Goal: Task Accomplishment & Management: Use online tool/utility

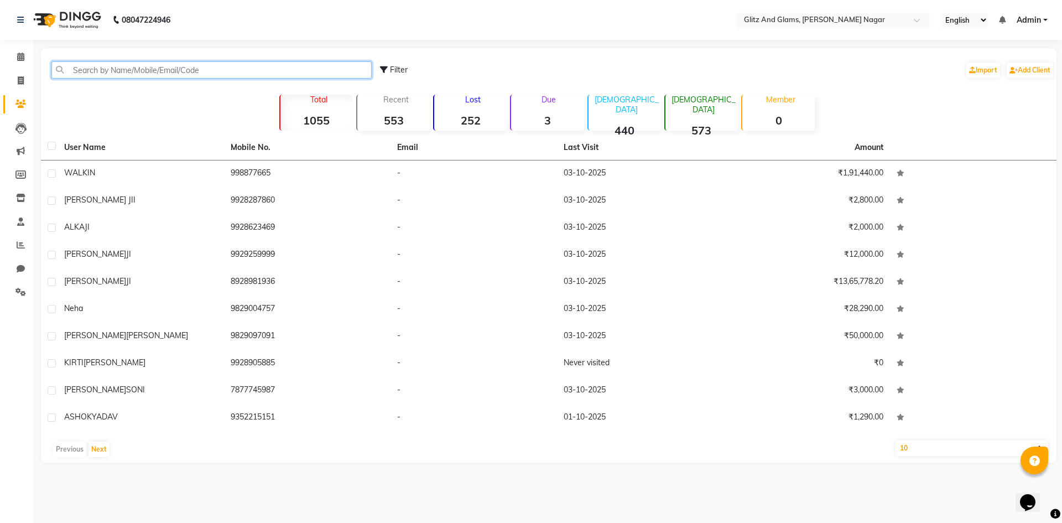
click at [137, 71] on input "text" at bounding box center [211, 69] width 320 height 17
click at [93, 72] on input "text" at bounding box center [211, 69] width 320 height 17
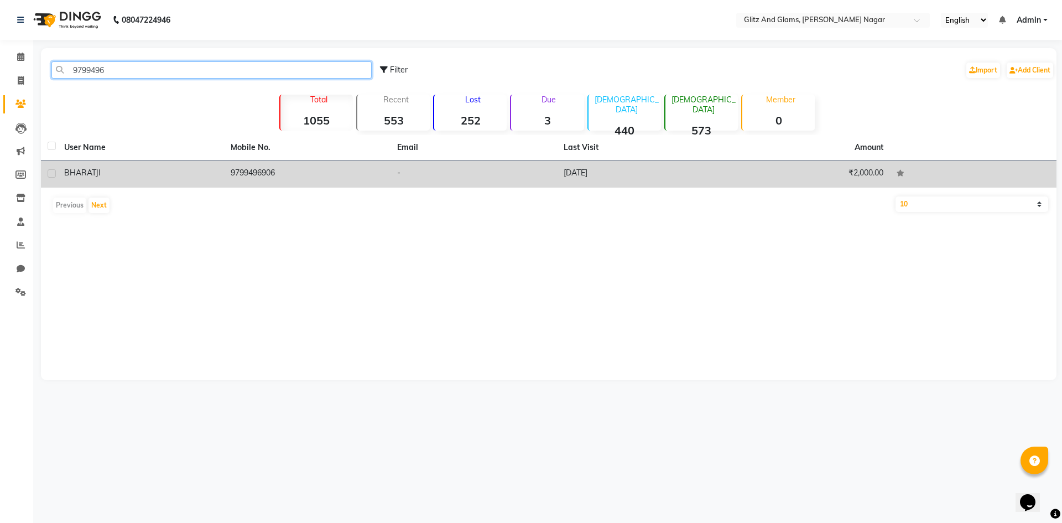
type input "9799496"
click at [347, 176] on td "9799496906" at bounding box center [307, 173] width 166 height 27
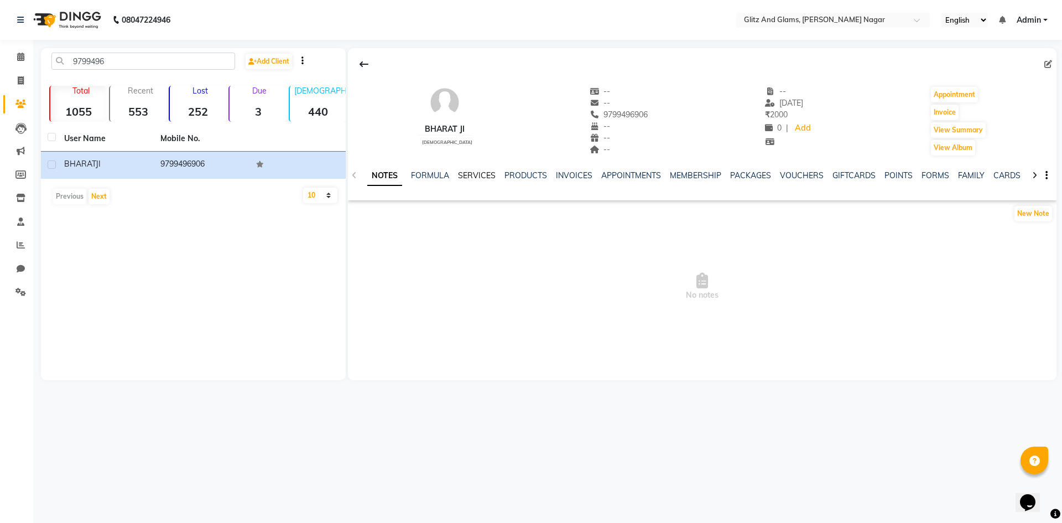
click at [471, 176] on link "SERVICES" at bounding box center [477, 175] width 38 height 10
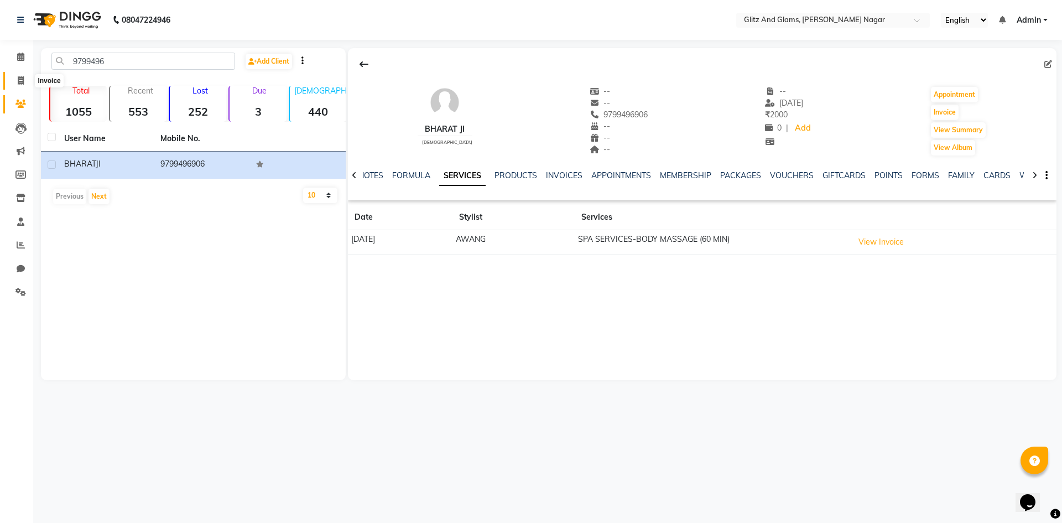
click at [19, 76] on icon at bounding box center [21, 80] width 6 height 8
select select "service"
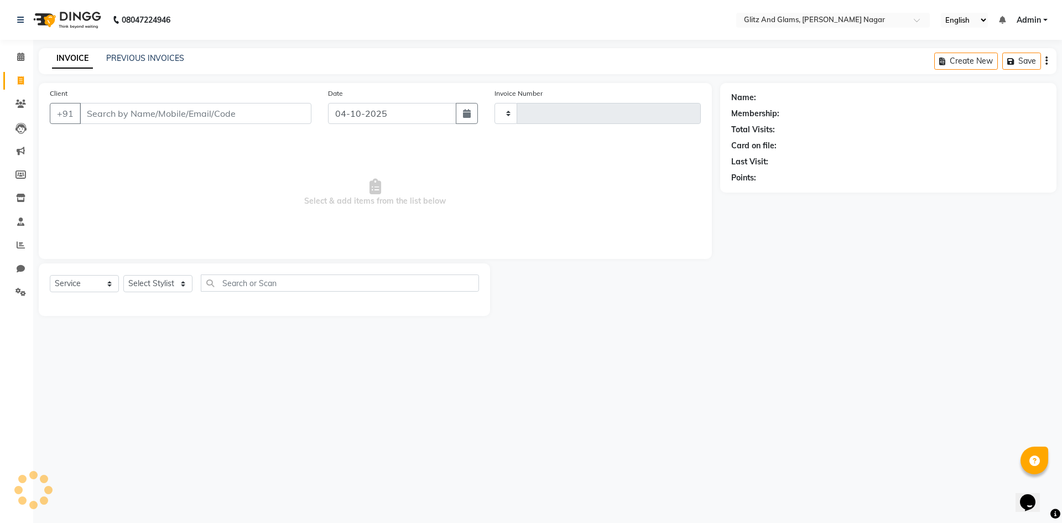
type input "2293"
select select "8316"
click at [155, 108] on input "Client" at bounding box center [196, 113] width 232 height 21
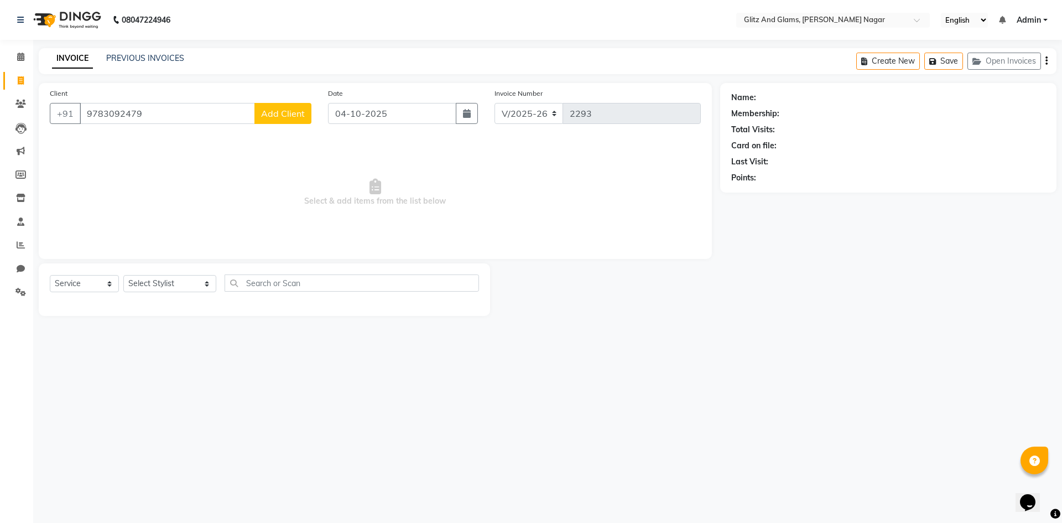
type input "9783092479"
click at [283, 118] on span "Add Client" at bounding box center [283, 113] width 44 height 11
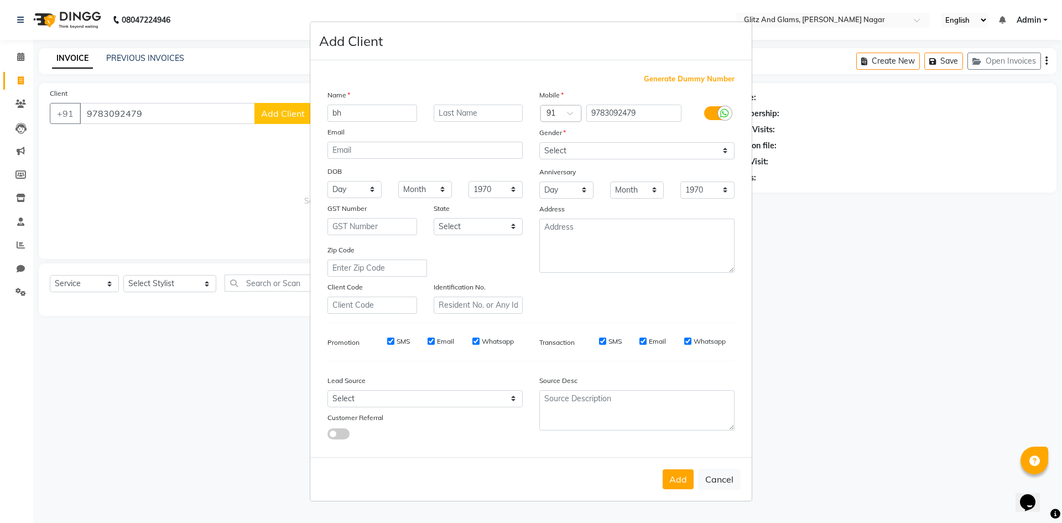
type input "b"
type input "[PERSON_NAME]"
type input "JI"
drag, startPoint x: 596, startPoint y: 145, endPoint x: 594, endPoint y: 158, distance: 12.3
click at [596, 145] on select "Select [DEMOGRAPHIC_DATA] [DEMOGRAPHIC_DATA] Other Prefer Not To Say" at bounding box center [636, 150] width 195 height 17
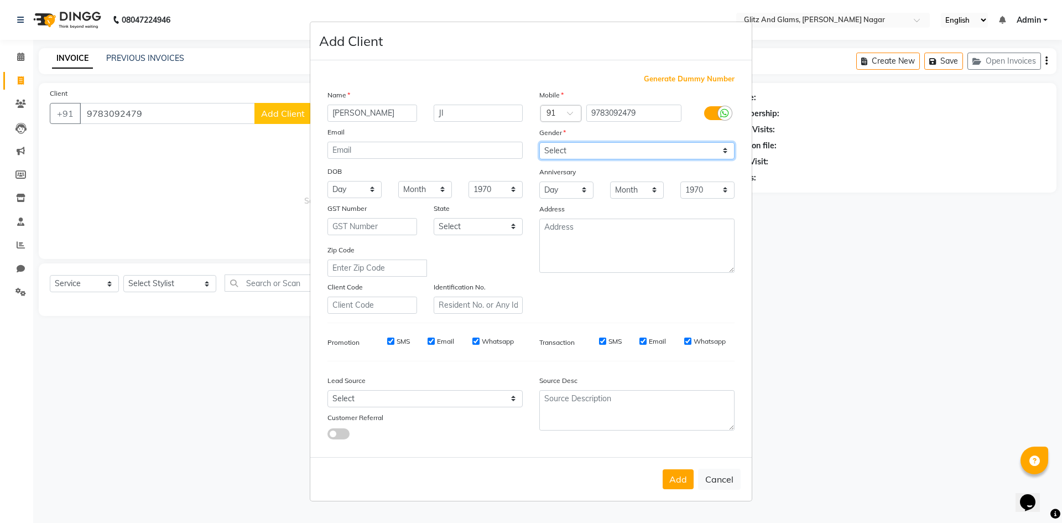
click at [539, 142] on select "Select [DEMOGRAPHIC_DATA] [DEMOGRAPHIC_DATA] Other Prefer Not To Say" at bounding box center [636, 150] width 195 height 17
click at [607, 152] on select "Select [DEMOGRAPHIC_DATA] [DEMOGRAPHIC_DATA] Other Prefer Not To Say" at bounding box center [636, 150] width 195 height 17
select select "[DEMOGRAPHIC_DATA]"
click at [539, 142] on select "Select [DEMOGRAPHIC_DATA] [DEMOGRAPHIC_DATA] Other Prefer Not To Say" at bounding box center [636, 150] width 195 height 17
click at [683, 472] on button "Add" at bounding box center [678, 479] width 31 height 20
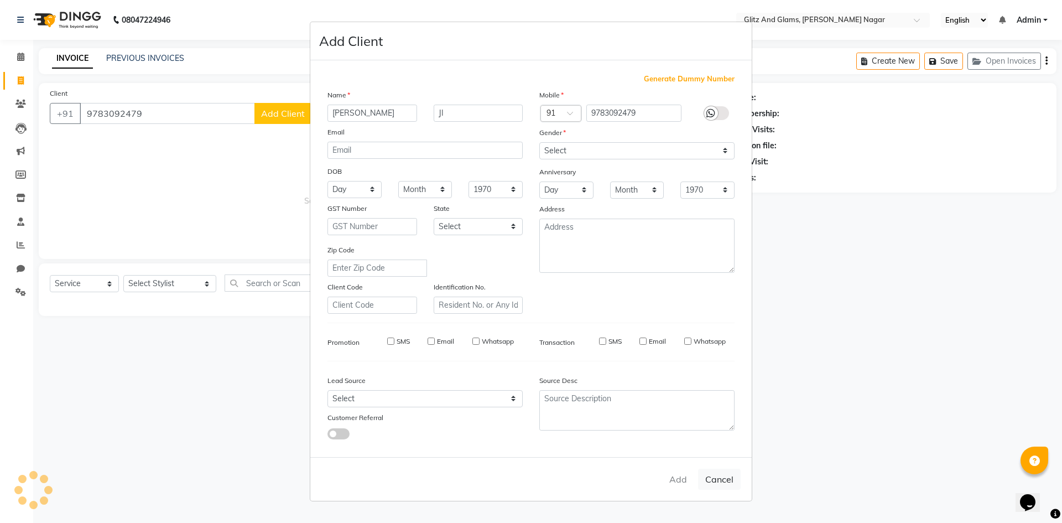
select select
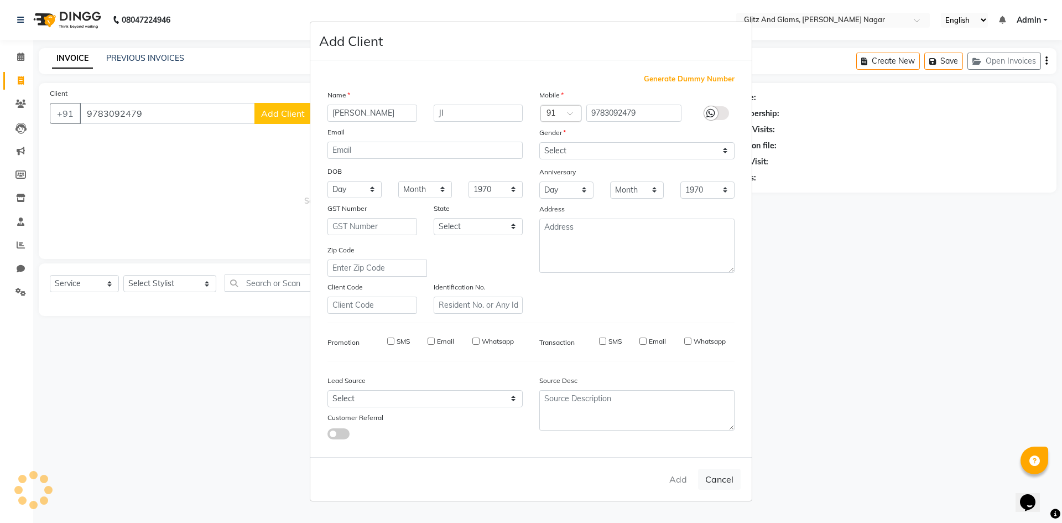
select select
checkbox input "false"
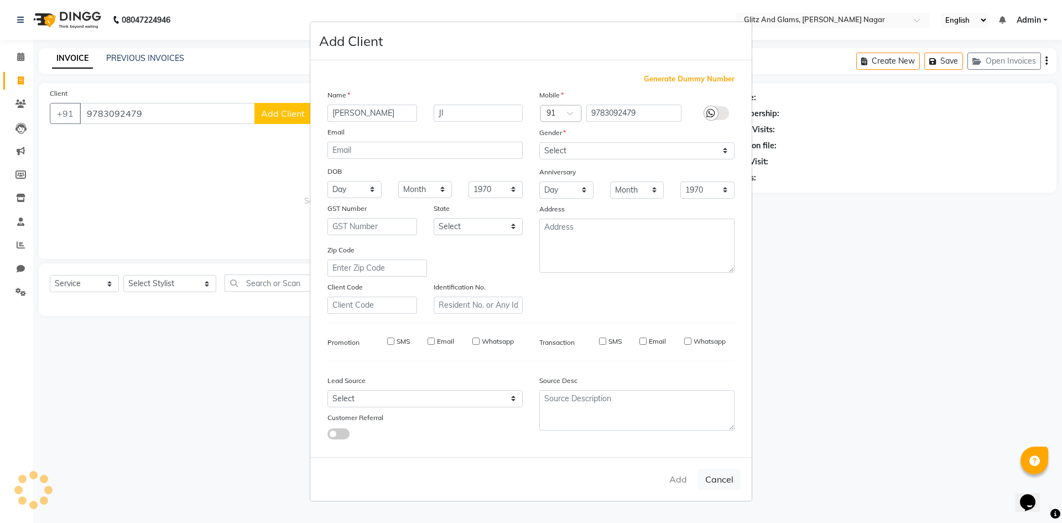
checkbox input "false"
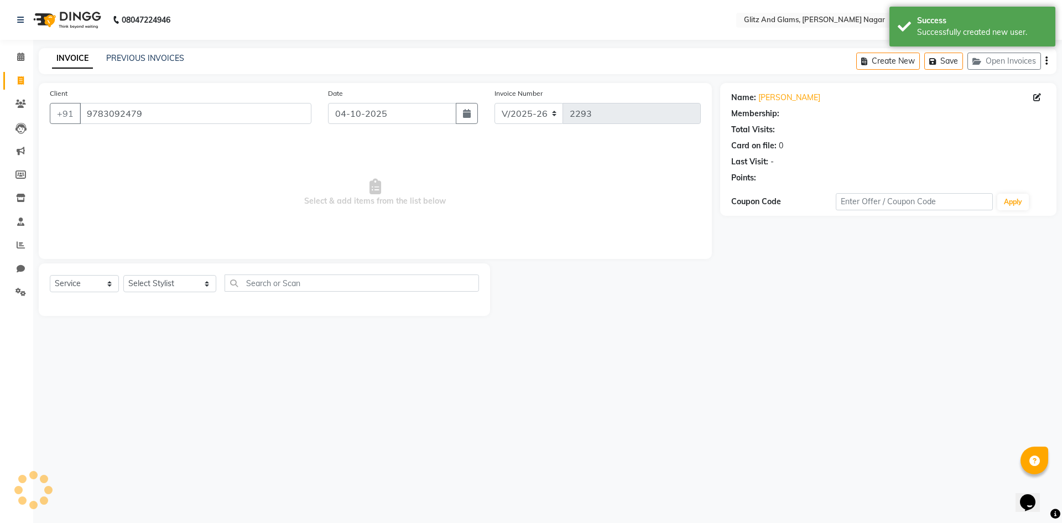
select select "1: Object"
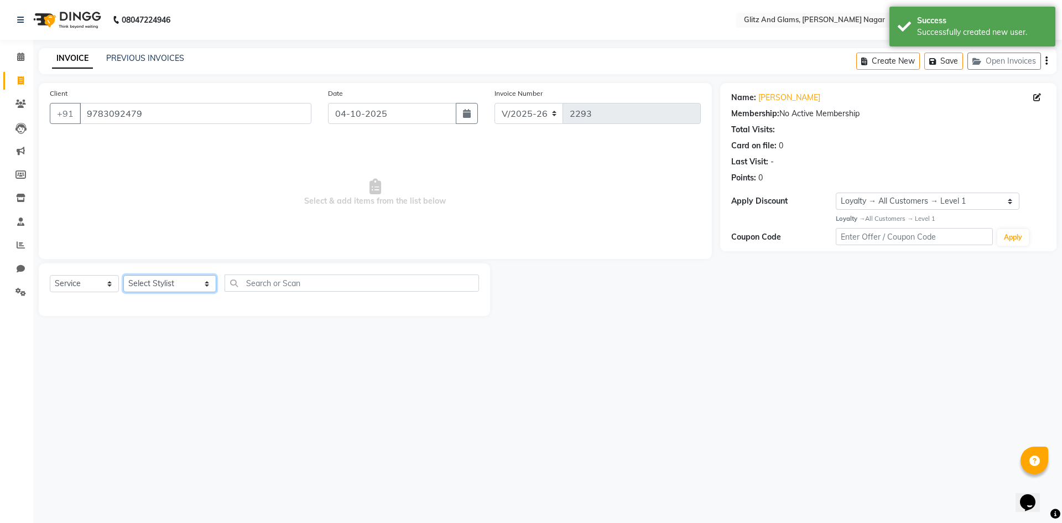
click at [150, 285] on select "Select Stylist [PERSON_NAME] [PERSON_NAME] ANKIT ASHOK ATO [PERSON_NAME] CHETAN…" at bounding box center [169, 283] width 93 height 17
select select "80527"
click at [123, 275] on select "Select Stylist [PERSON_NAME] [PERSON_NAME] ANKIT ASHOK ATO [PERSON_NAME] CHETAN…" at bounding box center [169, 283] width 93 height 17
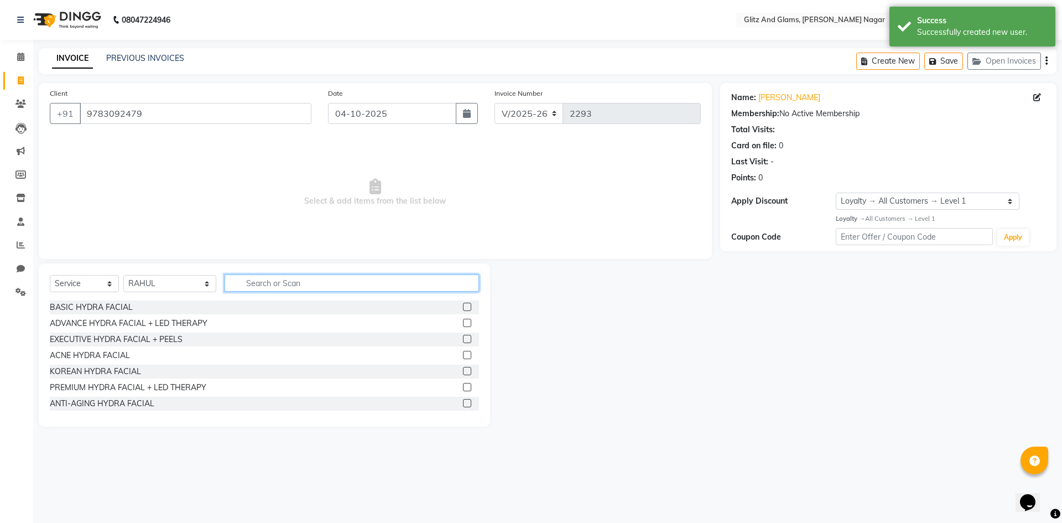
click at [278, 287] on input "text" at bounding box center [352, 282] width 254 height 17
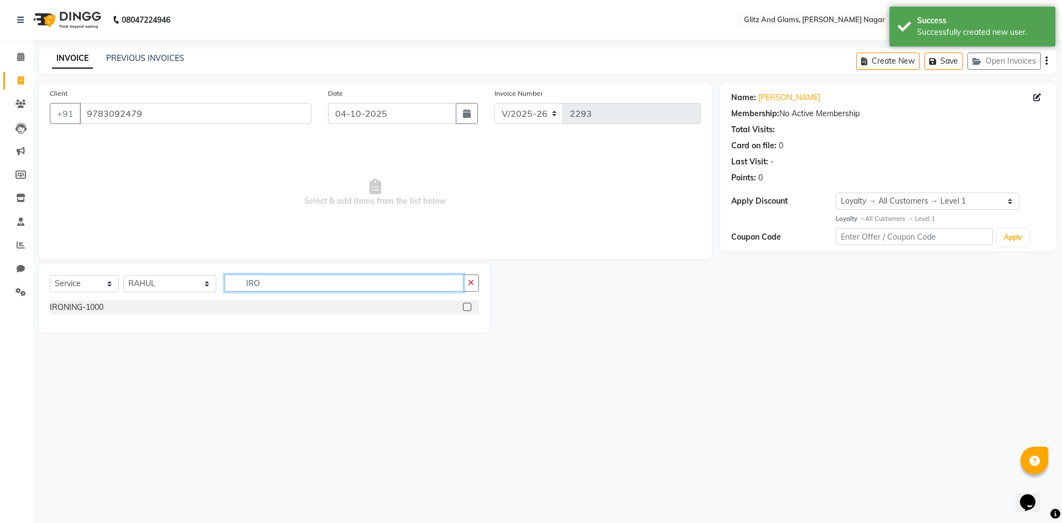
type input "IRO"
click at [468, 307] on label at bounding box center [467, 307] width 8 height 8
click at [468, 307] on input "checkbox" at bounding box center [466, 307] width 7 height 7
checkbox input "true"
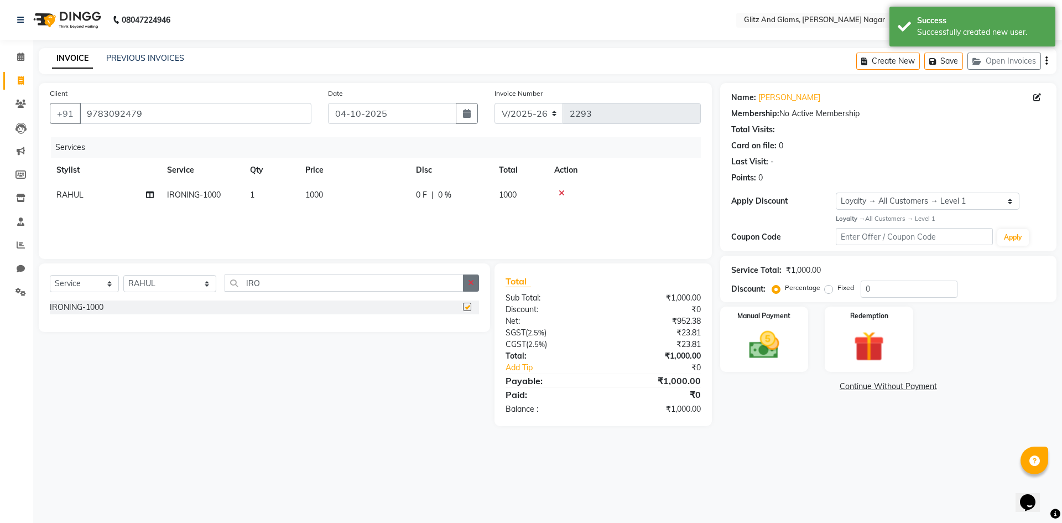
click at [475, 285] on button "button" at bounding box center [471, 282] width 16 height 17
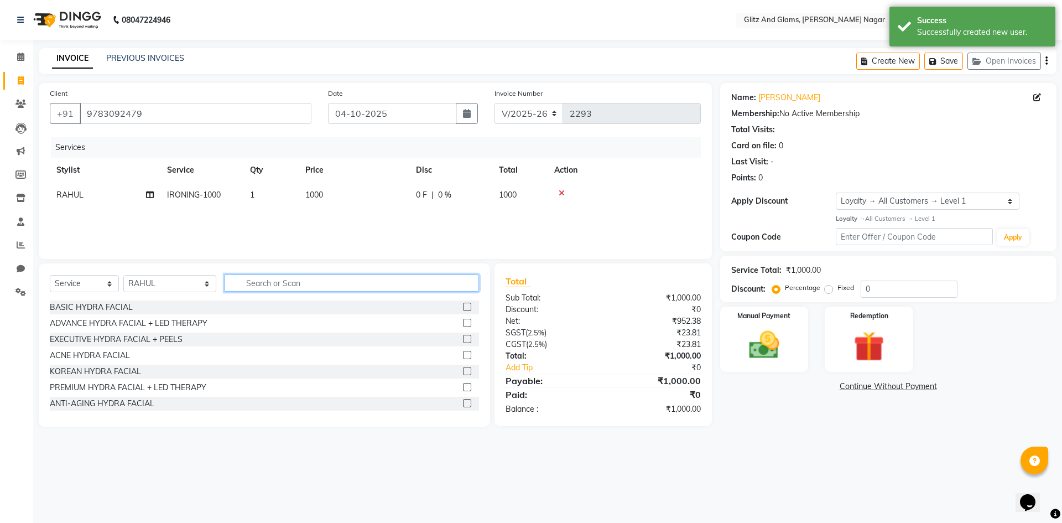
click at [455, 281] on input "text" at bounding box center [352, 282] width 254 height 17
click at [176, 283] on select "Select Stylist [PERSON_NAME] [PERSON_NAME] ANKIT ASHOK ATO [PERSON_NAME] CHETAN…" at bounding box center [169, 283] width 93 height 17
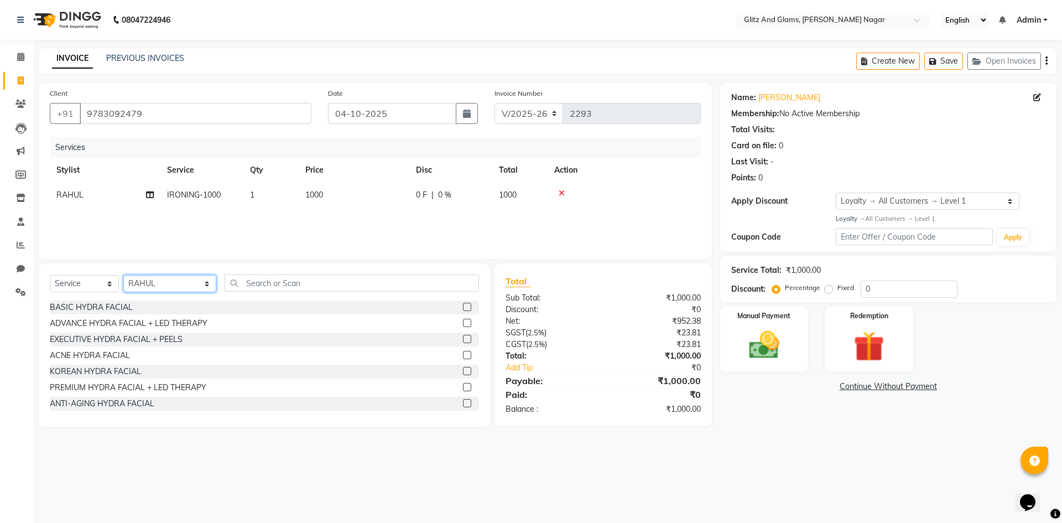
select select "80533"
click at [123, 275] on select "Select Stylist [PERSON_NAME] [PERSON_NAME] ANKIT ASHOK ATO [PERSON_NAME] CHETAN…" at bounding box center [169, 283] width 93 height 17
click at [259, 279] on input "text" at bounding box center [352, 282] width 254 height 17
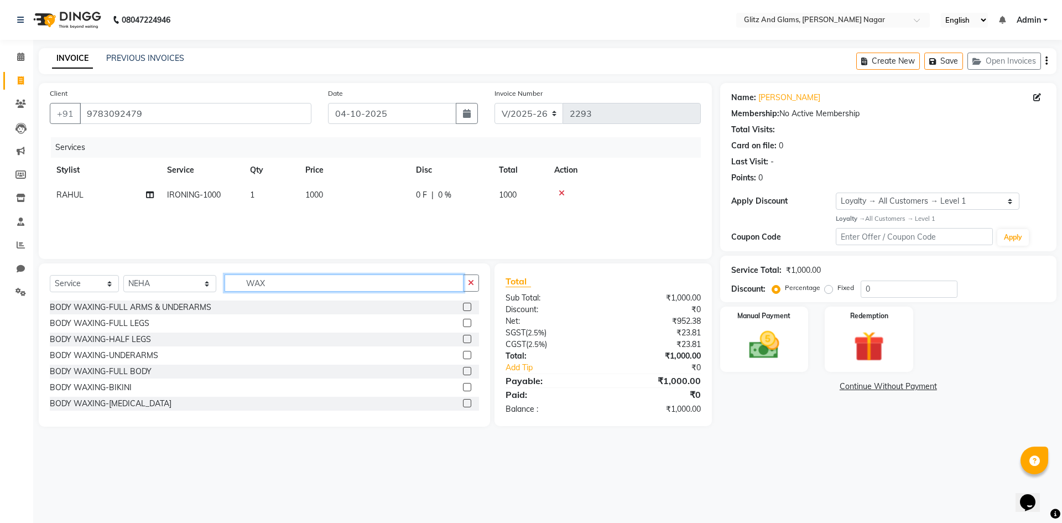
type input "WAX"
click at [463, 308] on label at bounding box center [467, 307] width 8 height 8
click at [463, 308] on input "checkbox" at bounding box center [466, 307] width 7 height 7
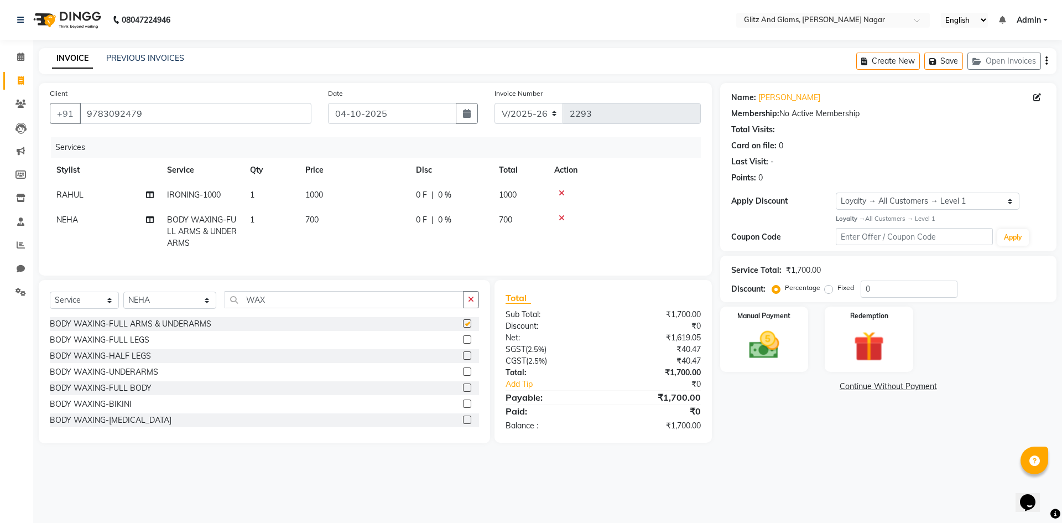
checkbox input "false"
click at [463, 343] on label at bounding box center [467, 339] width 8 height 8
click at [463, 343] on input "checkbox" at bounding box center [466, 339] width 7 height 7
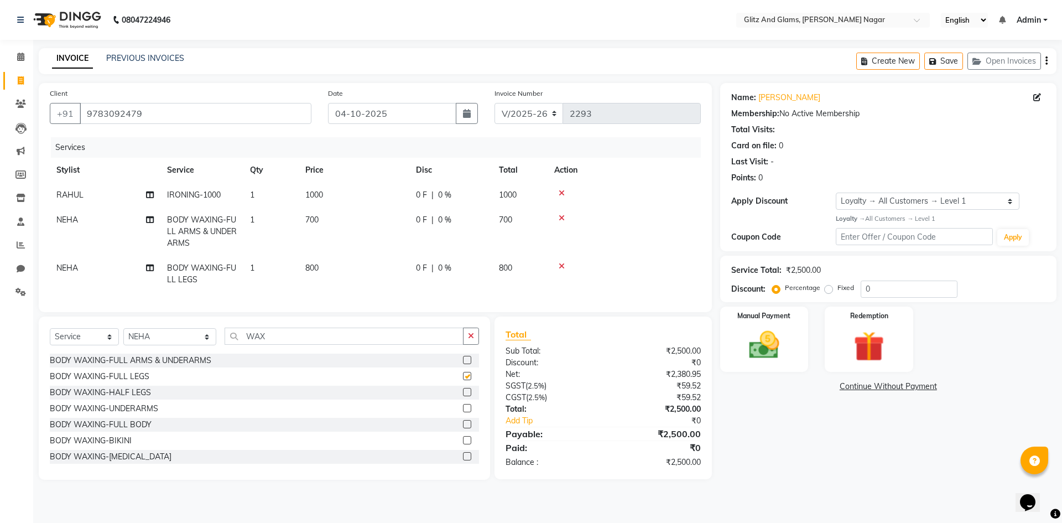
checkbox input "false"
click at [257, 345] on input "WAX" at bounding box center [344, 335] width 239 height 17
type input "THR"
click at [463, 364] on label at bounding box center [467, 360] width 8 height 8
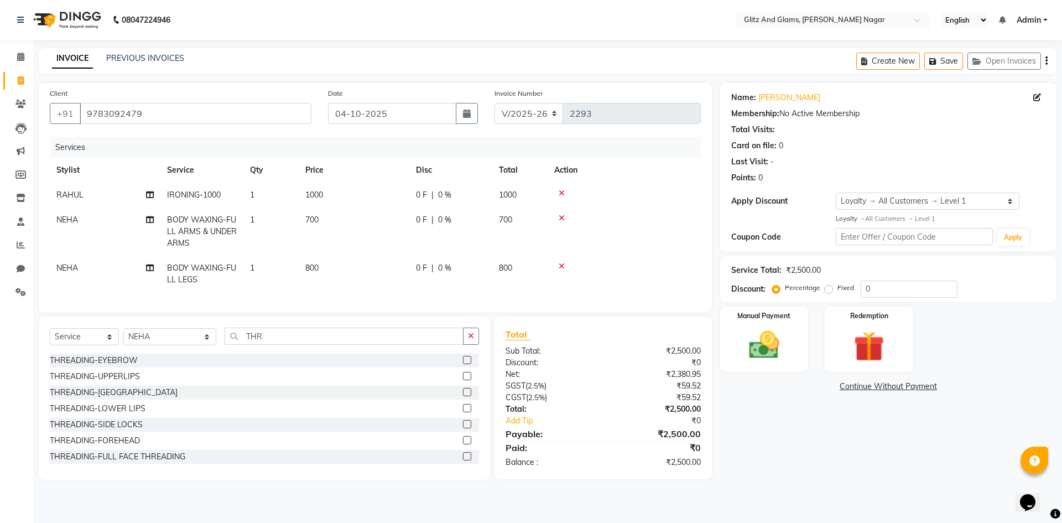
click at [463, 364] on input "checkbox" at bounding box center [466, 360] width 7 height 7
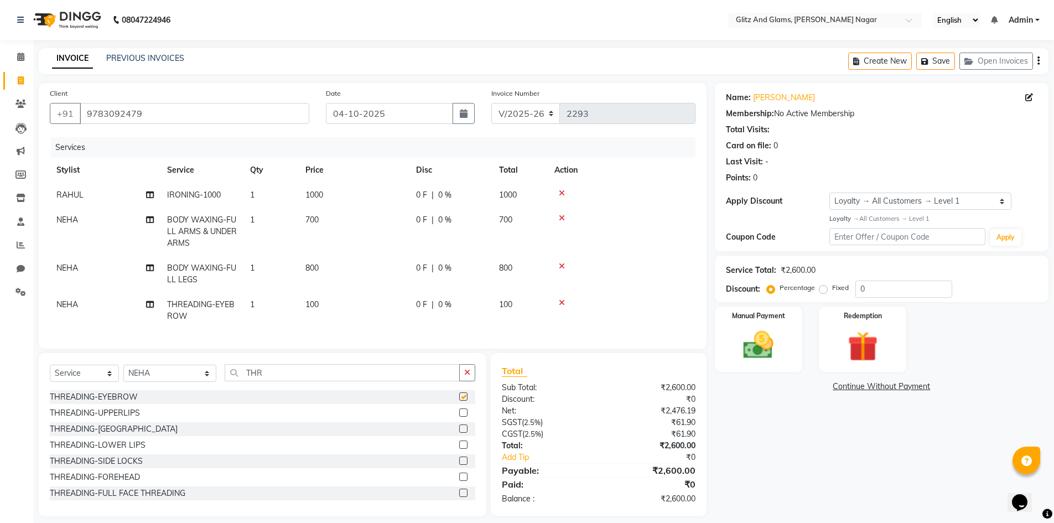
checkbox input "false"
click at [459, 417] on label at bounding box center [463, 412] width 8 height 8
click at [459, 417] on input "checkbox" at bounding box center [462, 412] width 7 height 7
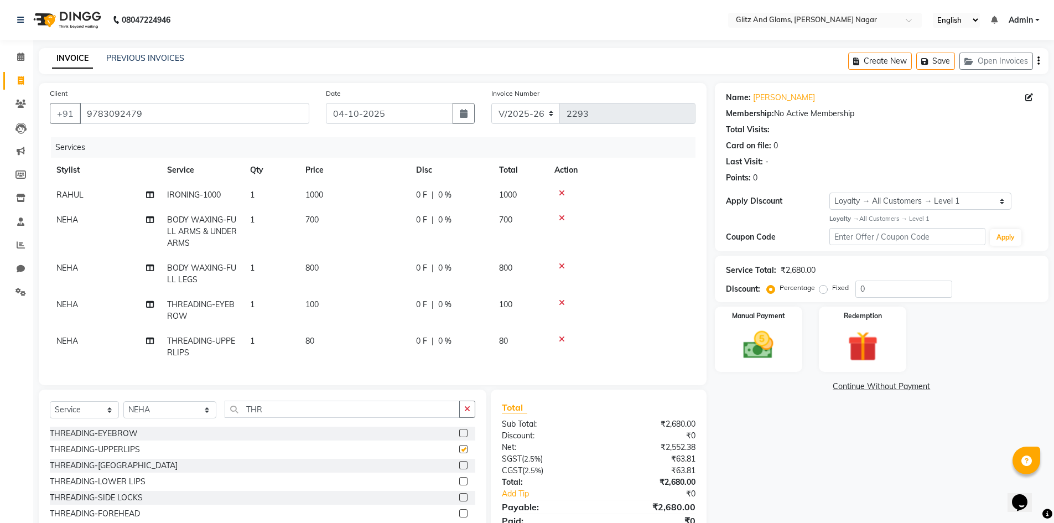
checkbox input "false"
click at [459, 469] on label at bounding box center [463, 465] width 8 height 8
click at [459, 469] on input "checkbox" at bounding box center [462, 465] width 7 height 7
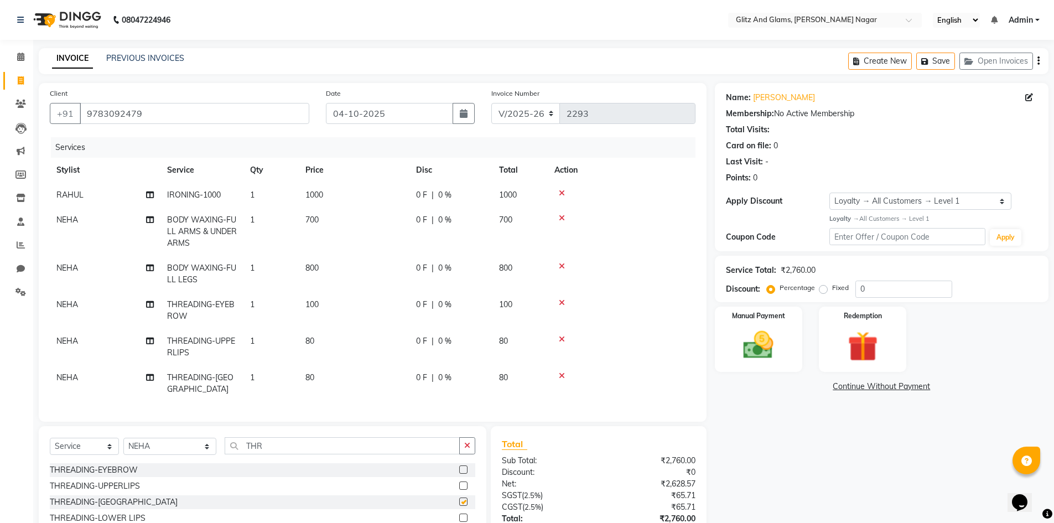
checkbox input "false"
click at [370, 372] on td "80" at bounding box center [354, 383] width 111 height 37
select select "80533"
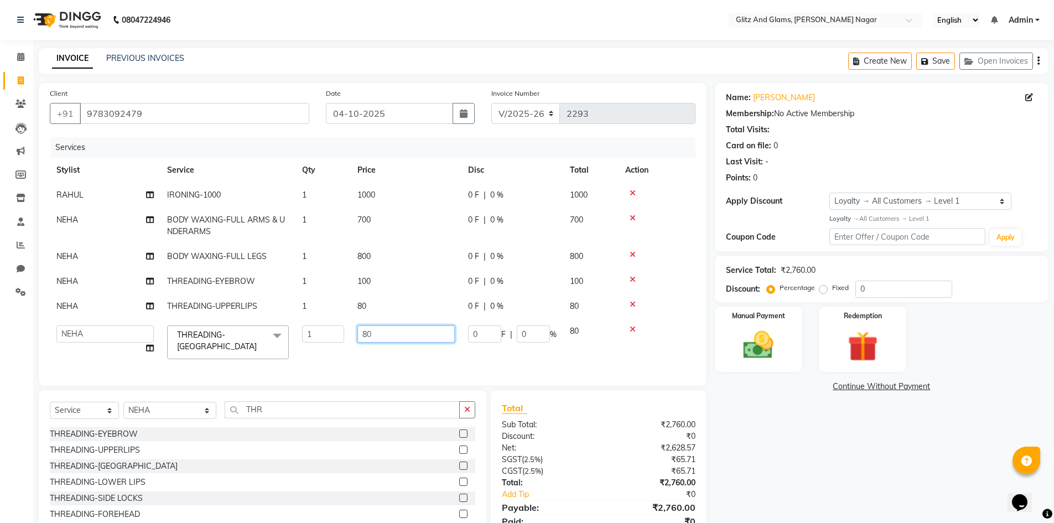
click at [368, 339] on input "80" at bounding box center [405, 333] width 97 height 17
type input "15"
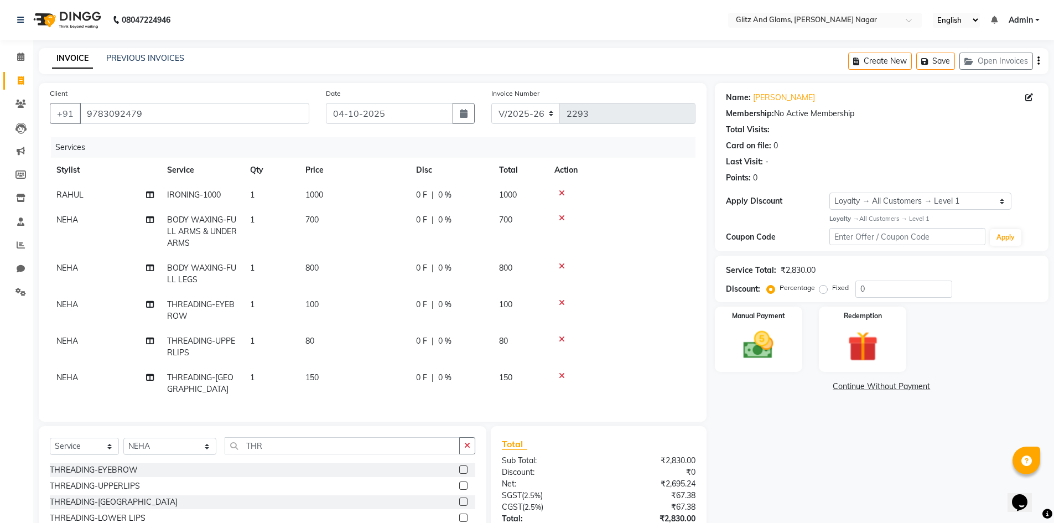
click at [368, 339] on td "80" at bounding box center [354, 347] width 111 height 37
select select "80533"
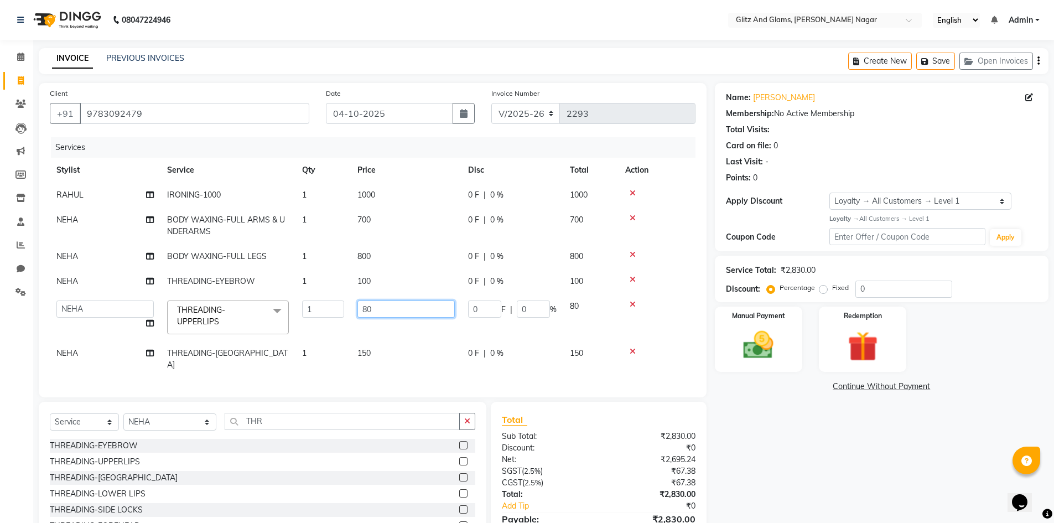
click at [368, 304] on input "80" at bounding box center [405, 308] width 97 height 17
type input "100"
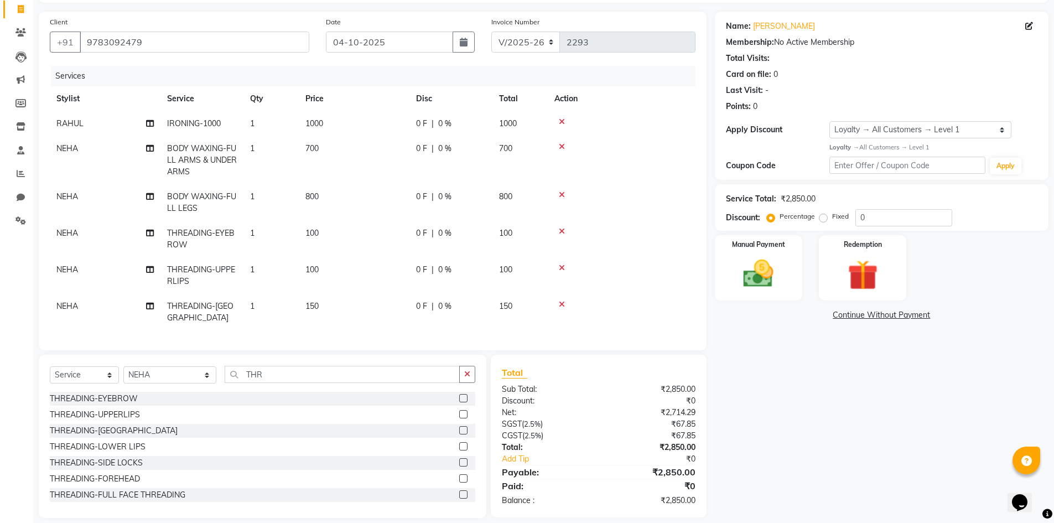
scroll to position [80, 0]
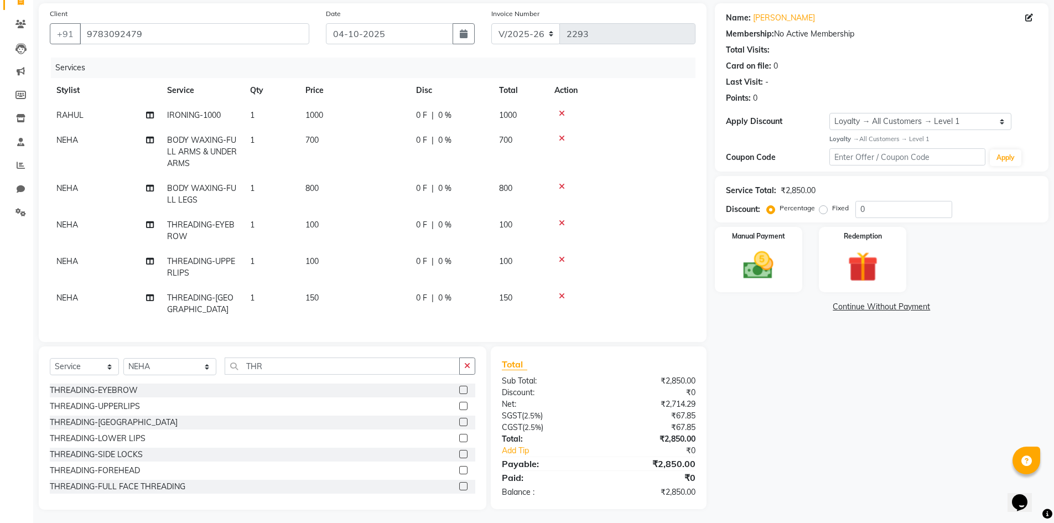
click at [368, 124] on td "1000" at bounding box center [354, 115] width 111 height 25
select select "80527"
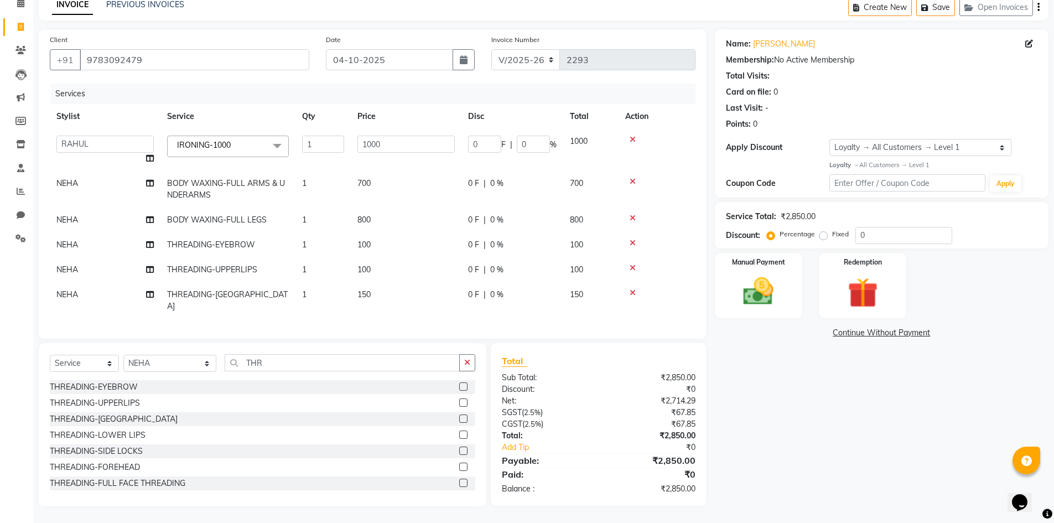
scroll to position [50, 0]
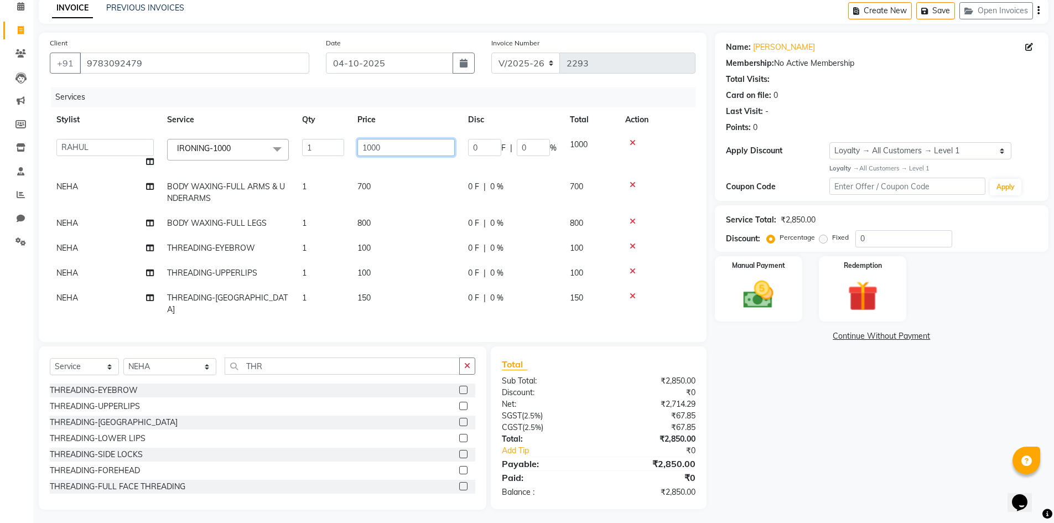
click at [367, 148] on input "1000" at bounding box center [405, 147] width 97 height 17
type input "1200"
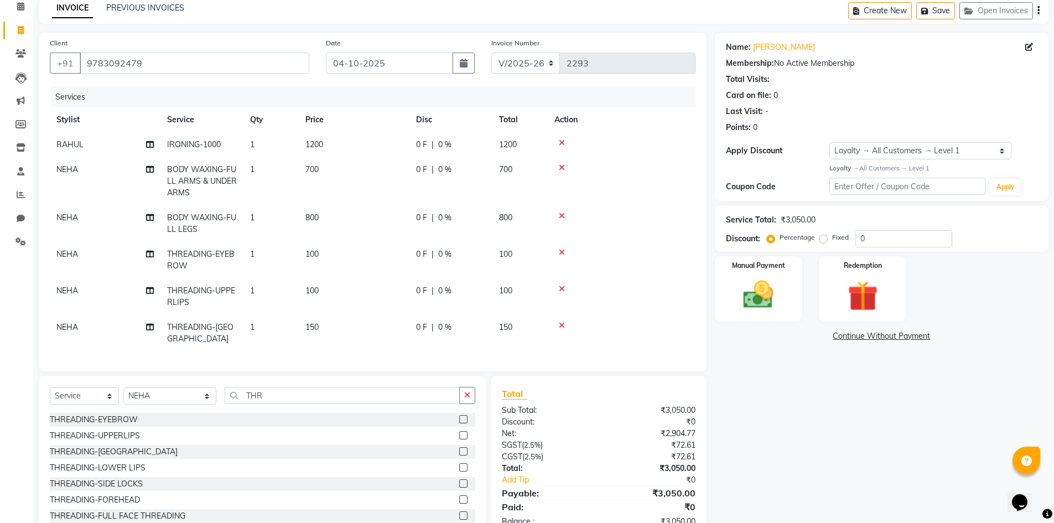
scroll to position [80, 0]
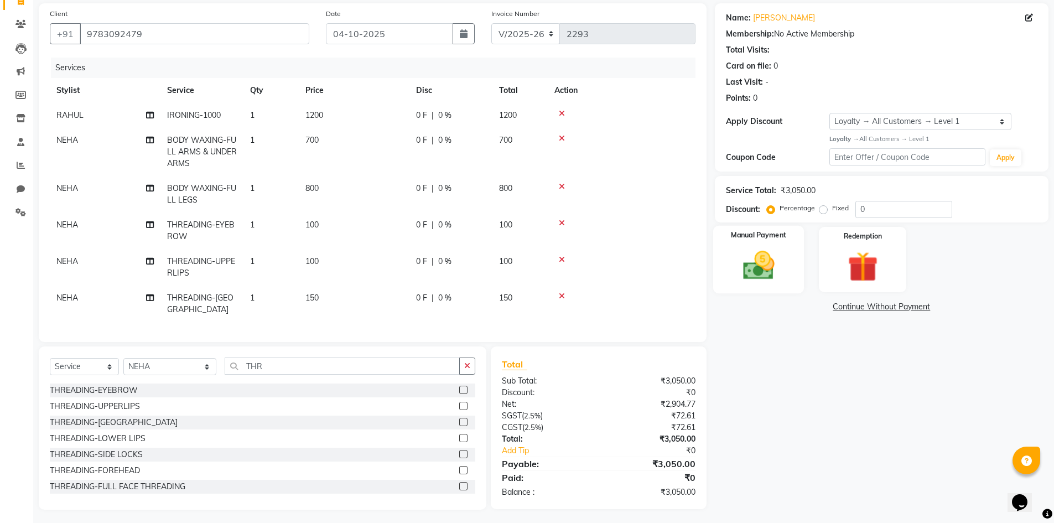
click at [778, 258] on img at bounding box center [758, 265] width 51 height 36
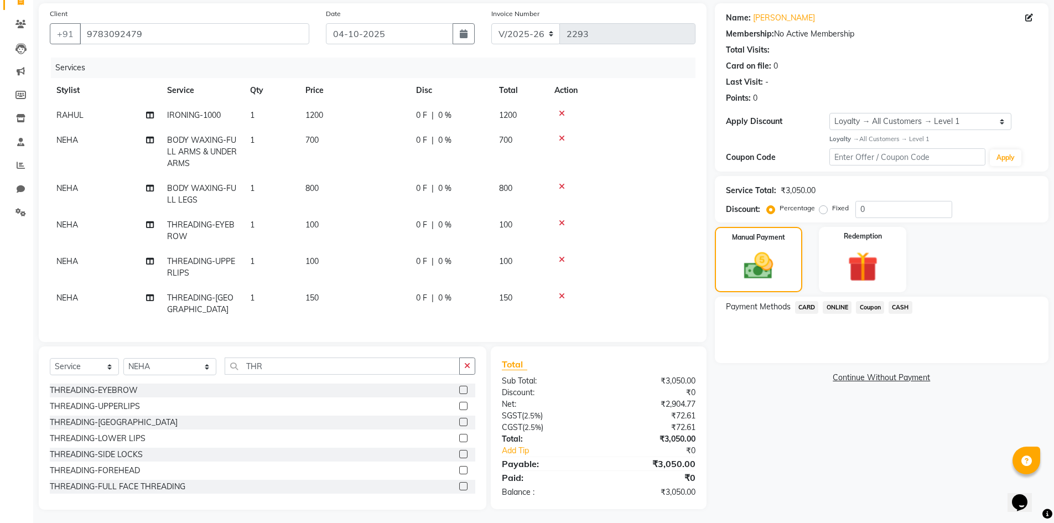
click at [841, 311] on span "ONLINE" at bounding box center [837, 307] width 29 height 13
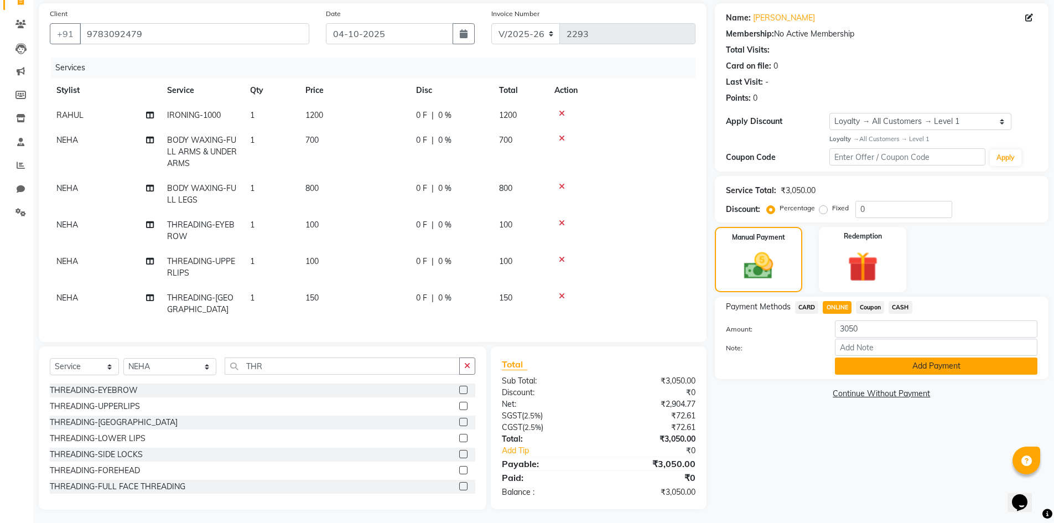
click at [891, 361] on button "Add Payment" at bounding box center [936, 365] width 202 height 17
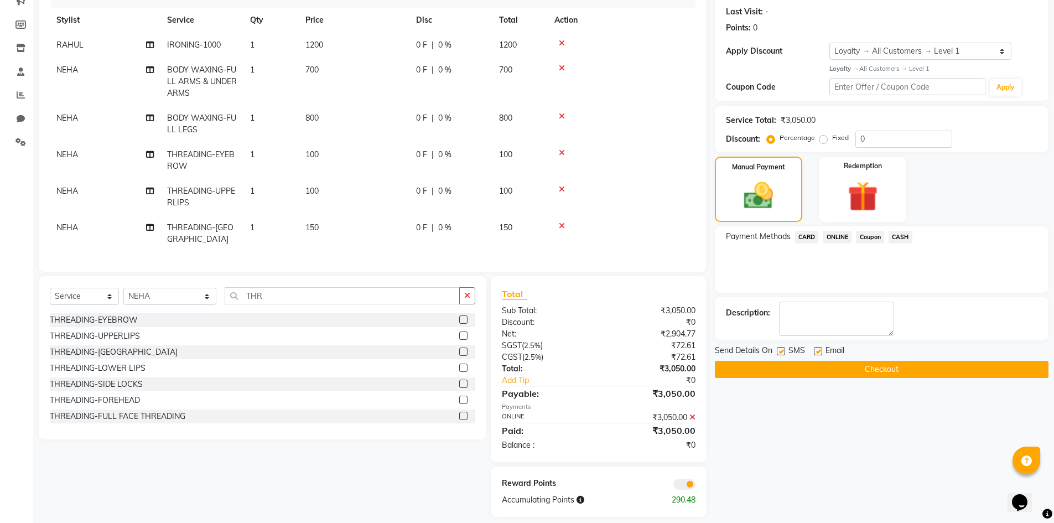
scroll to position [157, 0]
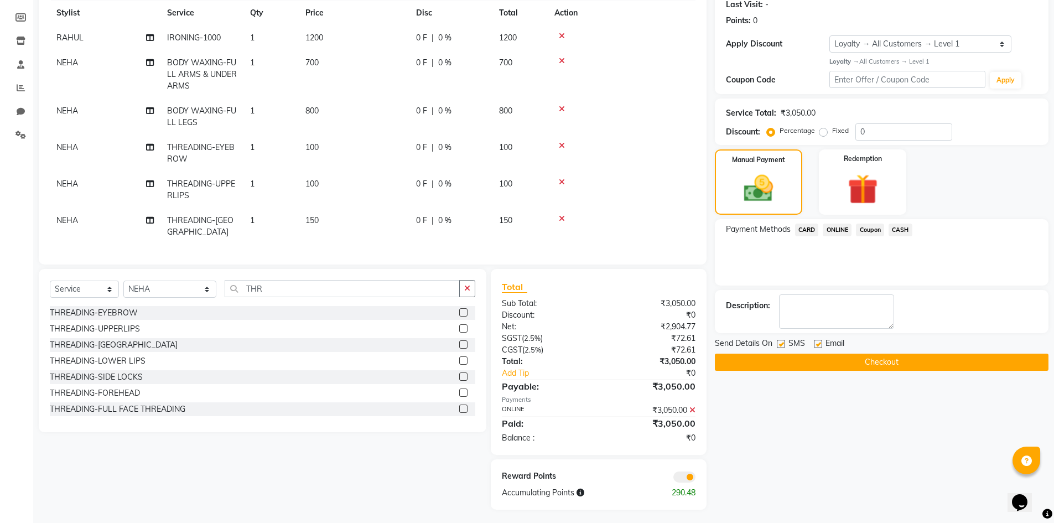
click at [886, 360] on button "Checkout" at bounding box center [882, 361] width 334 height 17
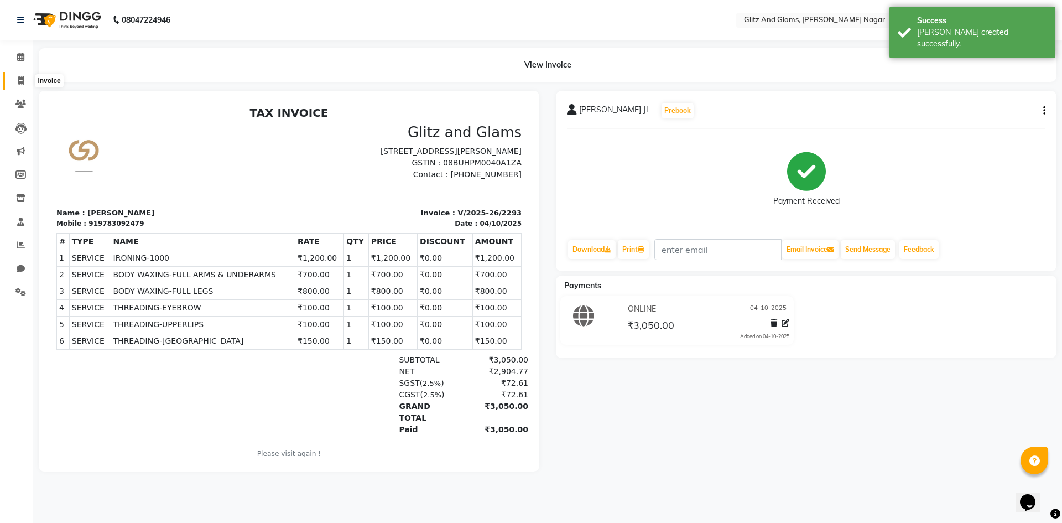
click at [18, 80] on icon at bounding box center [21, 80] width 6 height 8
select select "service"
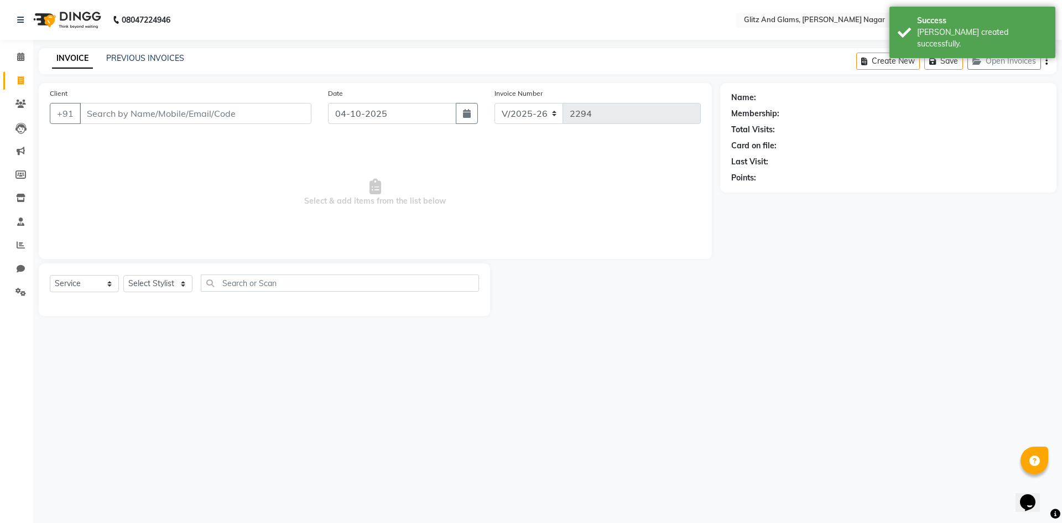
drag, startPoint x: 92, startPoint y: 111, endPoint x: 92, endPoint y: 103, distance: 7.7
click at [92, 106] on input "Client" at bounding box center [196, 113] width 232 height 21
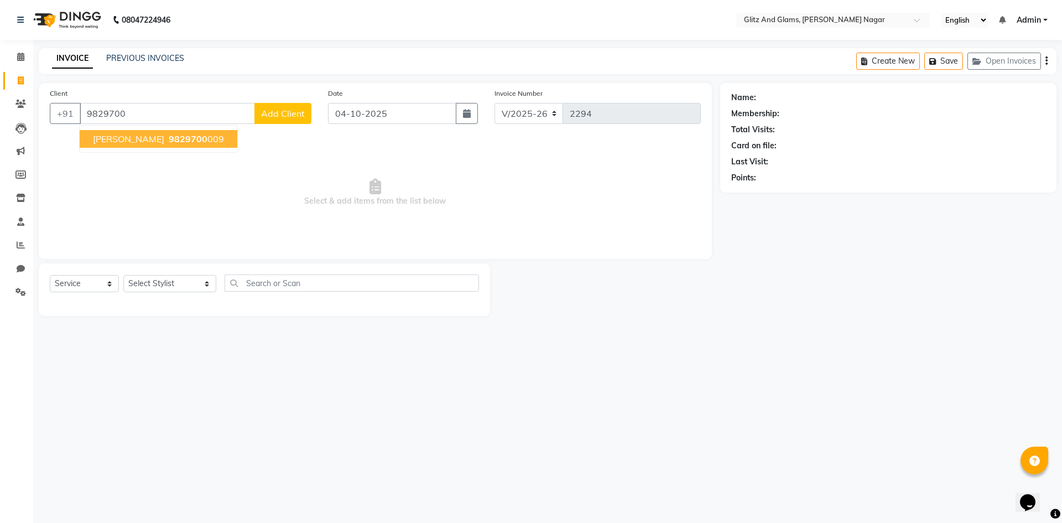
click at [150, 140] on span "[PERSON_NAME]" at bounding box center [128, 138] width 71 height 11
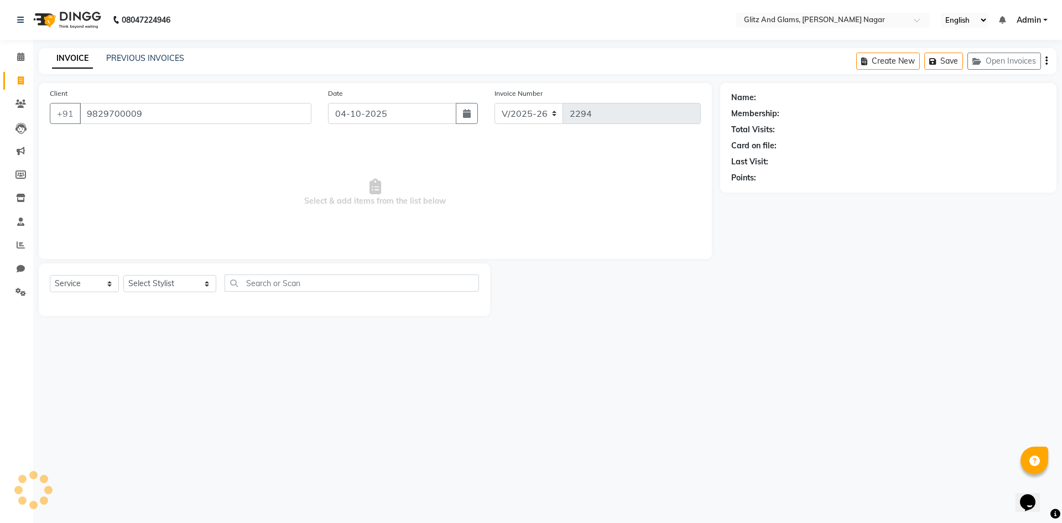
type input "9829700009"
select select "1: Object"
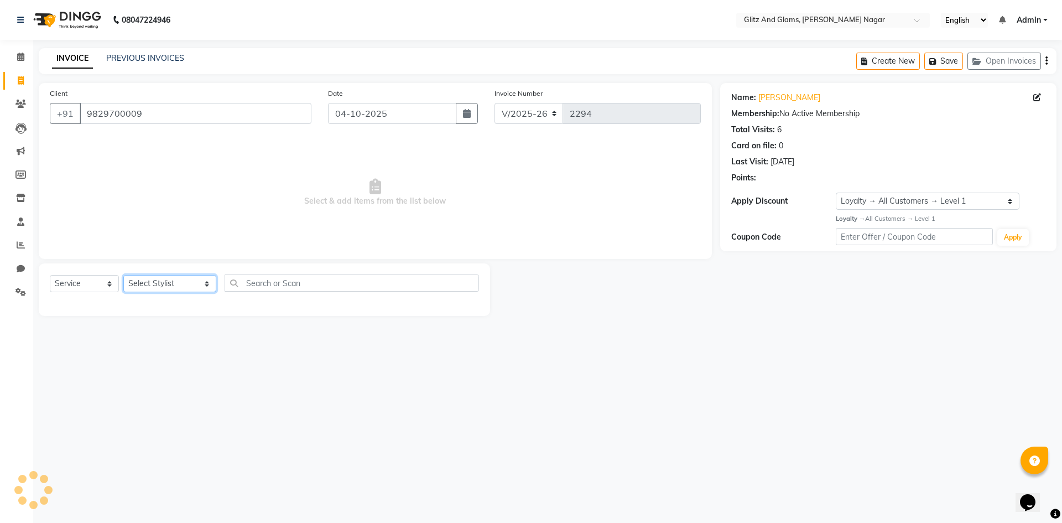
click at [192, 283] on select "Select Stylist [PERSON_NAME] [PERSON_NAME] ANKIT ASHOK ATO [PERSON_NAME] CHETAN…" at bounding box center [169, 283] width 93 height 17
select select "80523"
click at [123, 275] on select "Select Stylist [PERSON_NAME] [PERSON_NAME] ANKIT ASHOK ATO [PERSON_NAME] CHETAN…" at bounding box center [169, 283] width 93 height 17
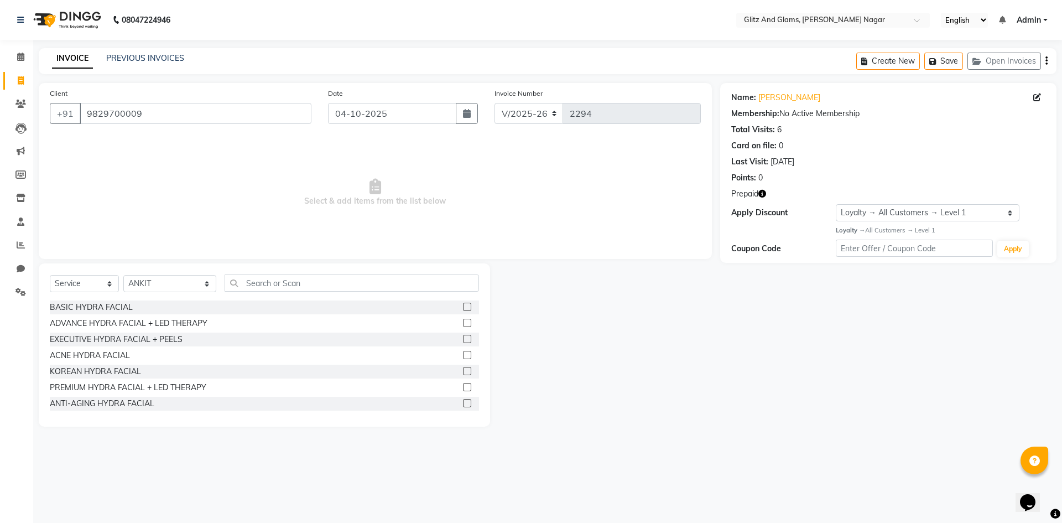
click at [295, 273] on div "Select Service Product Membership Package Voucher Prepaid Gift Card Select Styl…" at bounding box center [264, 344] width 451 height 163
click at [294, 279] on input "text" at bounding box center [352, 282] width 254 height 17
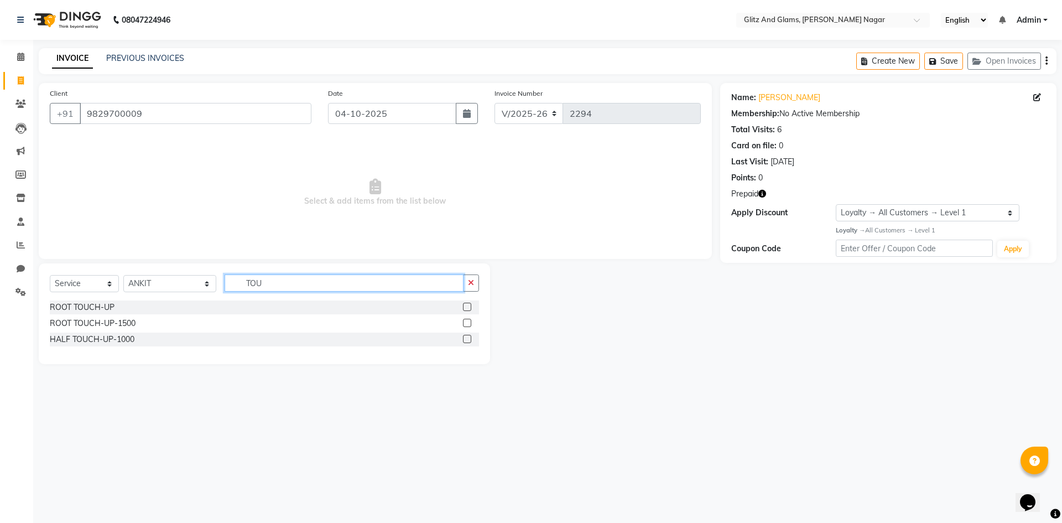
type input "TOU"
click at [467, 323] on label at bounding box center [467, 323] width 8 height 8
click at [467, 323] on input "checkbox" at bounding box center [466, 323] width 7 height 7
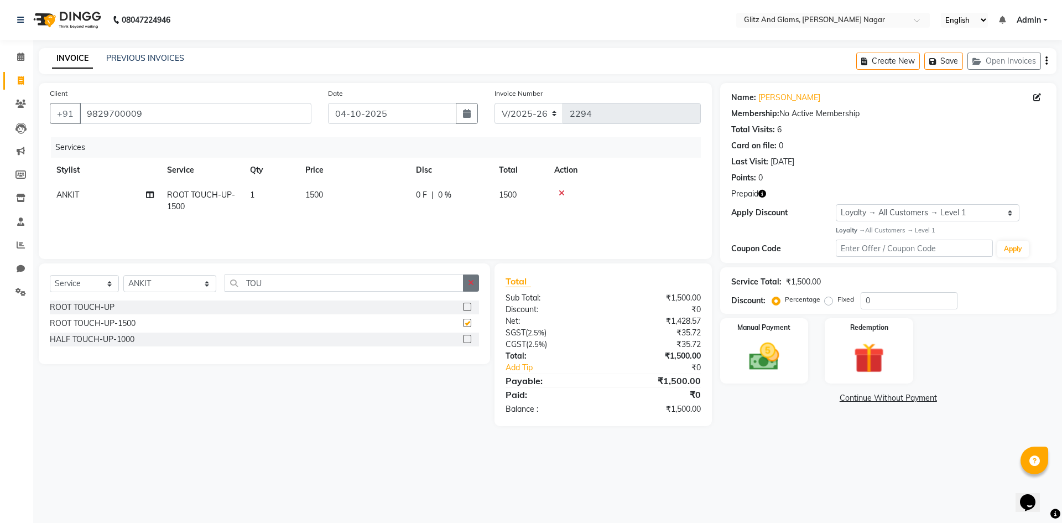
checkbox input "false"
click at [476, 288] on button "button" at bounding box center [471, 282] width 16 height 17
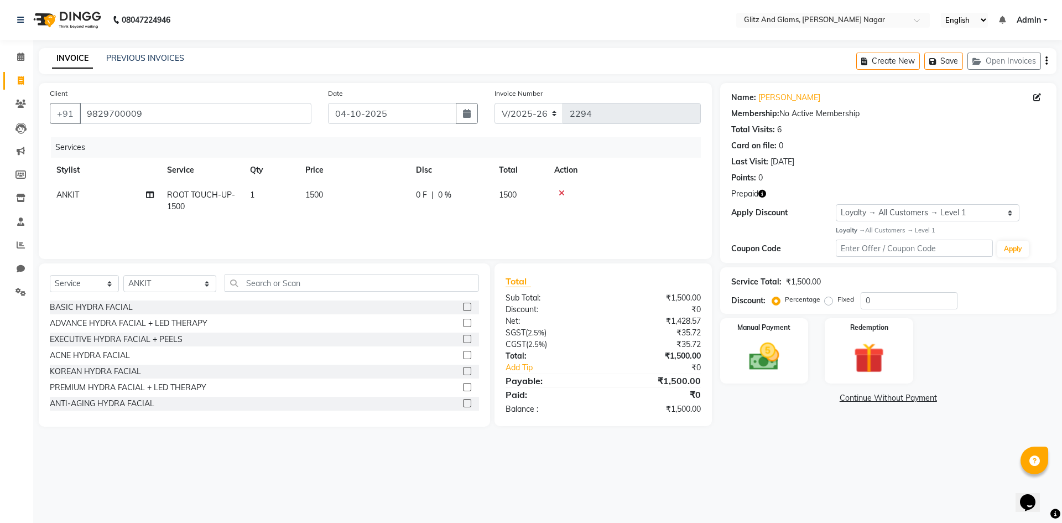
click at [435, 273] on div "Select Service Product Membership Package Voucher Prepaid Gift Card Select Styl…" at bounding box center [264, 344] width 451 height 163
click at [430, 283] on input "text" at bounding box center [352, 282] width 254 height 17
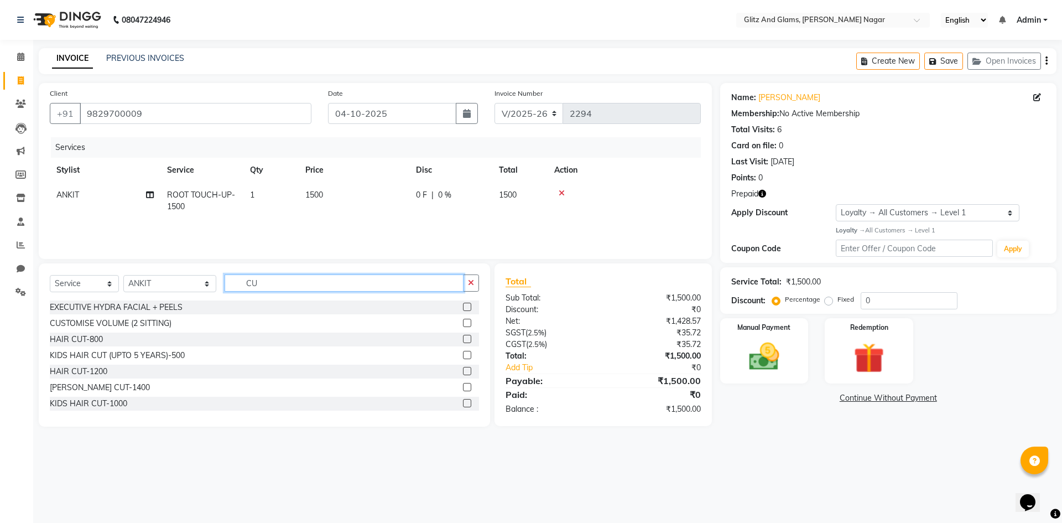
type input "CU"
click at [463, 340] on label at bounding box center [467, 339] width 8 height 8
click at [463, 340] on input "checkbox" at bounding box center [466, 339] width 7 height 7
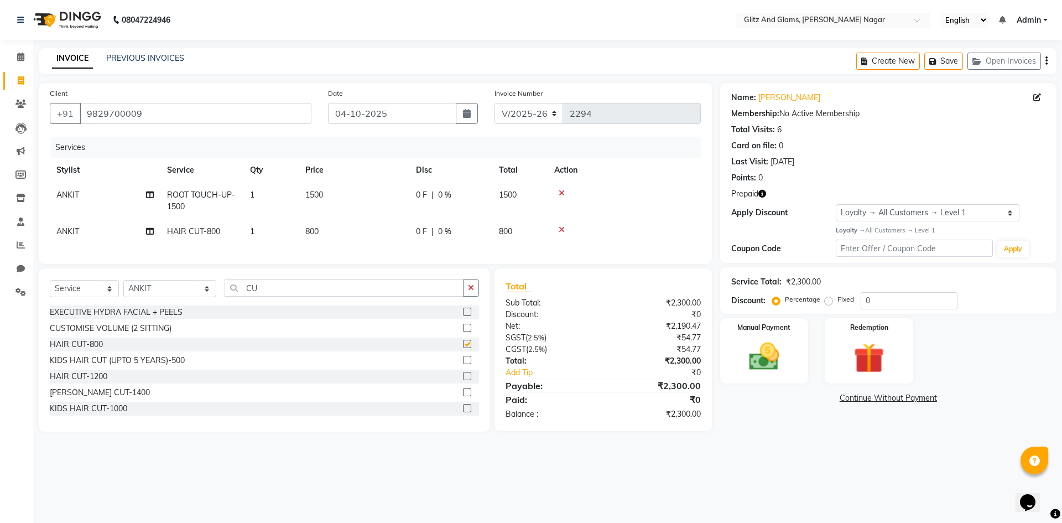
checkbox input "false"
click at [860, 357] on img at bounding box center [868, 358] width 51 height 39
click at [844, 400] on span "Prepaid 2" at bounding box center [848, 399] width 36 height 13
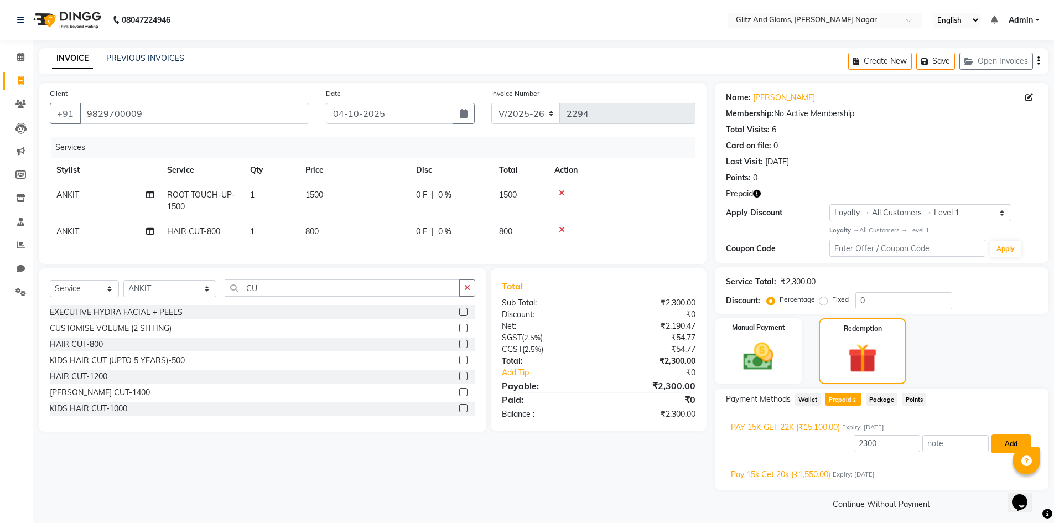
click at [1002, 441] on button "Add" at bounding box center [1011, 443] width 40 height 19
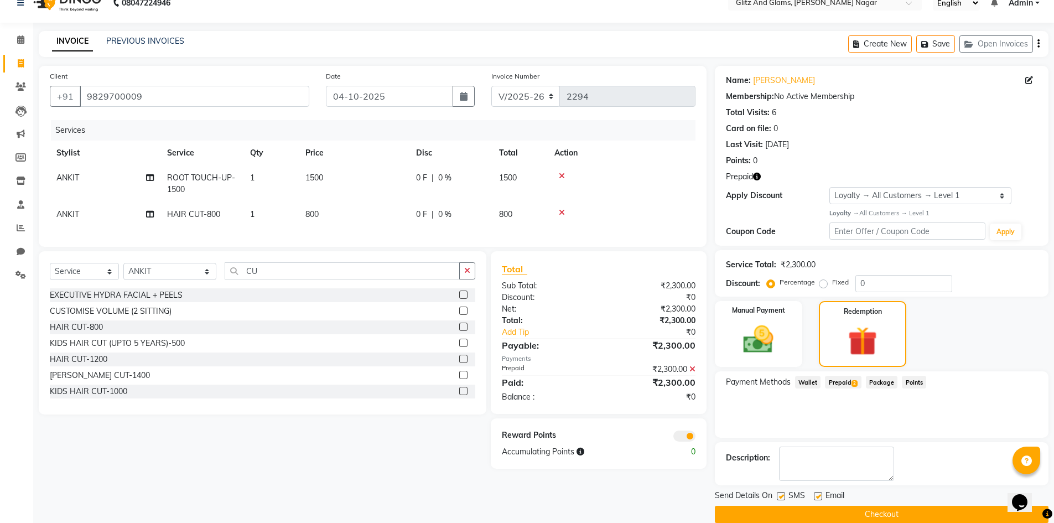
scroll to position [34, 0]
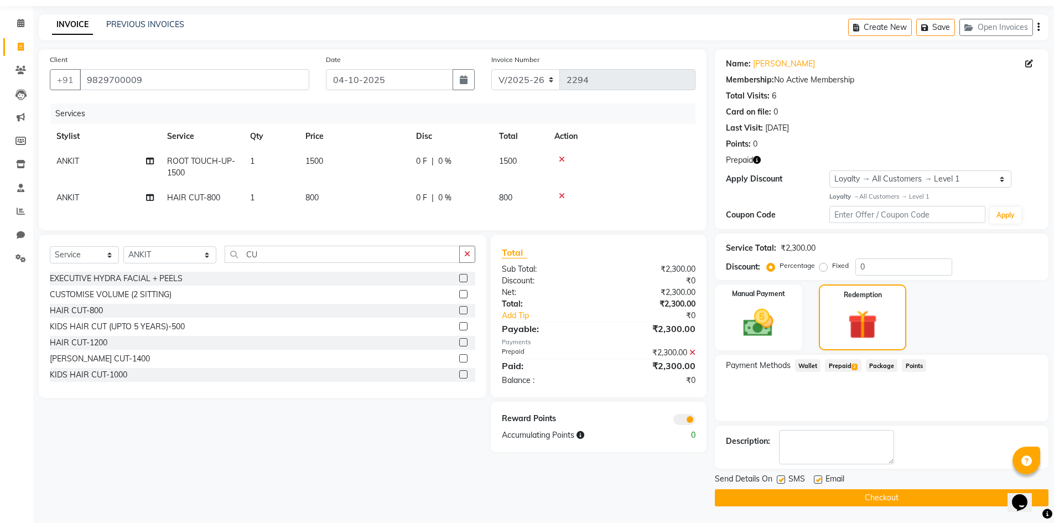
click at [871, 497] on button "Checkout" at bounding box center [882, 497] width 334 height 17
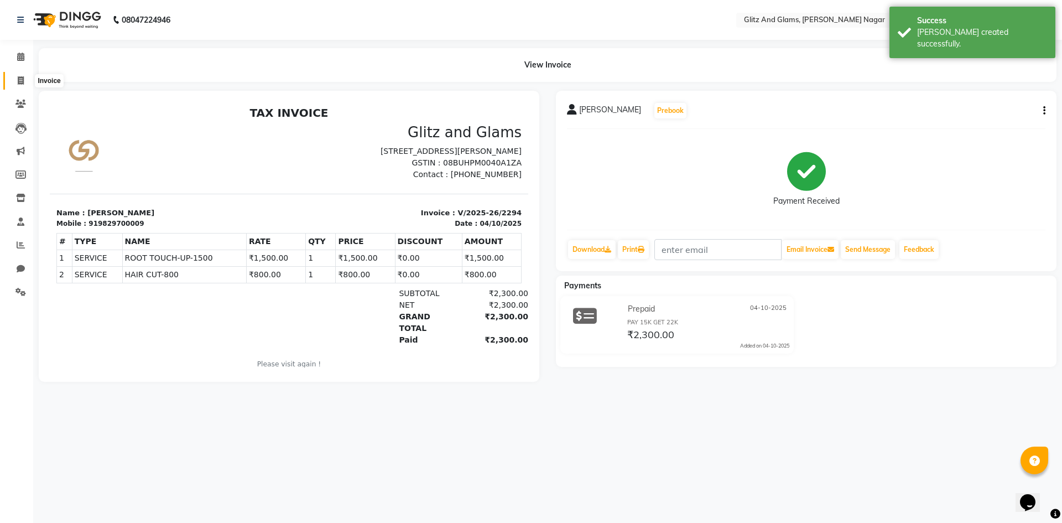
drag, startPoint x: 22, startPoint y: 80, endPoint x: 34, endPoint y: 81, distance: 12.7
click at [22, 80] on icon at bounding box center [21, 80] width 6 height 8
select select "service"
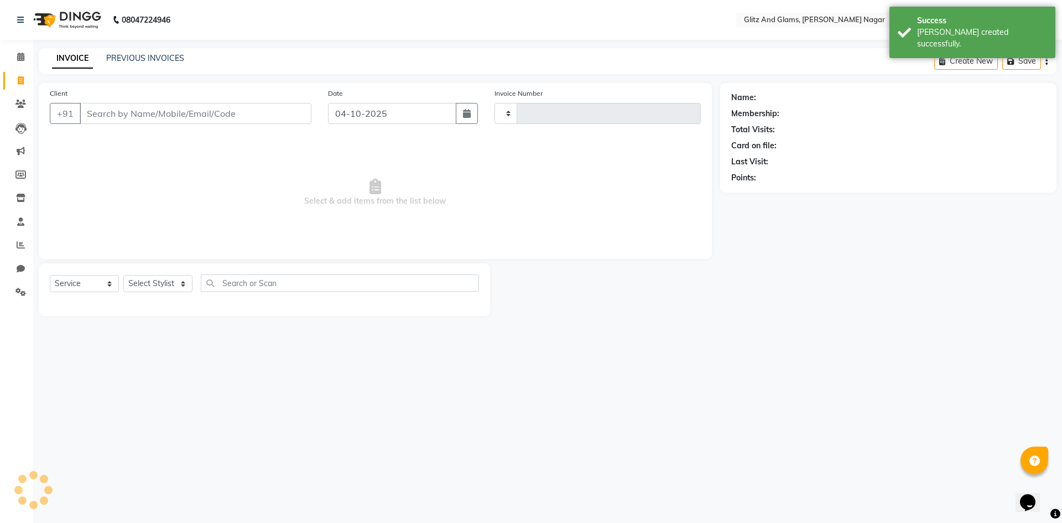
type input "2295"
select select "8316"
click at [136, 119] on input "Client" at bounding box center [196, 113] width 232 height 21
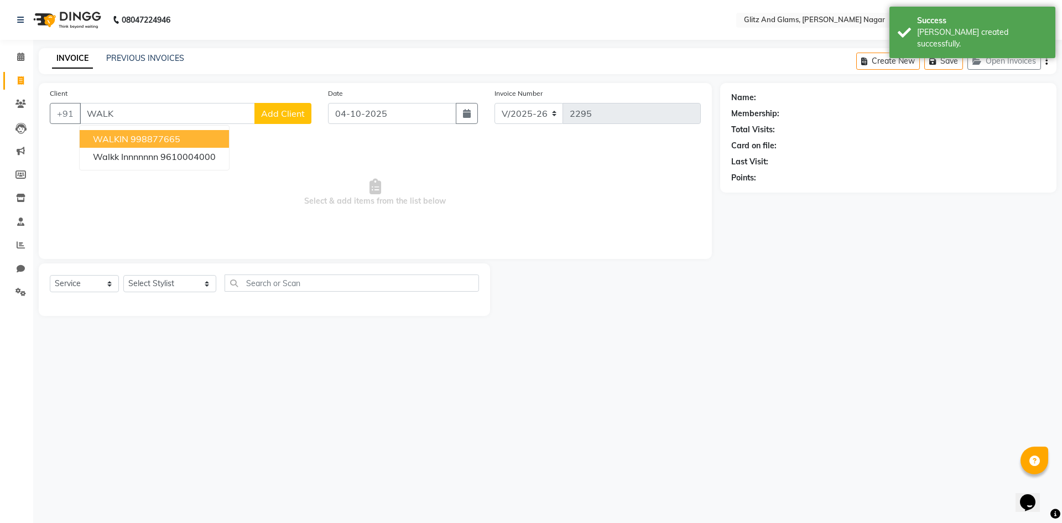
click at [131, 138] on ngb-highlight "998877665" at bounding box center [156, 138] width 50 height 11
type input "998877665"
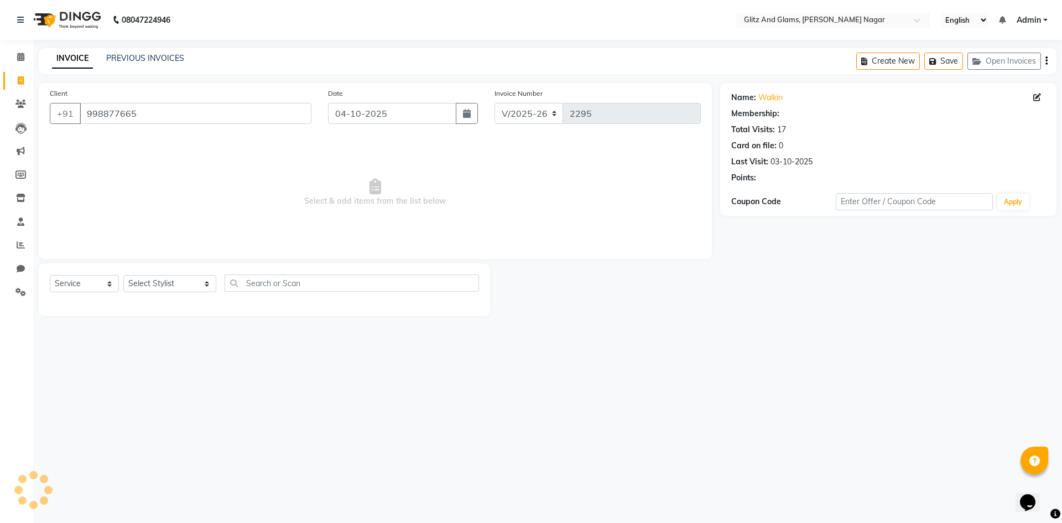
select select "1: Object"
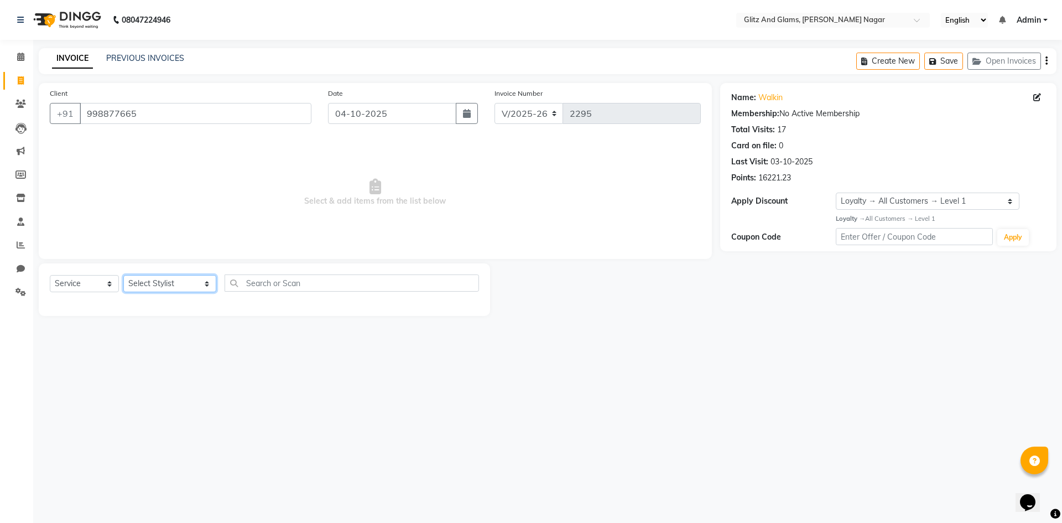
click at [195, 284] on select "Select Stylist [PERSON_NAME] [PERSON_NAME] ANKIT ASHOK ATO [PERSON_NAME] CHETAN…" at bounding box center [169, 283] width 93 height 17
select select "80520"
click at [123, 275] on select "Select Stylist [PERSON_NAME] [PERSON_NAME] ANKIT ASHOK ATO [PERSON_NAME] CHETAN…" at bounding box center [169, 283] width 93 height 17
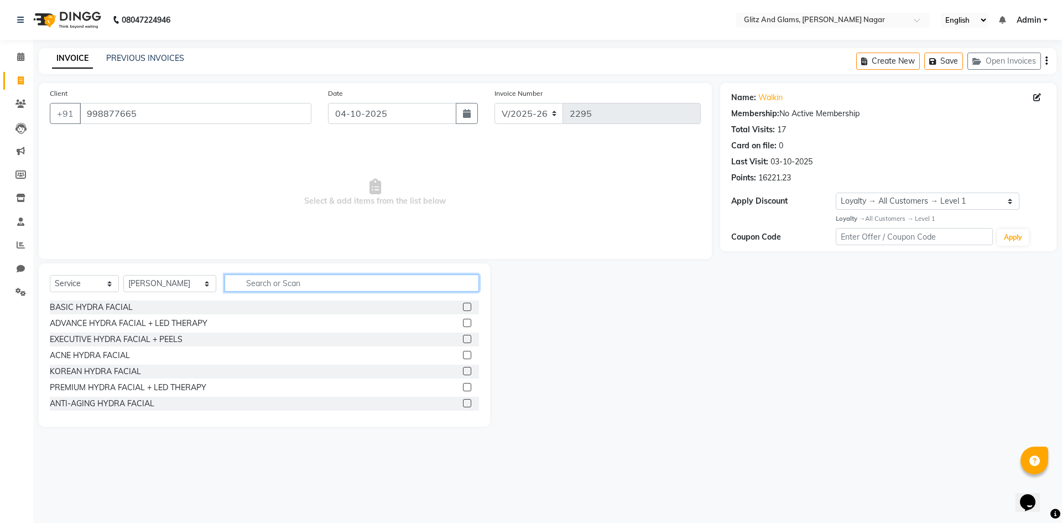
click at [269, 281] on input "text" at bounding box center [352, 282] width 254 height 17
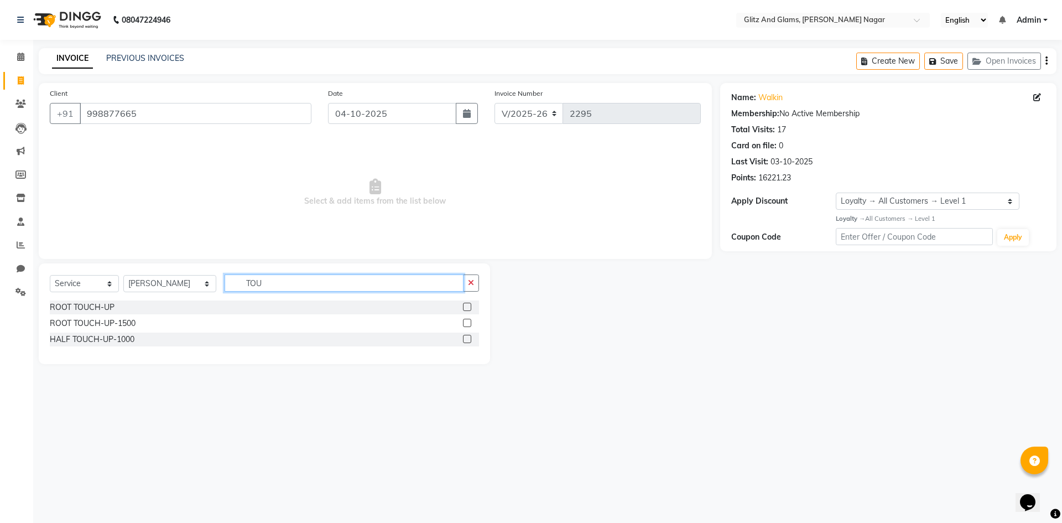
type input "TOU"
click at [465, 321] on label at bounding box center [467, 323] width 8 height 8
click at [465, 321] on input "checkbox" at bounding box center [466, 323] width 7 height 7
checkbox input "true"
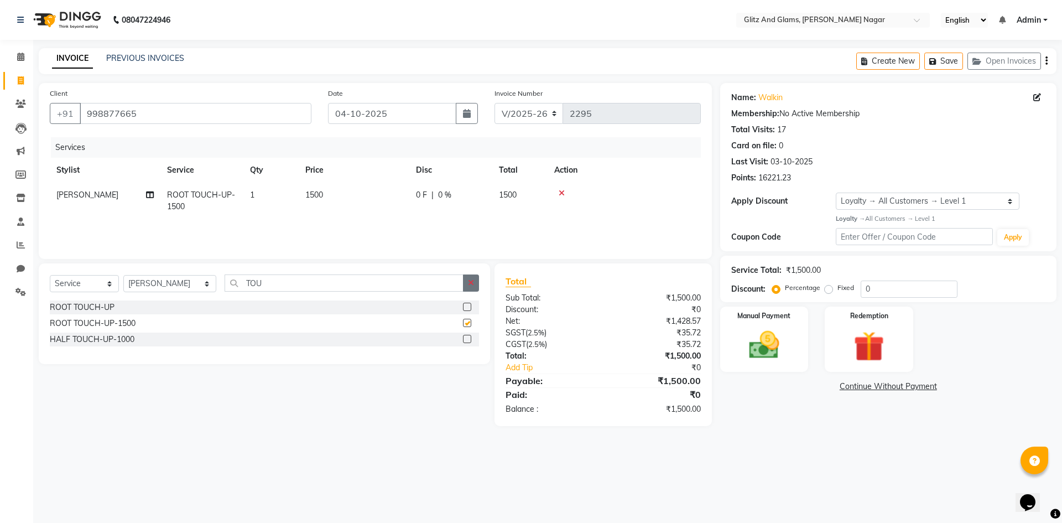
click at [476, 285] on button "button" at bounding box center [471, 282] width 16 height 17
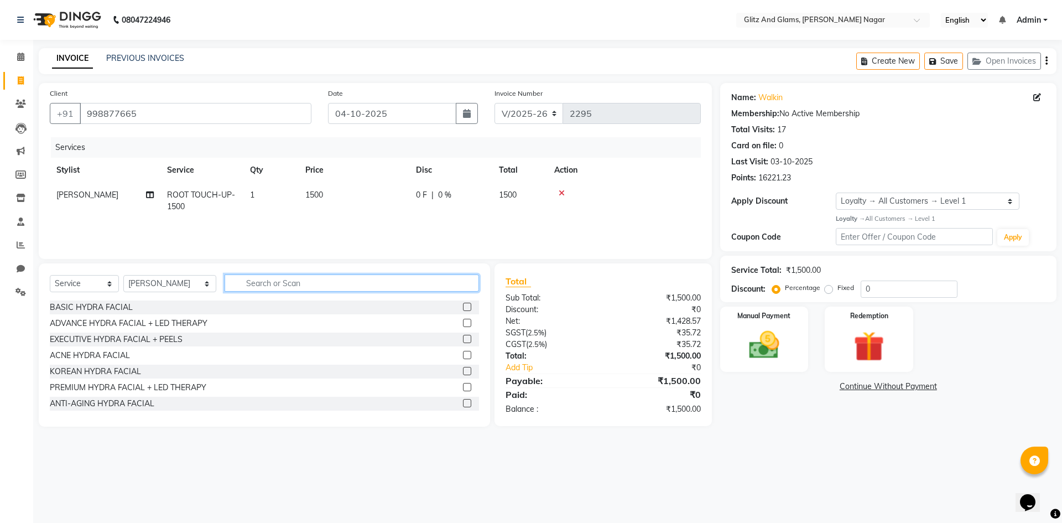
click at [447, 282] on input "text" at bounding box center [352, 282] width 254 height 17
type input "THR"
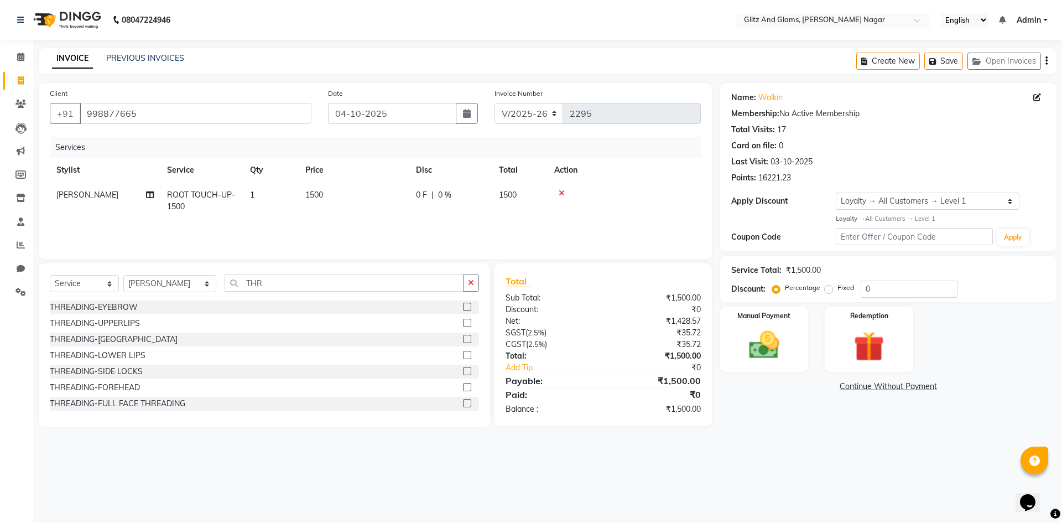
click at [463, 322] on label at bounding box center [467, 323] width 8 height 8
click at [463, 322] on input "checkbox" at bounding box center [466, 323] width 7 height 7
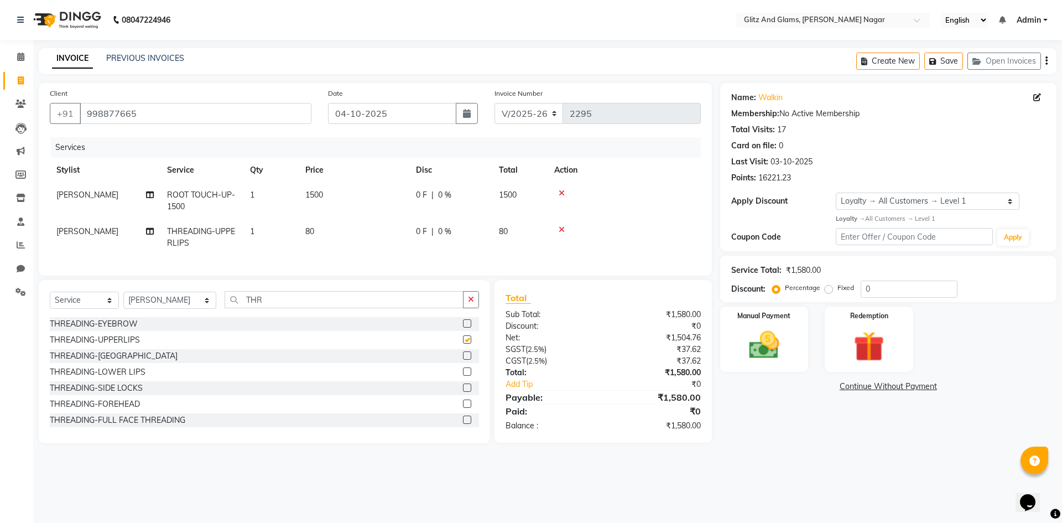
checkbox input "false"
click at [463, 360] on label at bounding box center [467, 355] width 8 height 8
click at [463, 360] on input "checkbox" at bounding box center [466, 355] width 7 height 7
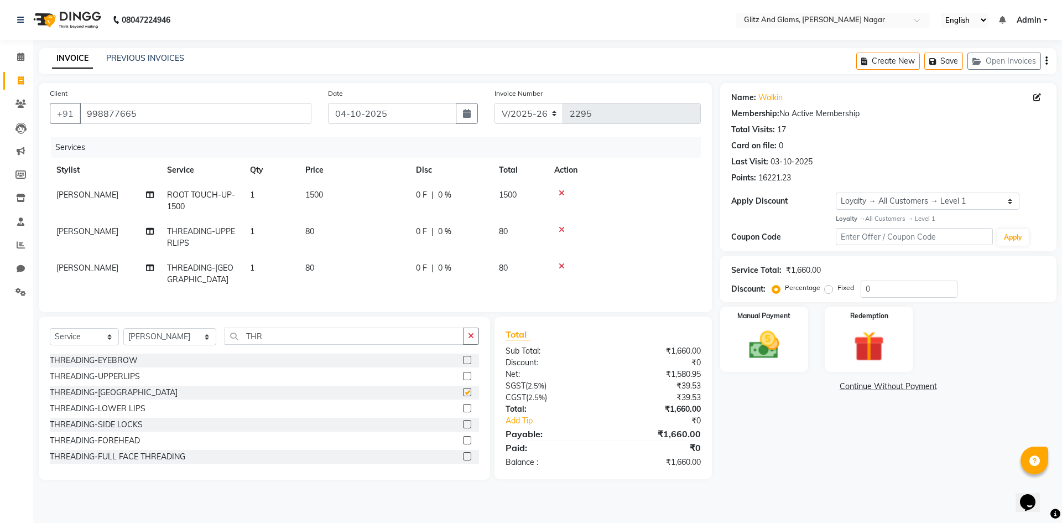
checkbox input "false"
click at [165, 335] on select "Select Stylist [PERSON_NAME] [PERSON_NAME] ANKIT ASHOK ATO [PERSON_NAME] CHETAN…" at bounding box center [169, 336] width 93 height 17
select select "87738"
click at [123, 328] on select "Select Stylist [PERSON_NAME] [PERSON_NAME] ANKIT ASHOK ATO [PERSON_NAME] CHETAN…" at bounding box center [169, 336] width 93 height 17
click at [250, 332] on input "THR" at bounding box center [344, 335] width 239 height 17
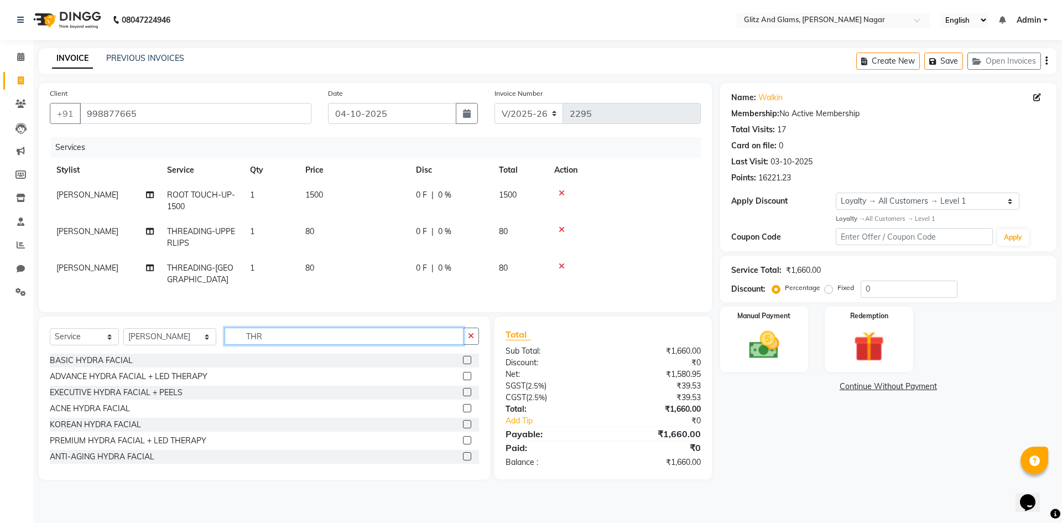
click at [250, 332] on input "THR" at bounding box center [344, 335] width 239 height 17
type input "GEL"
click at [463, 358] on label at bounding box center [467, 360] width 8 height 8
click at [463, 358] on input "checkbox" at bounding box center [466, 360] width 7 height 7
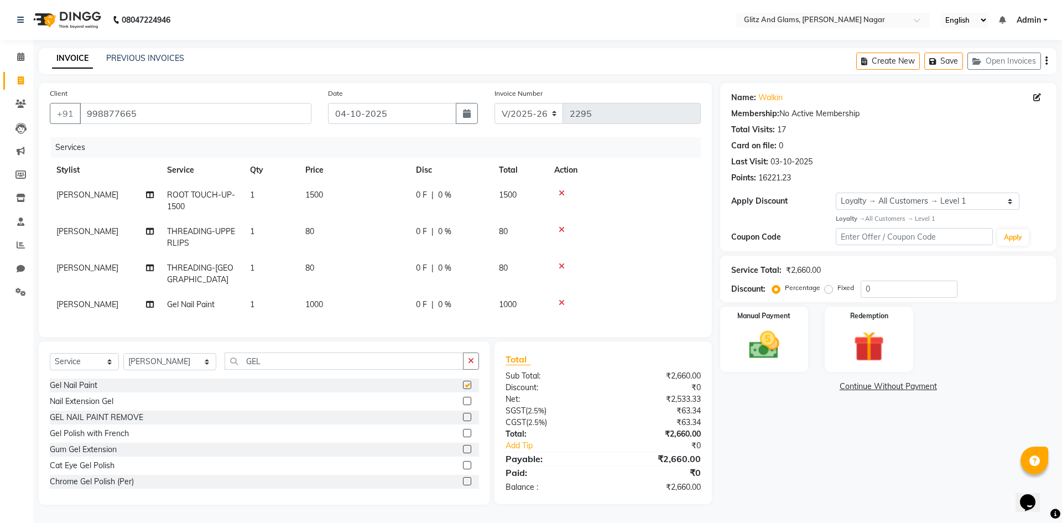
checkbox input "false"
click at [772, 343] on img at bounding box center [763, 345] width 51 height 37
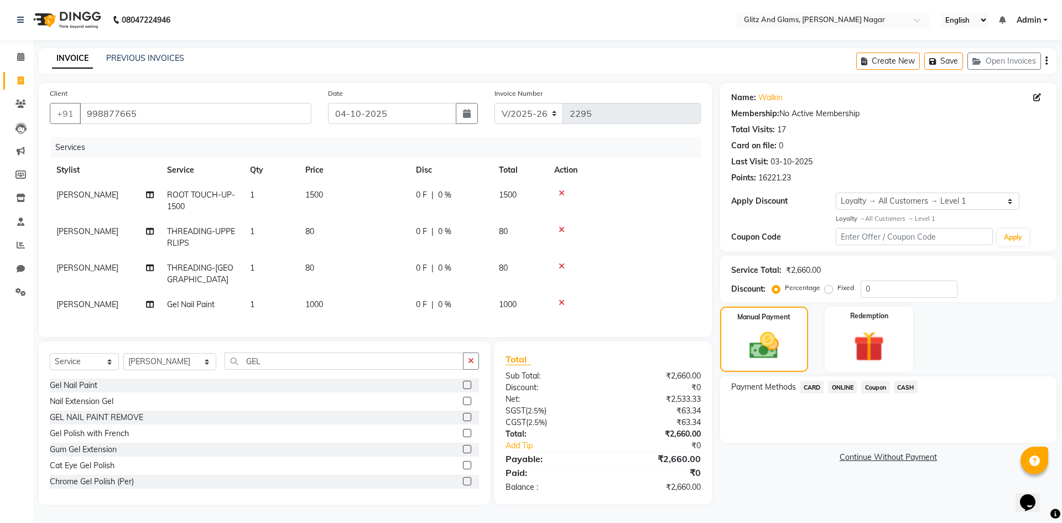
click at [908, 387] on span "CASH" at bounding box center [906, 387] width 24 height 13
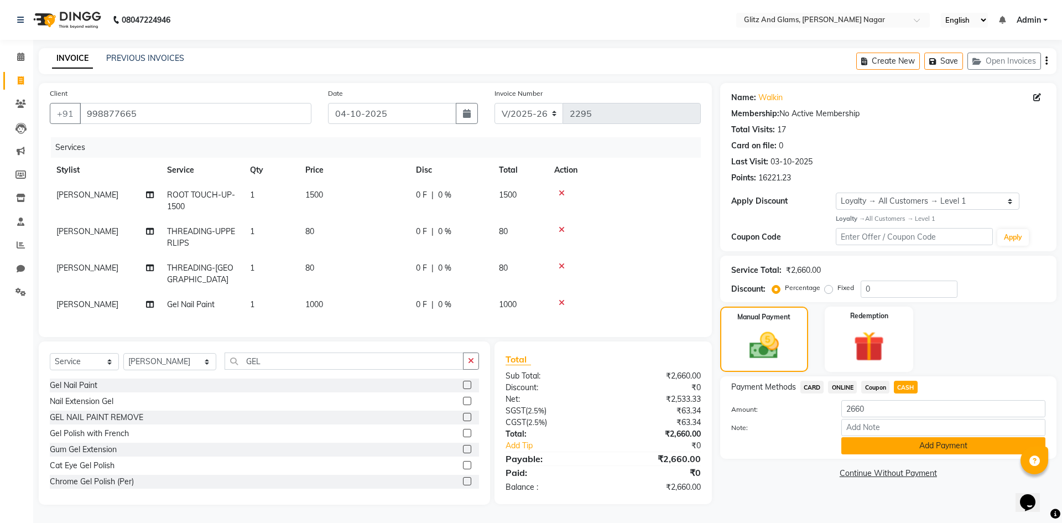
click at [882, 451] on button "Add Payment" at bounding box center [943, 445] width 204 height 17
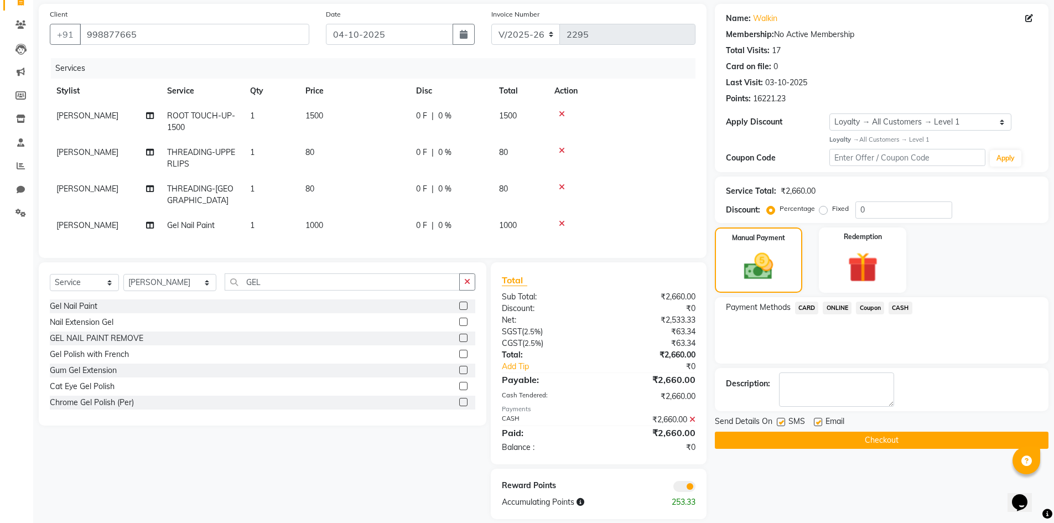
scroll to position [89, 0]
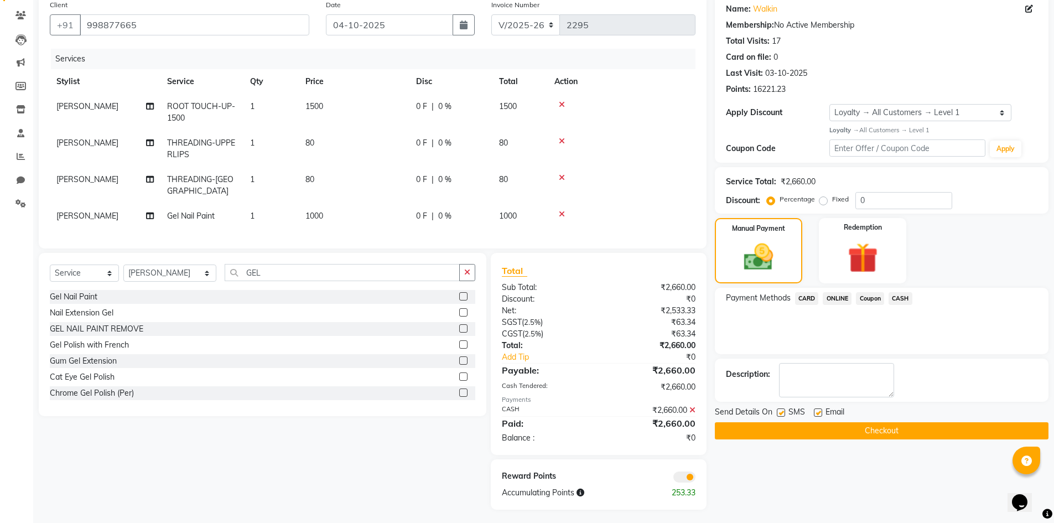
click at [892, 430] on button "Checkout" at bounding box center [882, 430] width 334 height 17
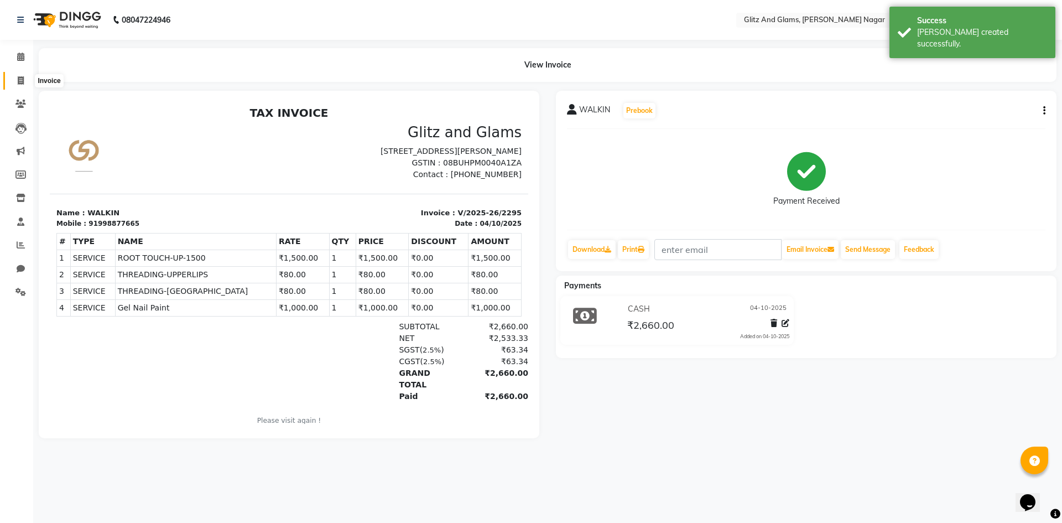
click at [18, 79] on icon at bounding box center [21, 80] width 6 height 8
select select "service"
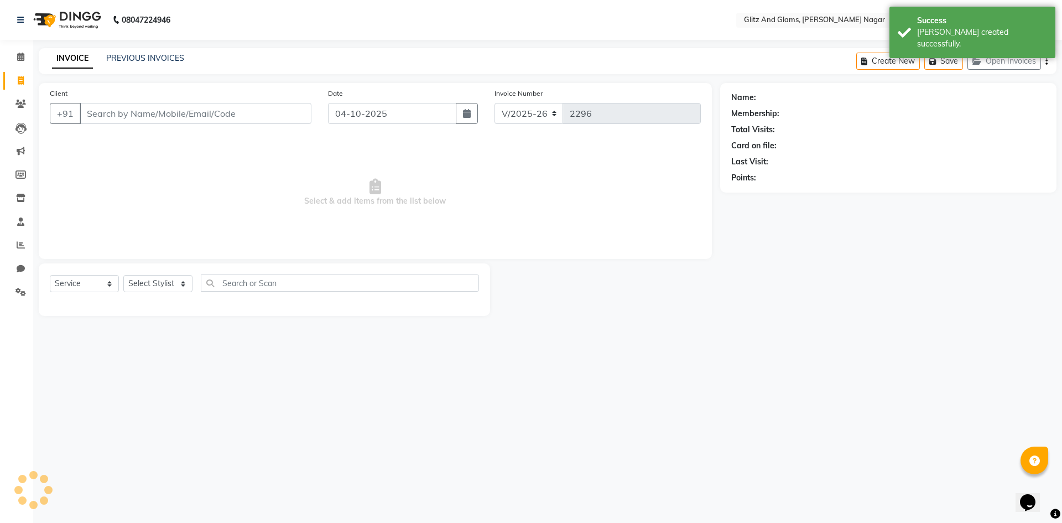
click at [107, 113] on input "Client" at bounding box center [196, 113] width 232 height 21
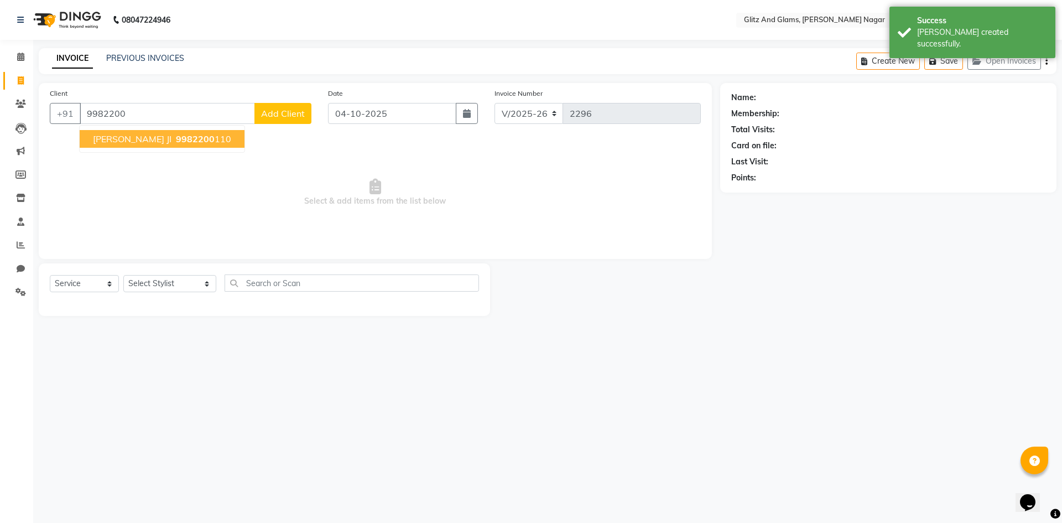
click at [128, 140] on button "[PERSON_NAME] JI 9982200 110" at bounding box center [162, 139] width 165 height 18
type input "9982200110"
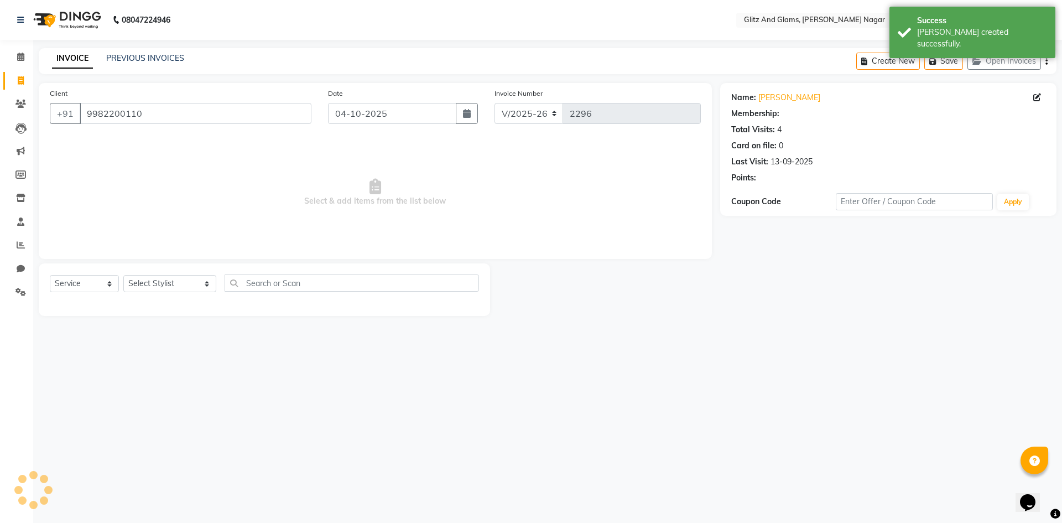
select select "1: Object"
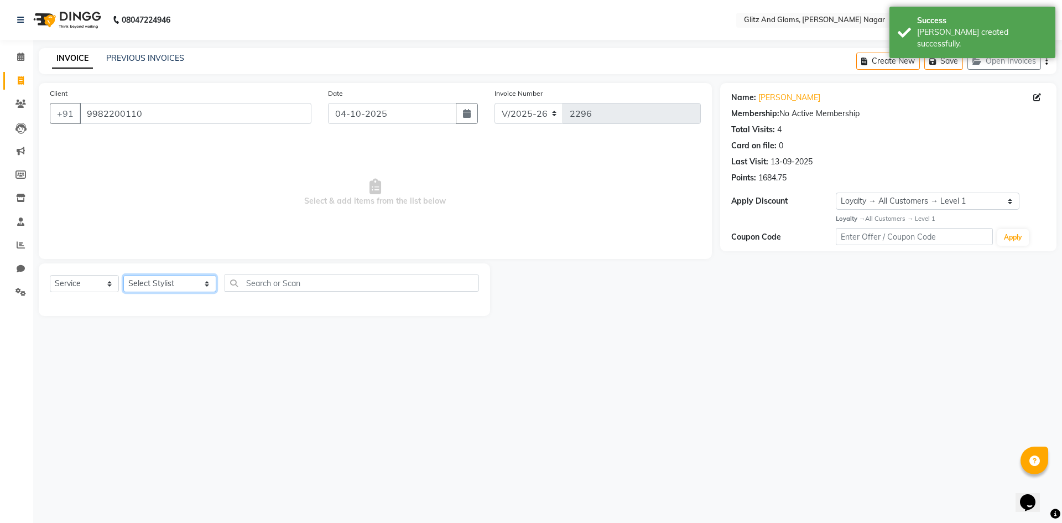
click at [175, 284] on select "Select Stylist [PERSON_NAME] [PERSON_NAME] ANKIT ASHOK ATO [PERSON_NAME] CHETAN…" at bounding box center [169, 283] width 93 height 17
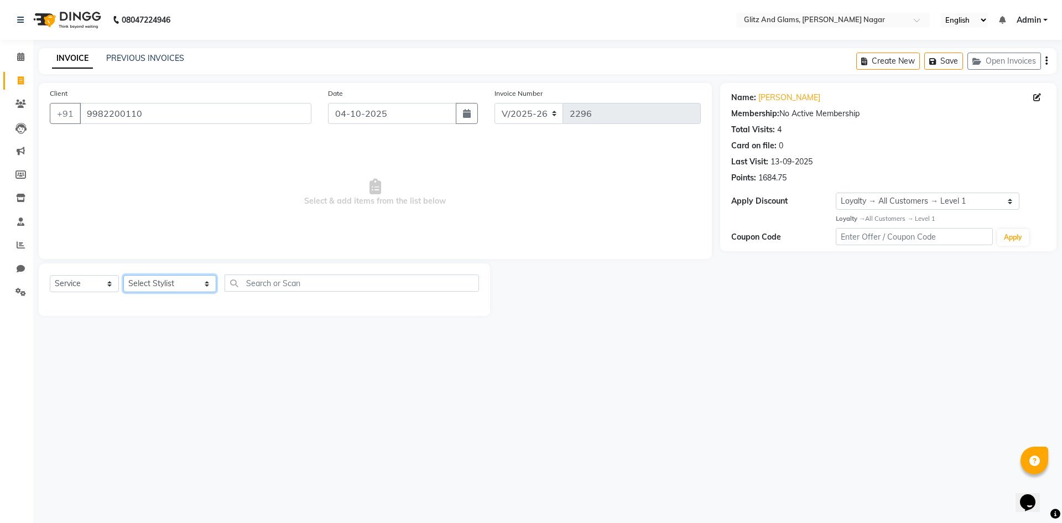
select select "80533"
click at [123, 275] on select "Select Stylist [PERSON_NAME] [PERSON_NAME] ANKIT ASHOK ATO [PERSON_NAME] CHETAN…" at bounding box center [169, 283] width 93 height 17
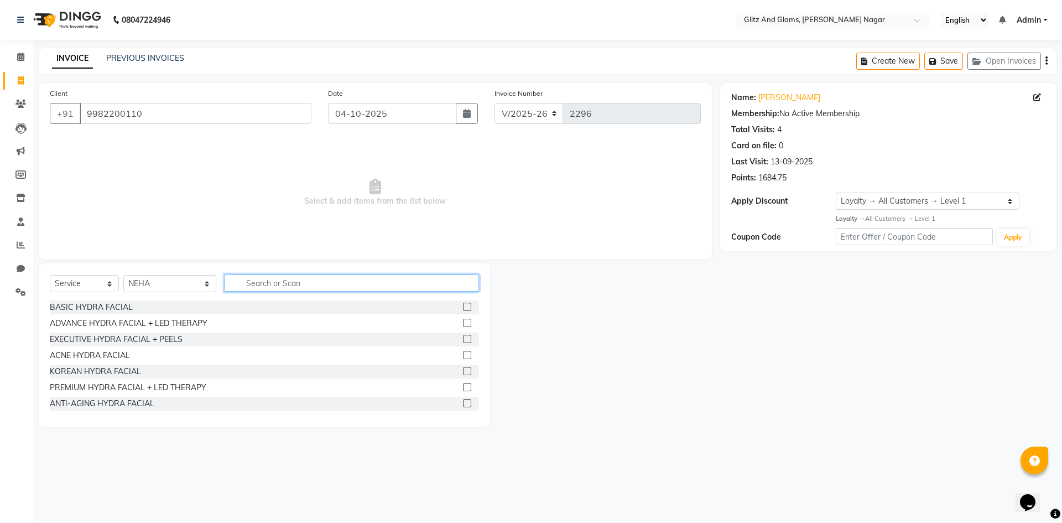
click at [257, 289] on input "text" at bounding box center [352, 282] width 254 height 17
type input "WAX"
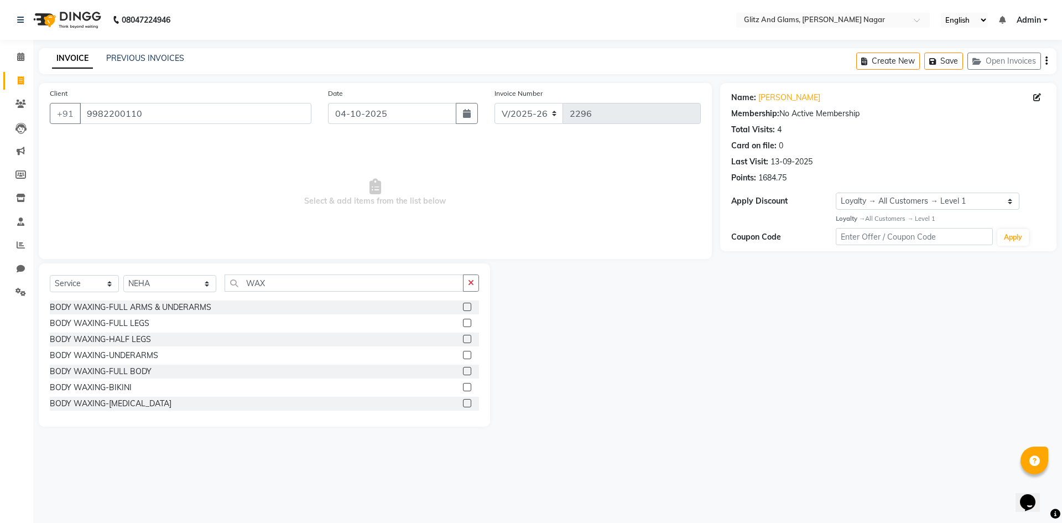
click at [463, 308] on label at bounding box center [467, 307] width 8 height 8
click at [463, 308] on input "checkbox" at bounding box center [466, 307] width 7 height 7
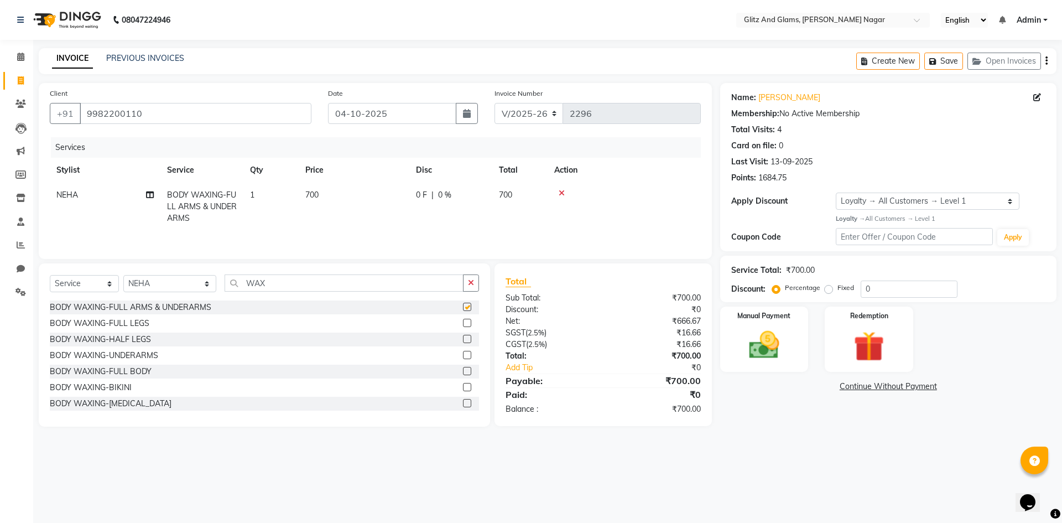
checkbox input "false"
click at [463, 338] on label at bounding box center [467, 339] width 8 height 8
click at [463, 338] on input "checkbox" at bounding box center [466, 339] width 7 height 7
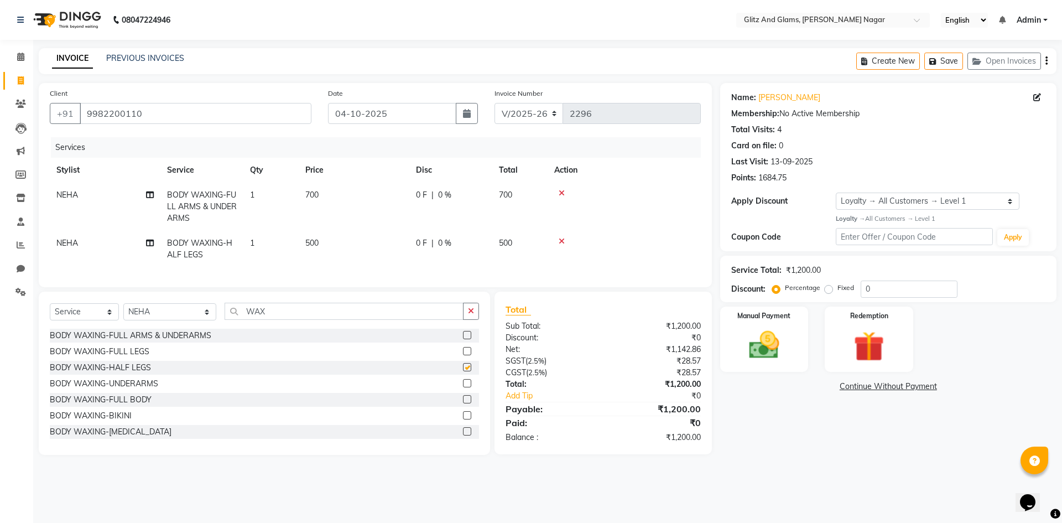
checkbox input "false"
click at [466, 317] on button "button" at bounding box center [471, 311] width 16 height 17
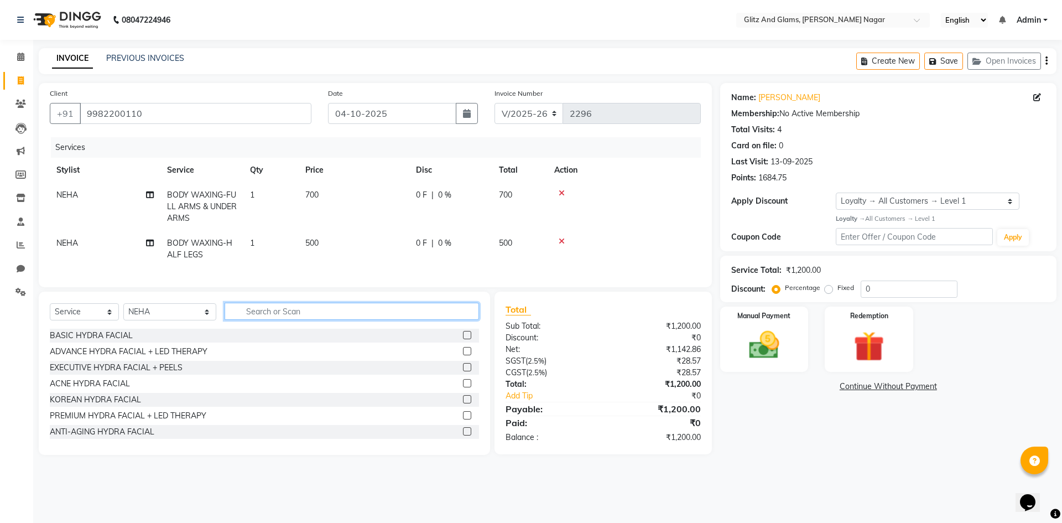
click at [429, 316] on input "text" at bounding box center [352, 311] width 254 height 17
type input "THR"
click at [463, 353] on div at bounding box center [471, 352] width 16 height 14
drag, startPoint x: 458, startPoint y: 358, endPoint x: 459, endPoint y: 364, distance: 6.1
click at [463, 355] on label at bounding box center [467, 351] width 8 height 8
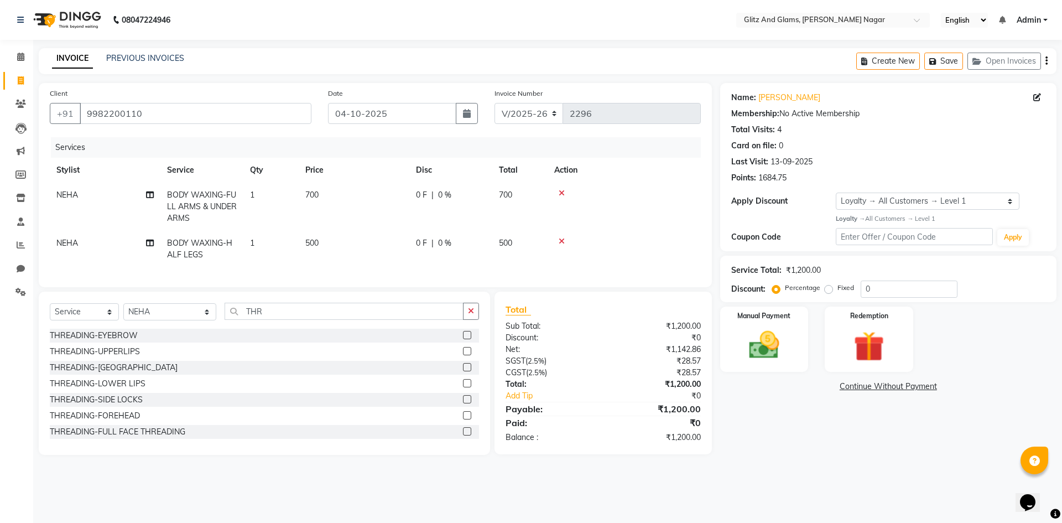
click at [463, 355] on input "checkbox" at bounding box center [466, 351] width 7 height 7
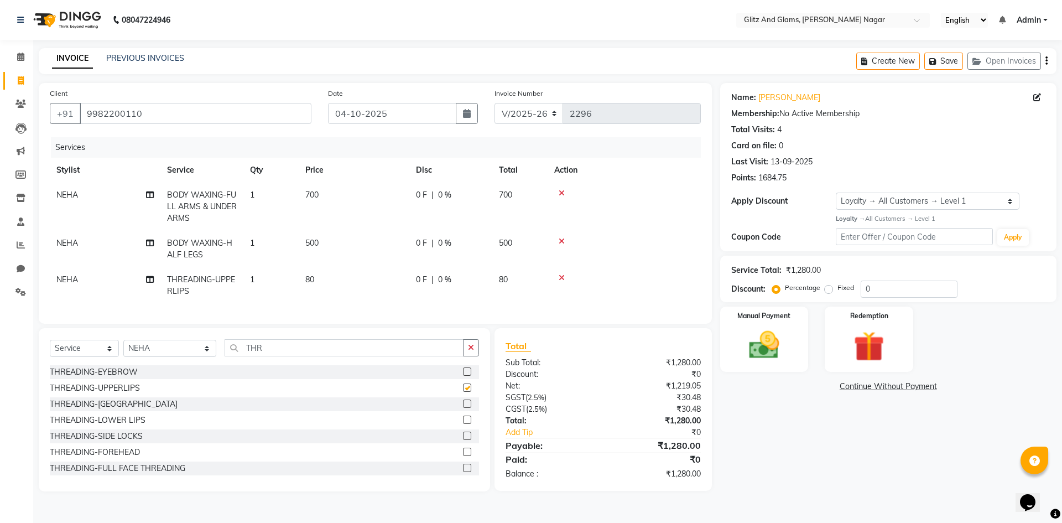
checkbox input "false"
click at [463, 408] on label at bounding box center [467, 403] width 8 height 8
click at [463, 408] on input "checkbox" at bounding box center [466, 403] width 7 height 7
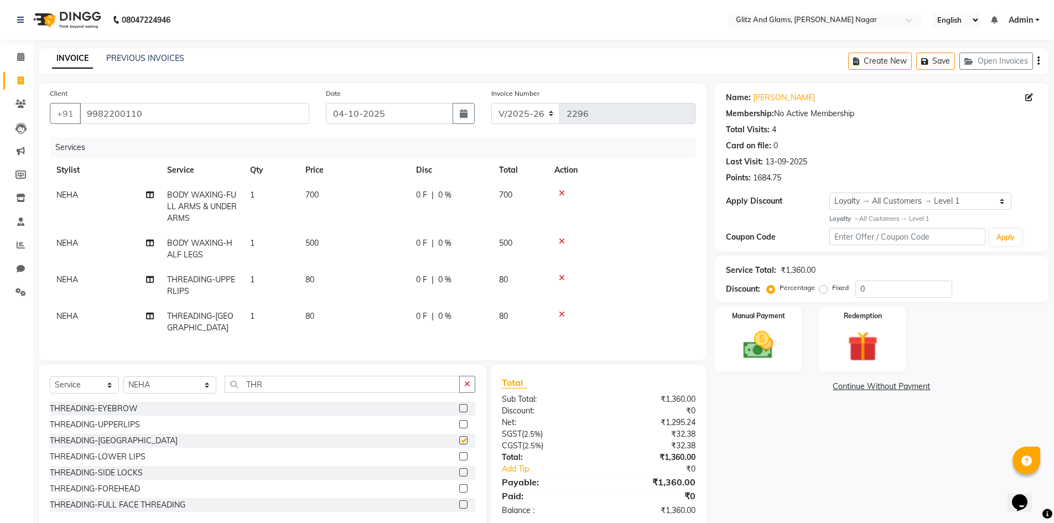
checkbox input "false"
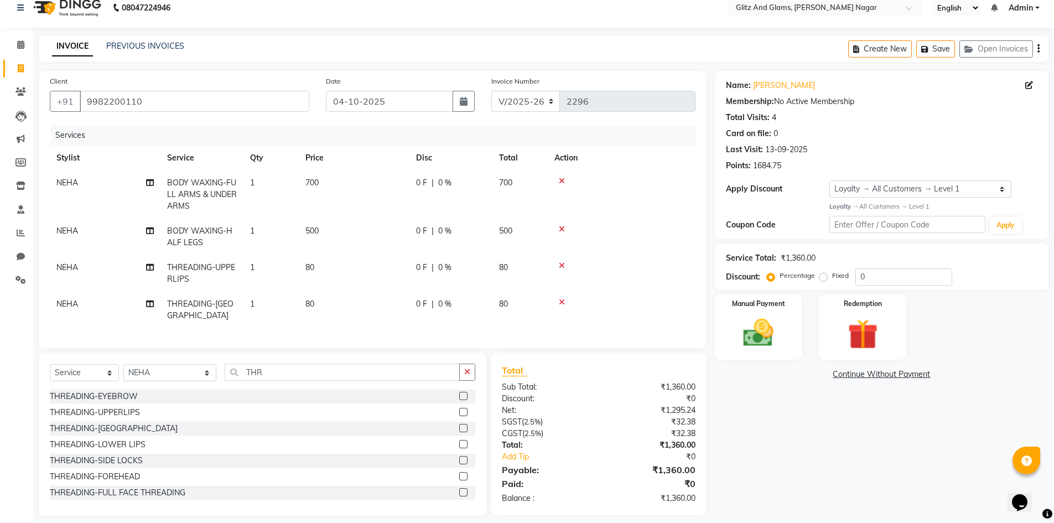
scroll to position [18, 0]
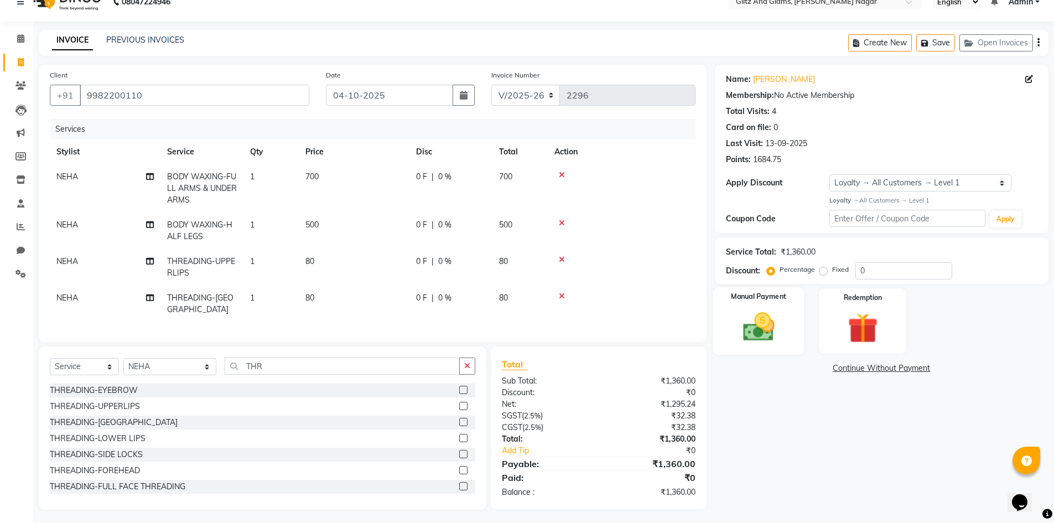
click at [750, 326] on img at bounding box center [758, 327] width 51 height 36
click at [814, 372] on span "CARD" at bounding box center [807, 368] width 24 height 13
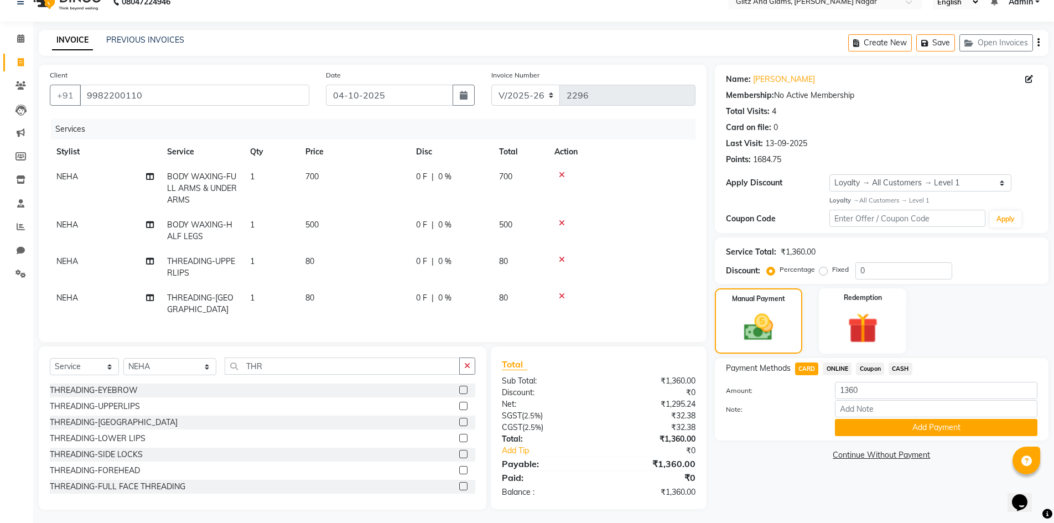
click at [872, 436] on div "Payment Methods CARD ONLINE Coupon CASH Amount: 1360 Note: Add Payment" at bounding box center [882, 399] width 334 height 82
click at [876, 435] on button "Add Payment" at bounding box center [936, 427] width 202 height 17
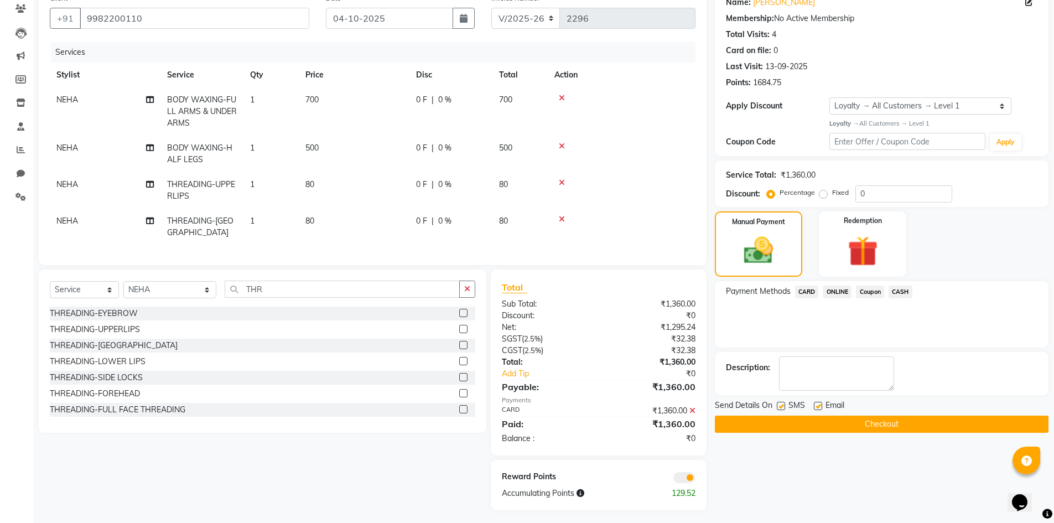
scroll to position [96, 0]
click at [871, 421] on button "Checkout" at bounding box center [882, 423] width 334 height 17
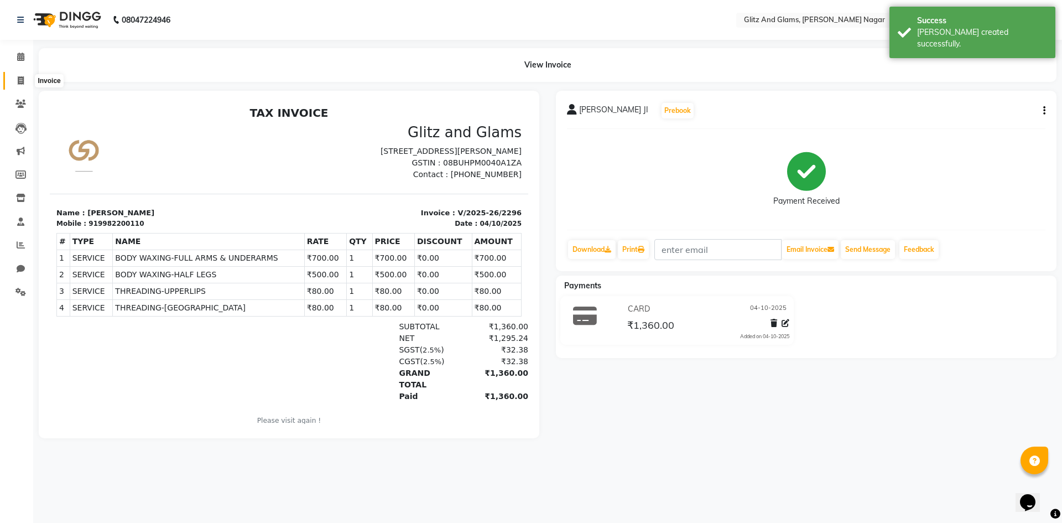
click at [14, 76] on span at bounding box center [20, 81] width 19 height 13
select select "service"
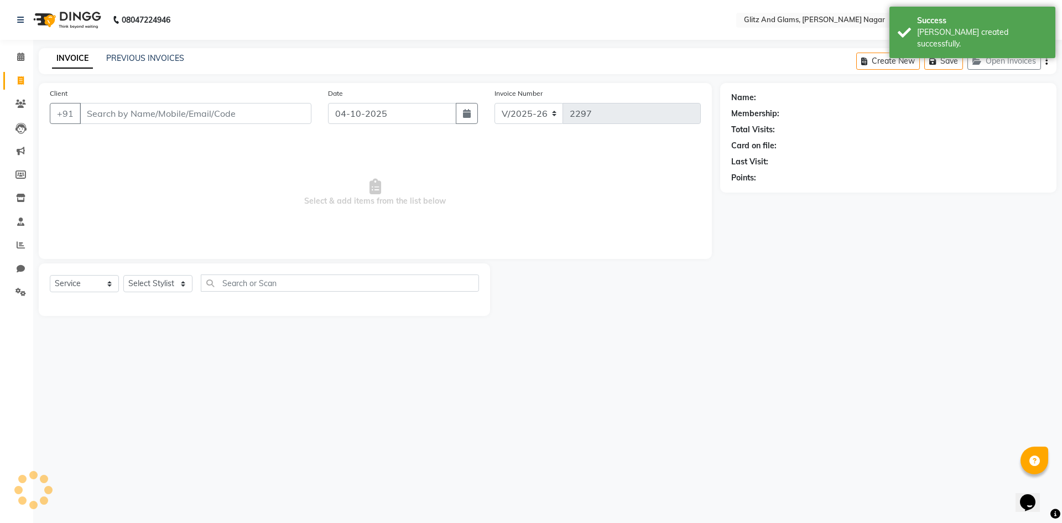
click at [114, 109] on input "Client" at bounding box center [196, 113] width 232 height 21
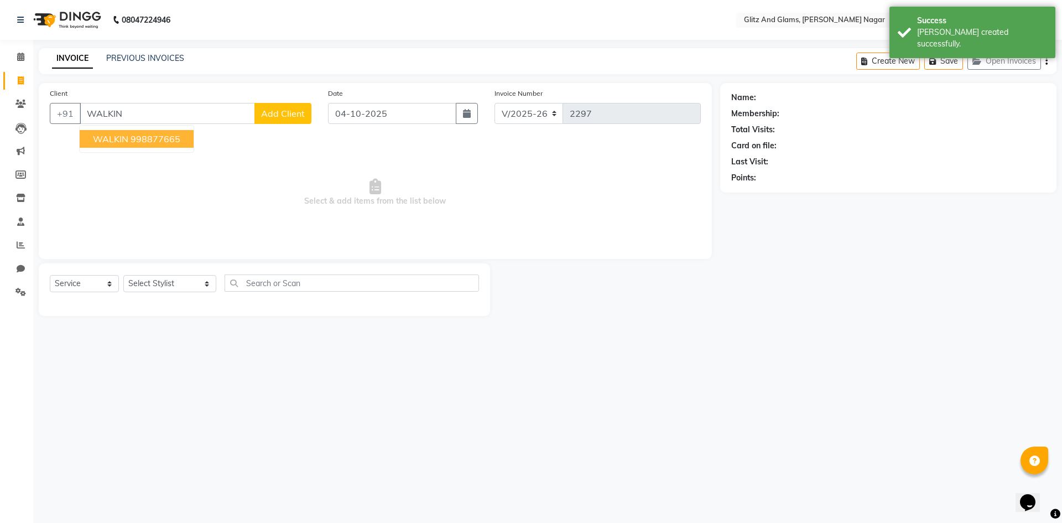
click at [143, 143] on ngb-highlight "998877665" at bounding box center [156, 138] width 50 height 11
type input "998877665"
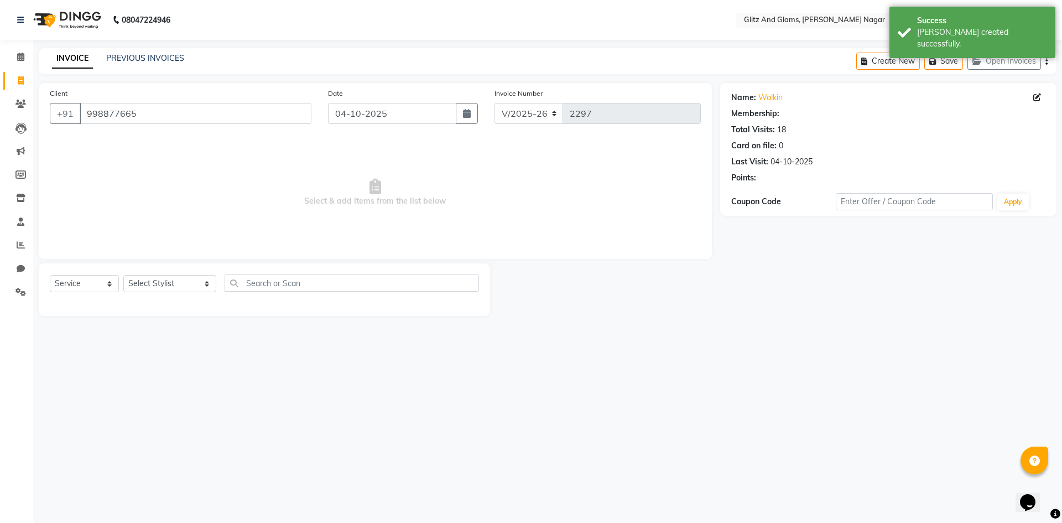
select select "1: Object"
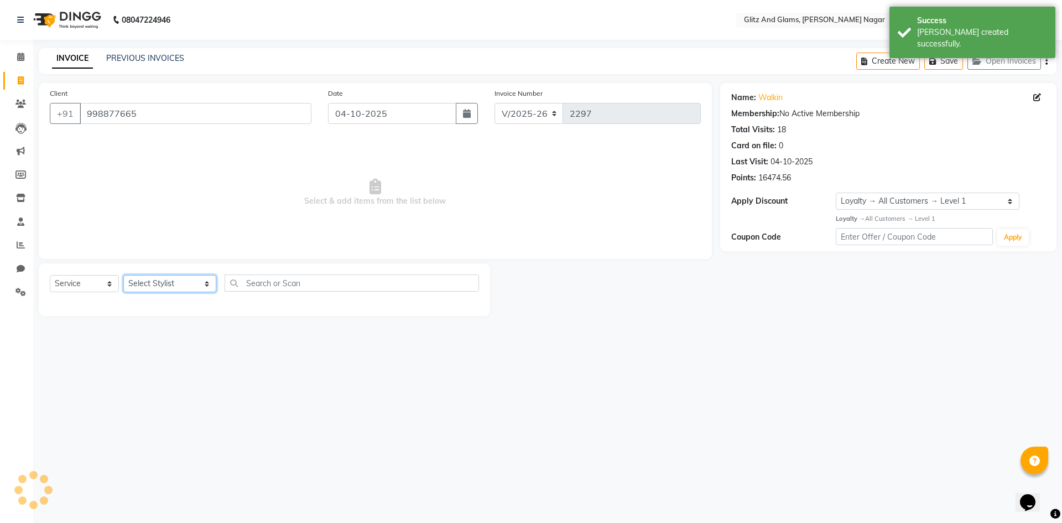
click at [194, 284] on select "Select Stylist [PERSON_NAME] [PERSON_NAME] ANKIT ASHOK ATO [PERSON_NAME] CHETAN…" at bounding box center [169, 283] width 93 height 17
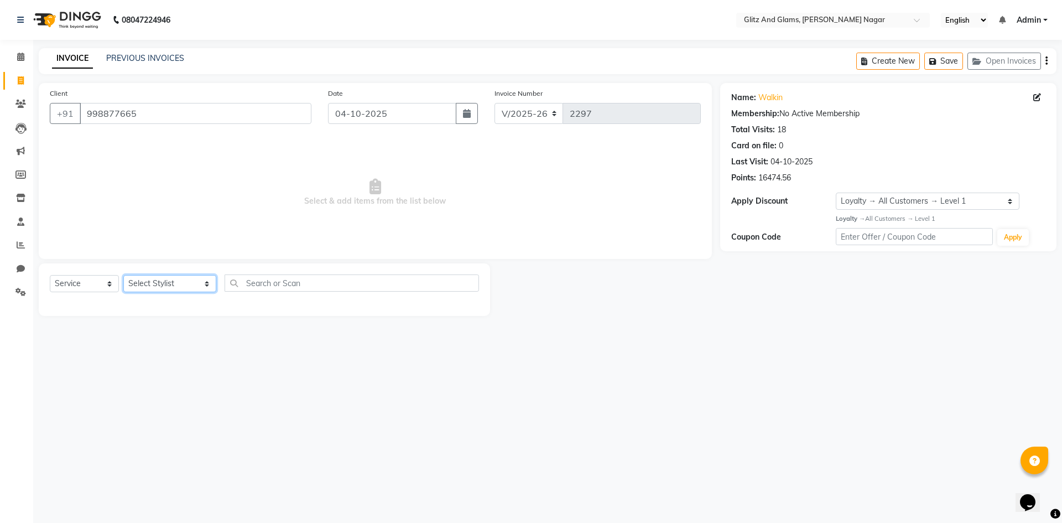
select select "80520"
click at [123, 275] on select "Select Stylist [PERSON_NAME] [PERSON_NAME] ANKIT ASHOK ATO [PERSON_NAME] CHETAN…" at bounding box center [169, 283] width 93 height 17
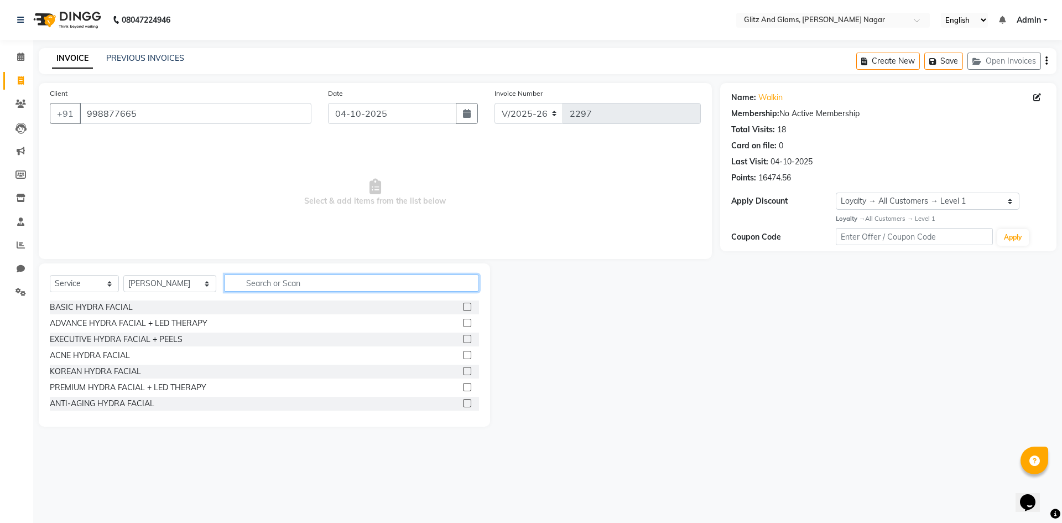
click at [278, 281] on input "text" at bounding box center [352, 282] width 254 height 17
type input "CU"
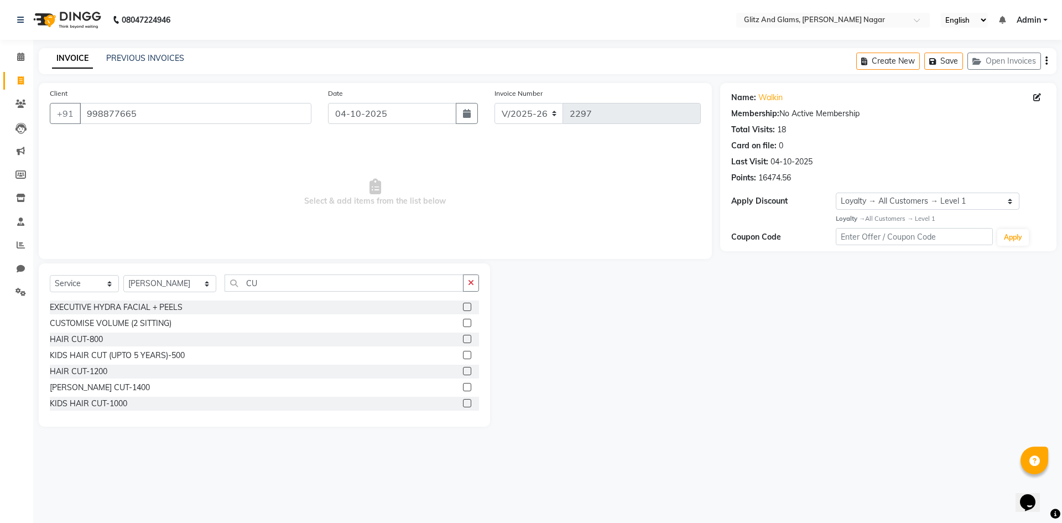
click at [463, 339] on label at bounding box center [467, 339] width 8 height 8
click at [463, 339] on input "checkbox" at bounding box center [466, 339] width 7 height 7
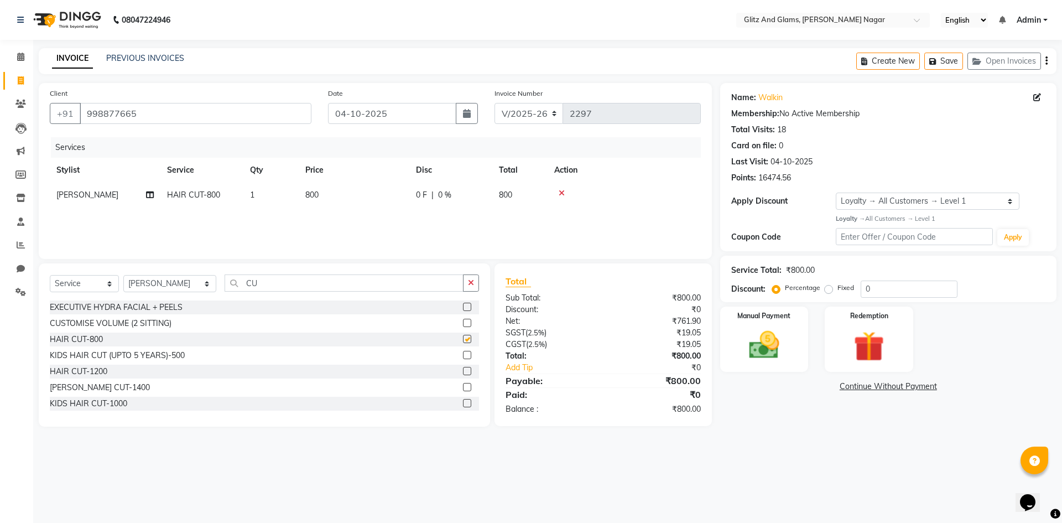
checkbox input "false"
click at [793, 343] on div "Manual Payment" at bounding box center [764, 339] width 92 height 68
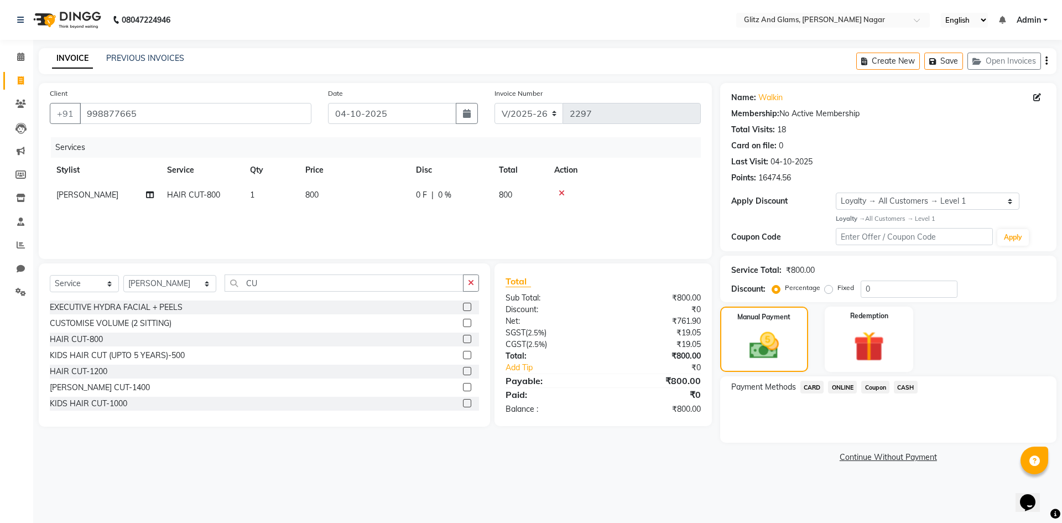
click at [829, 387] on span "ONLINE" at bounding box center [842, 387] width 29 height 13
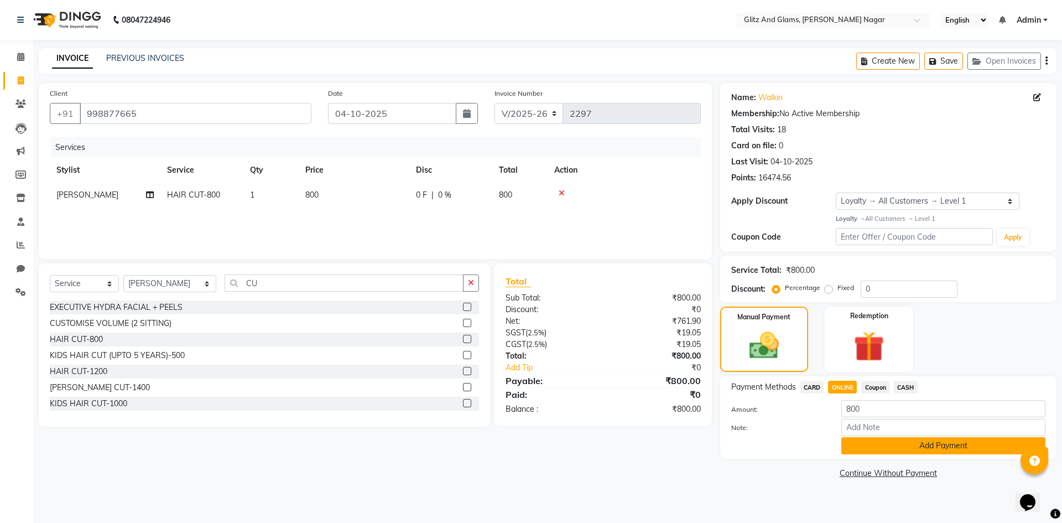
click at [867, 449] on button "Add Payment" at bounding box center [943, 445] width 204 height 17
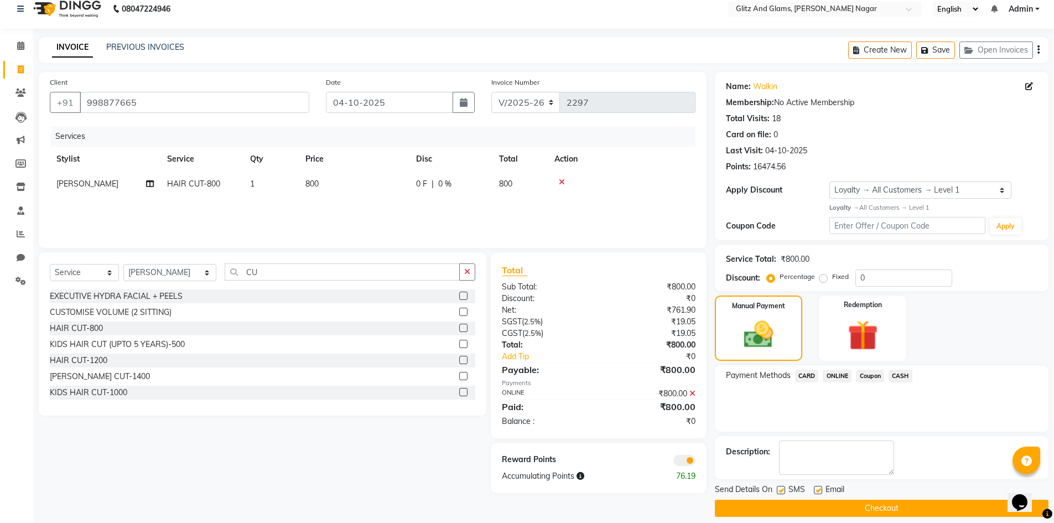
scroll to position [22, 0]
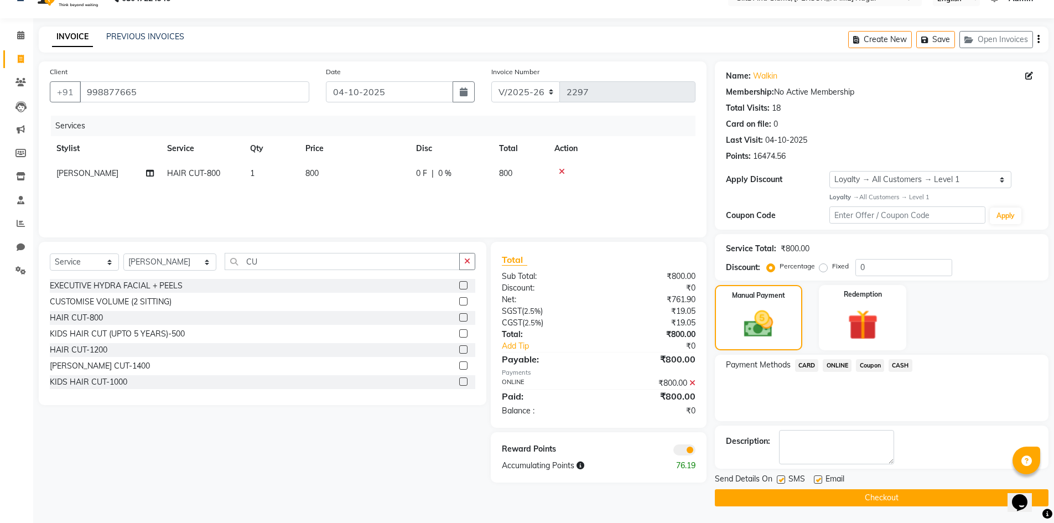
click at [858, 496] on button "Checkout" at bounding box center [882, 497] width 334 height 17
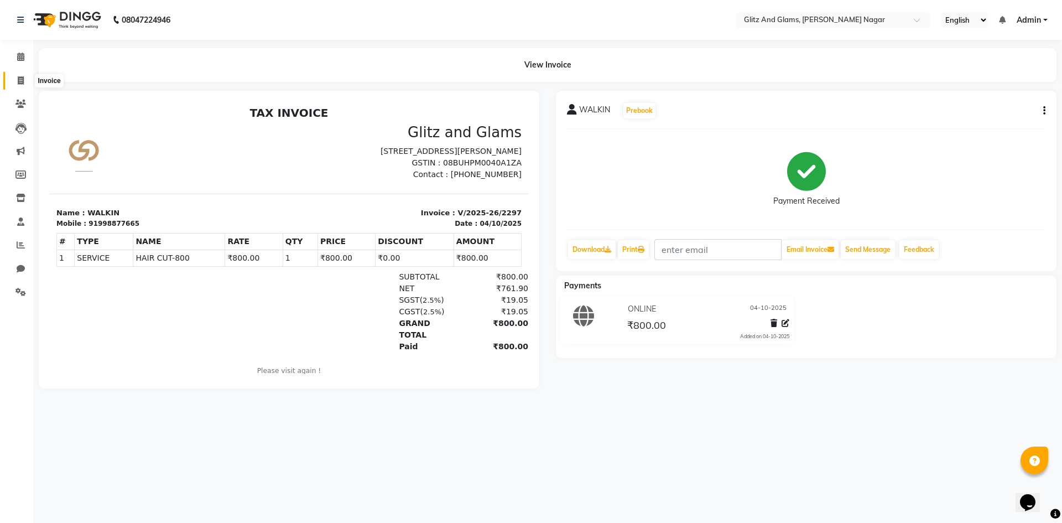
click at [19, 77] on icon at bounding box center [21, 80] width 6 height 8
select select "service"
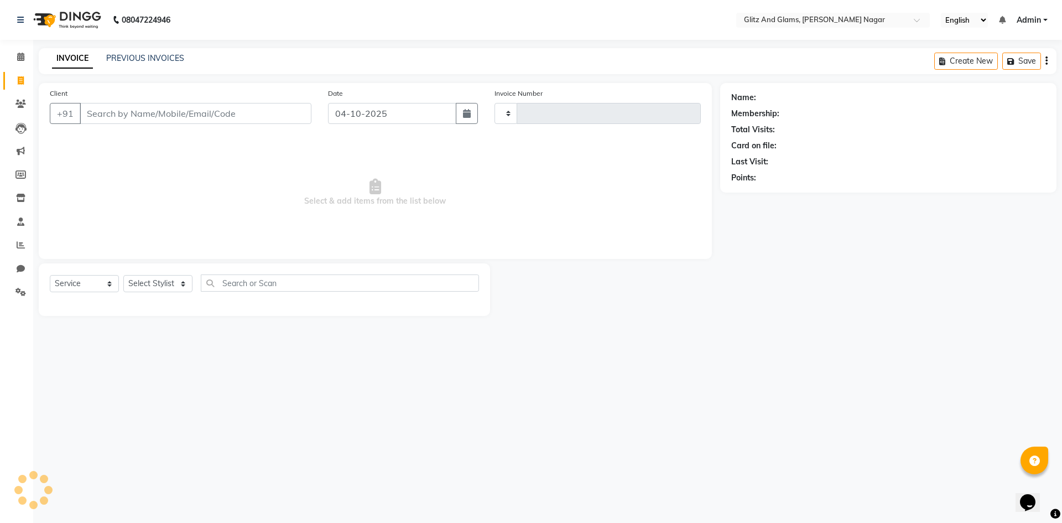
type input "2298"
select select "8316"
click at [145, 111] on input "Client" at bounding box center [196, 113] width 232 height 21
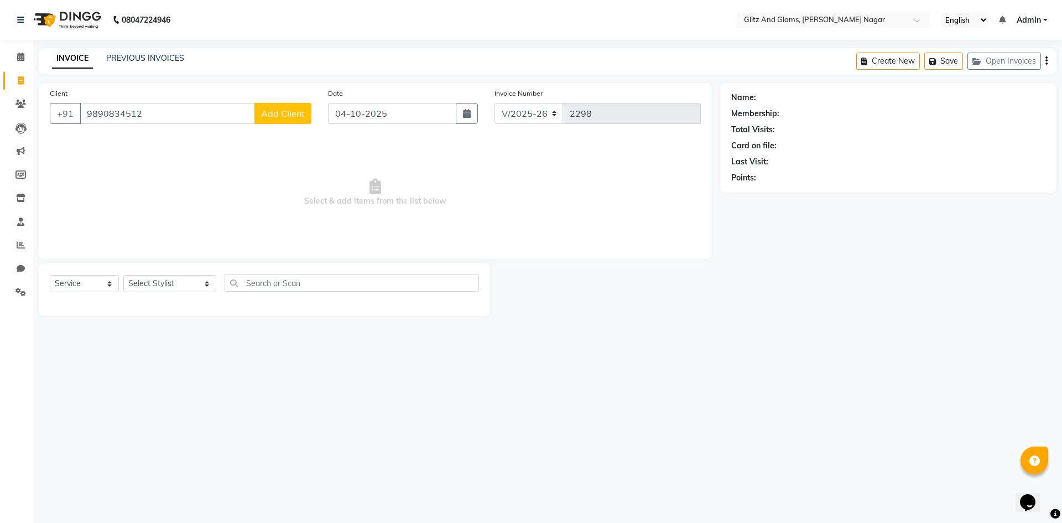
type input "9890834512"
click at [289, 116] on span "Add Client" at bounding box center [283, 113] width 44 height 11
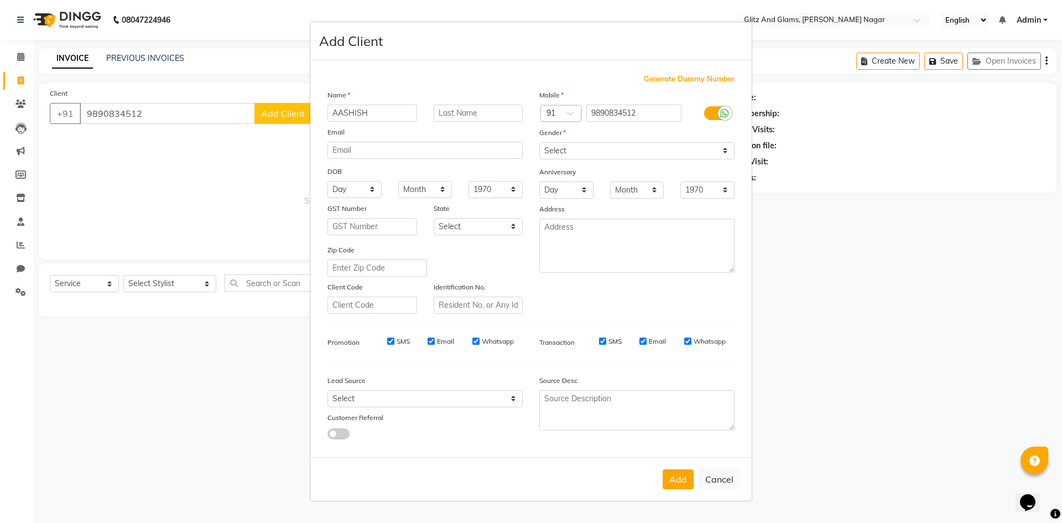
type input "AASHISH"
type input "JI"
click at [677, 152] on select "Select [DEMOGRAPHIC_DATA] [DEMOGRAPHIC_DATA] Other Prefer Not To Say" at bounding box center [636, 150] width 195 height 17
select select "[DEMOGRAPHIC_DATA]"
click at [539, 142] on select "Select [DEMOGRAPHIC_DATA] [DEMOGRAPHIC_DATA] Other Prefer Not To Say" at bounding box center [636, 150] width 195 height 17
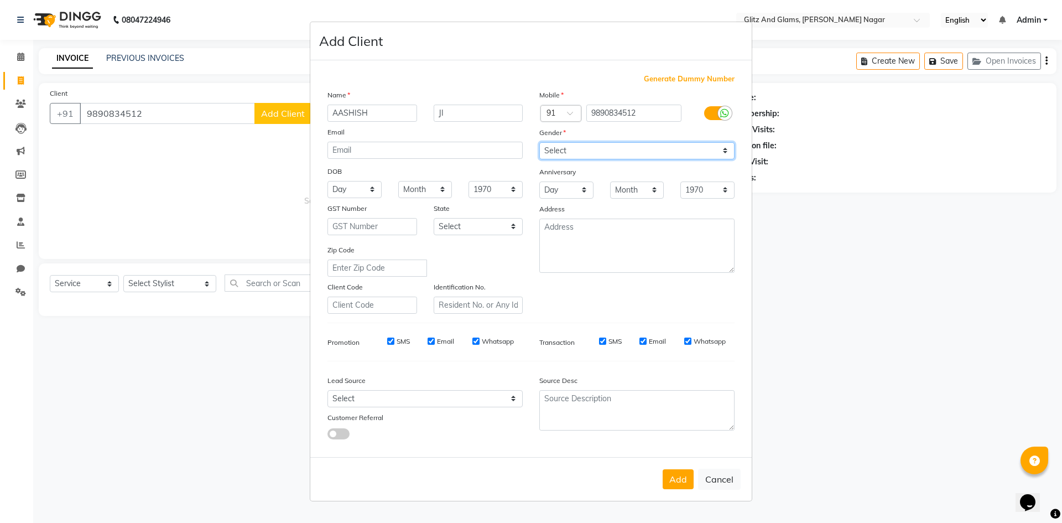
click at [614, 158] on select "Select [DEMOGRAPHIC_DATA] [DEMOGRAPHIC_DATA] Other Prefer Not To Say" at bounding box center [636, 150] width 195 height 17
click at [681, 480] on button "Add" at bounding box center [678, 479] width 31 height 20
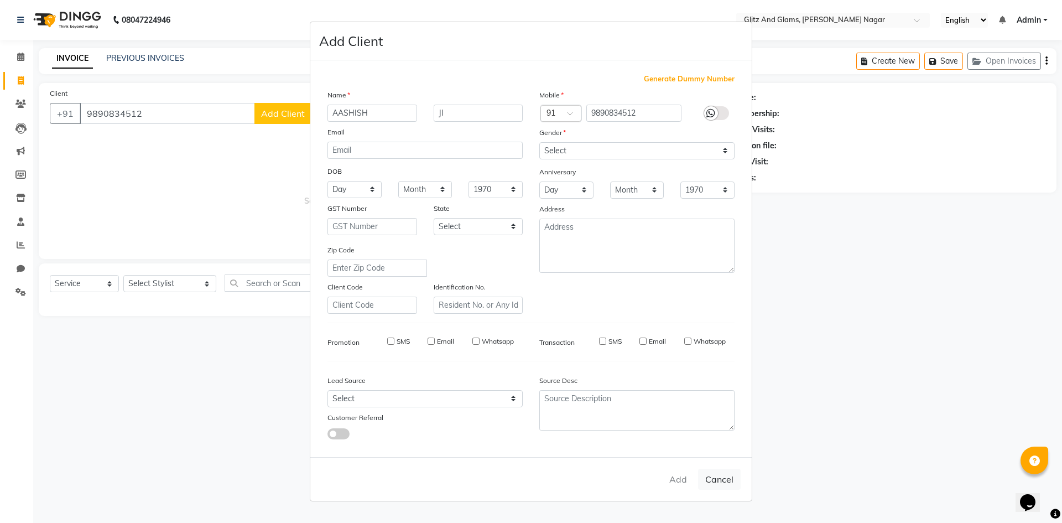
select select
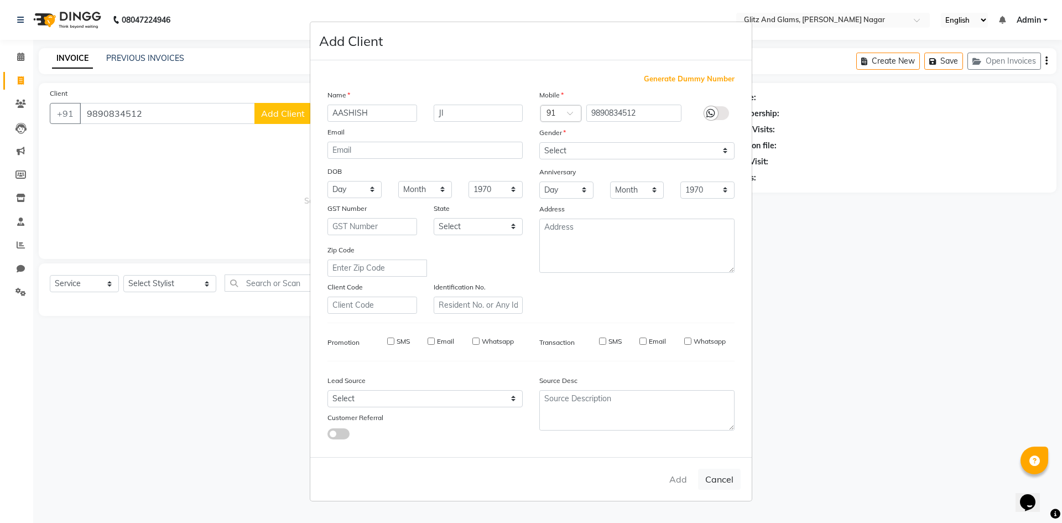
select select
checkbox input "false"
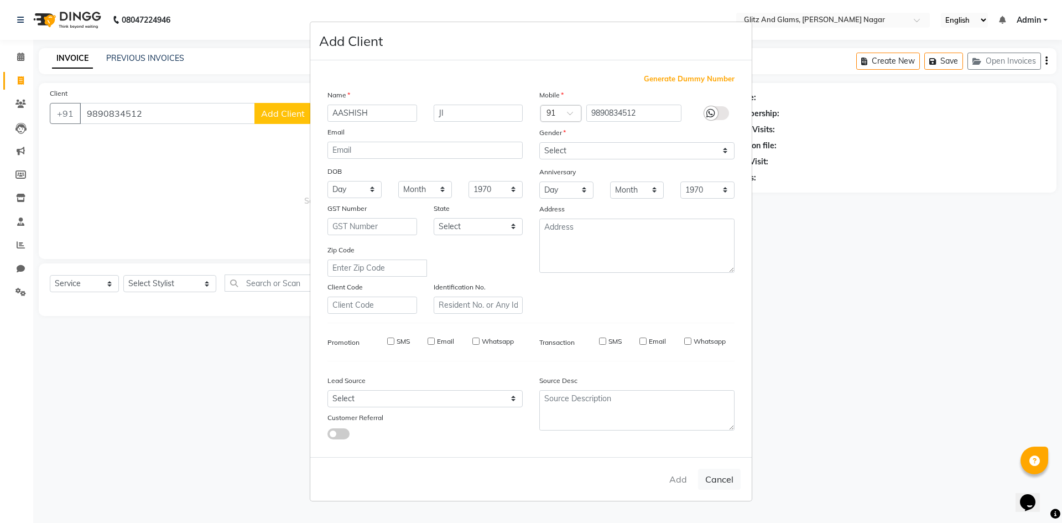
checkbox input "false"
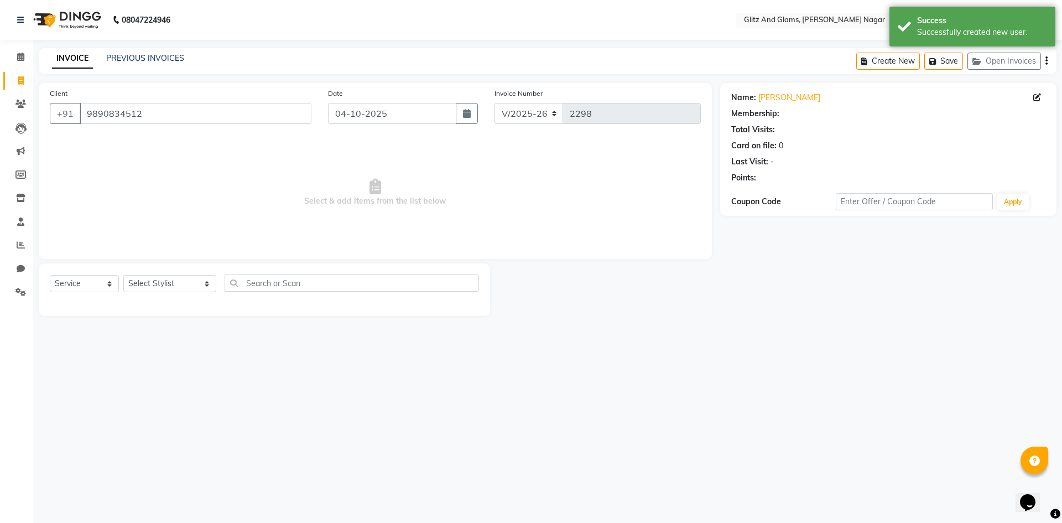
select select "1: Object"
click at [194, 279] on select "Select Stylist [PERSON_NAME] [PERSON_NAME] ANKIT ASHOK ATO [PERSON_NAME] CHETAN…" at bounding box center [169, 283] width 93 height 17
select select "80527"
click at [123, 275] on select "Select Stylist [PERSON_NAME] [PERSON_NAME] ANKIT ASHOK ATO [PERSON_NAME] CHETAN…" at bounding box center [169, 283] width 93 height 17
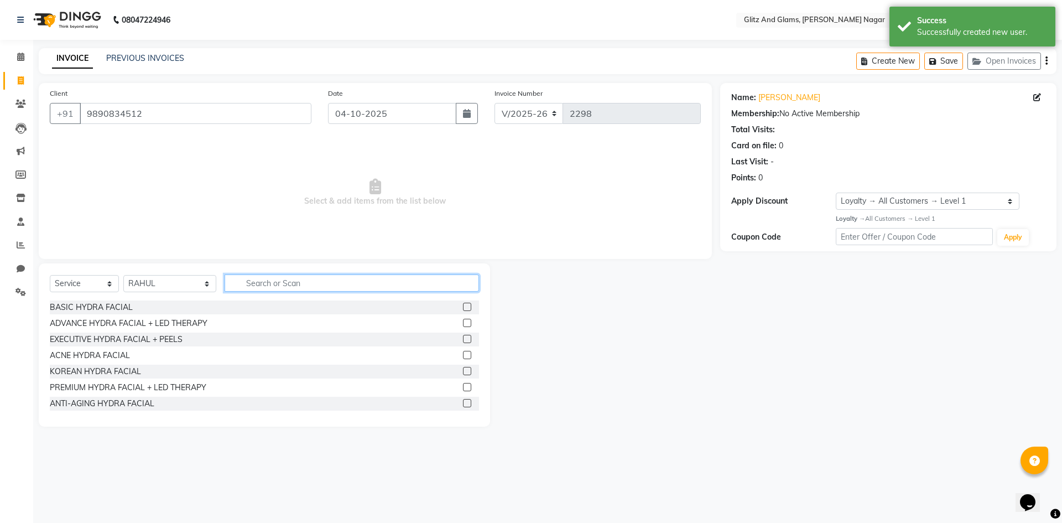
click at [261, 278] on input "text" at bounding box center [352, 282] width 254 height 17
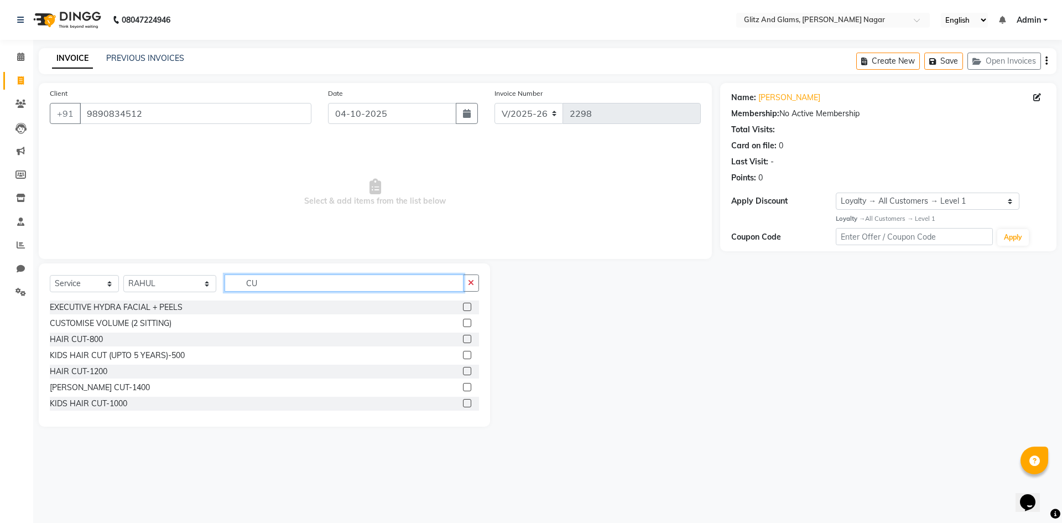
type input "CU"
click at [463, 372] on label at bounding box center [467, 371] width 8 height 8
click at [463, 372] on input "checkbox" at bounding box center [466, 371] width 7 height 7
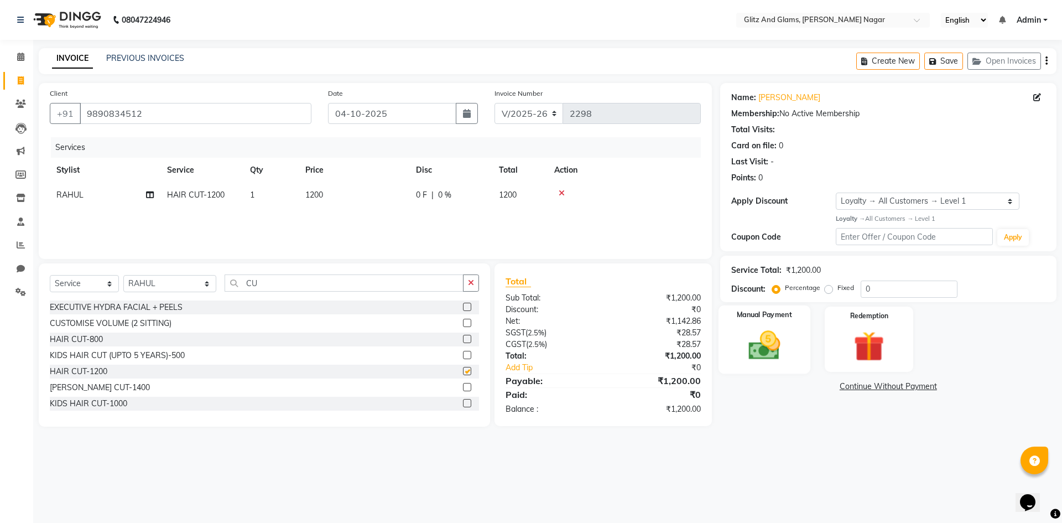
checkbox input "false"
click at [778, 339] on img at bounding box center [763, 345] width 51 height 37
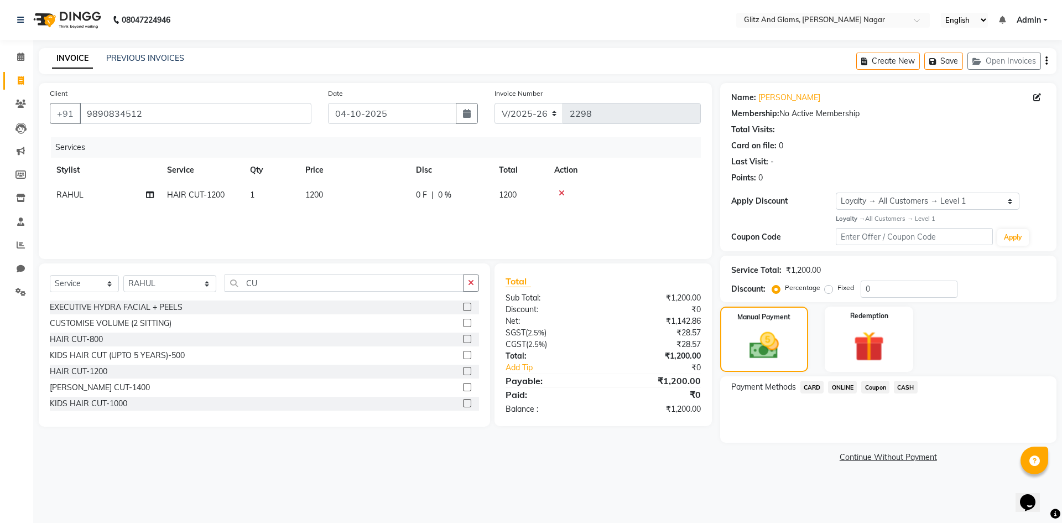
click at [845, 387] on span "ONLINE" at bounding box center [842, 387] width 29 height 13
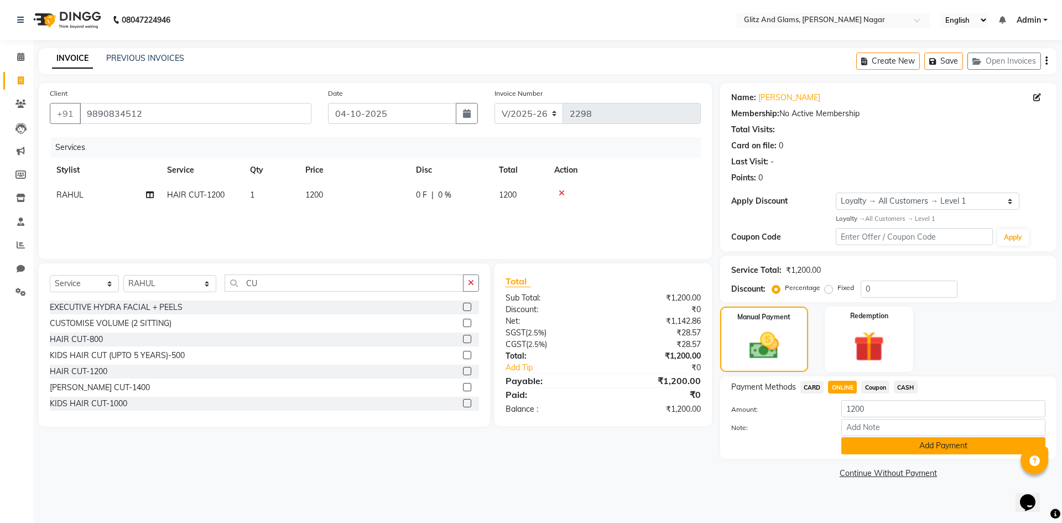
click at [904, 444] on button "Add Payment" at bounding box center [943, 445] width 204 height 17
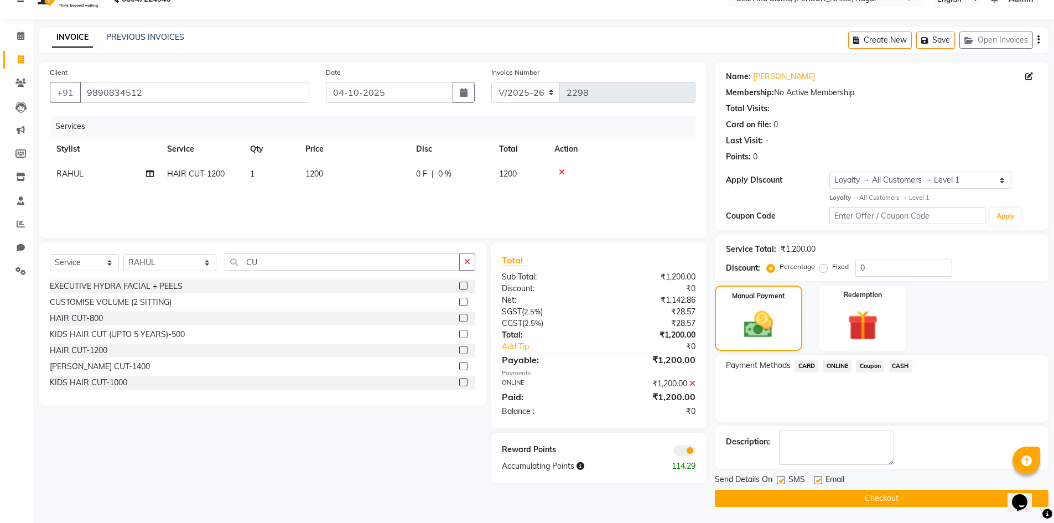
scroll to position [22, 0]
click at [884, 503] on button "Checkout" at bounding box center [882, 497] width 334 height 17
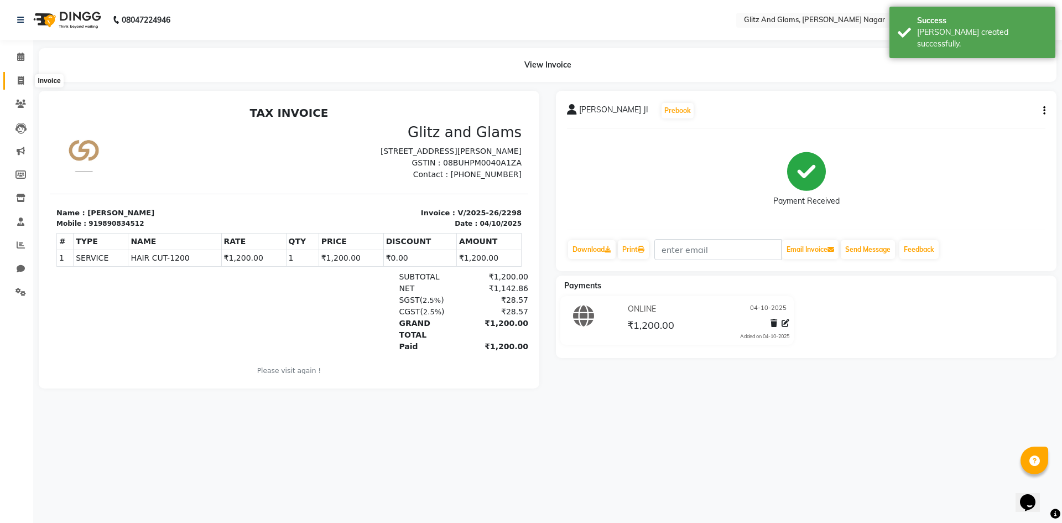
click at [19, 84] on icon at bounding box center [21, 80] width 6 height 8
select select "service"
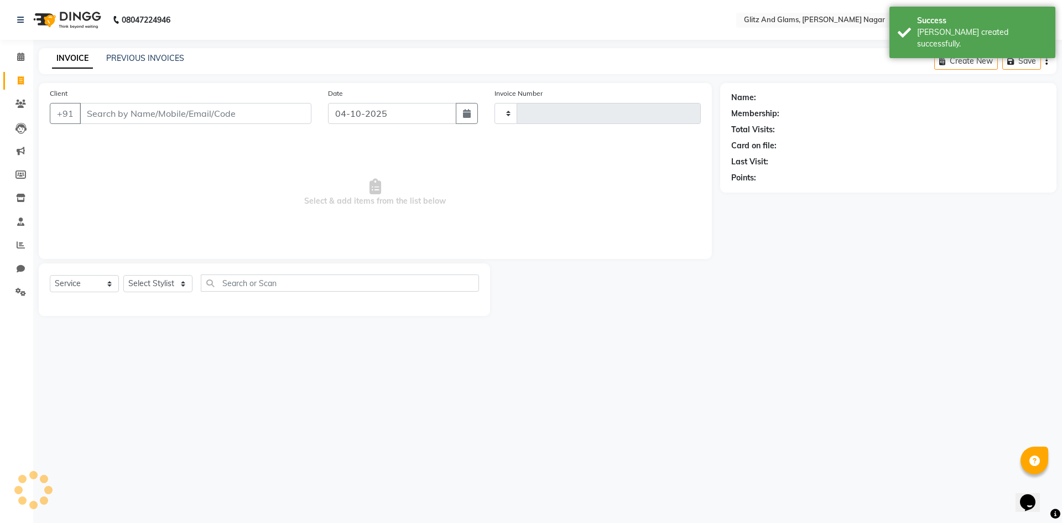
type input "2299"
select select "8316"
click at [128, 110] on input "Client" at bounding box center [196, 113] width 232 height 21
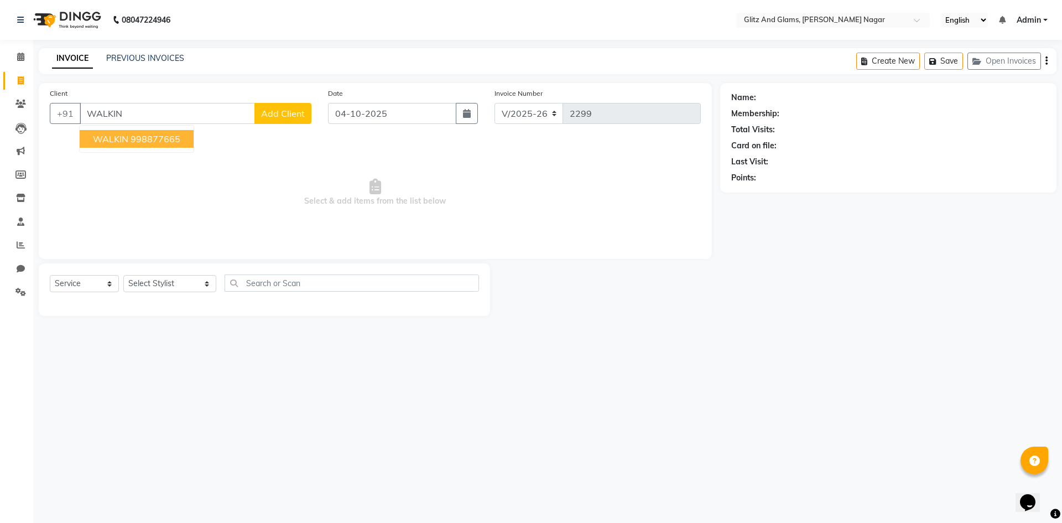
click at [126, 132] on button "WALKIN 998877665" at bounding box center [137, 139] width 114 height 18
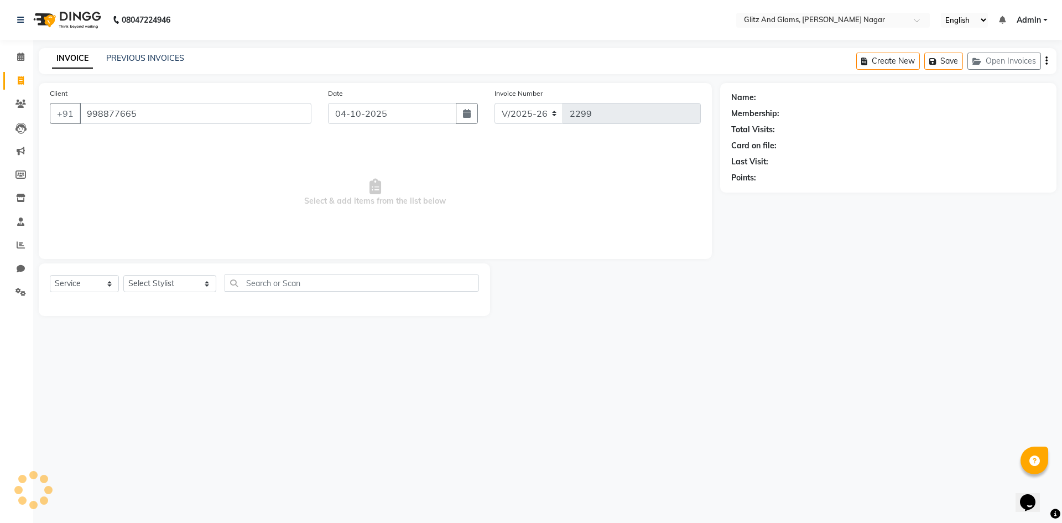
type input "998877665"
select select "1: Object"
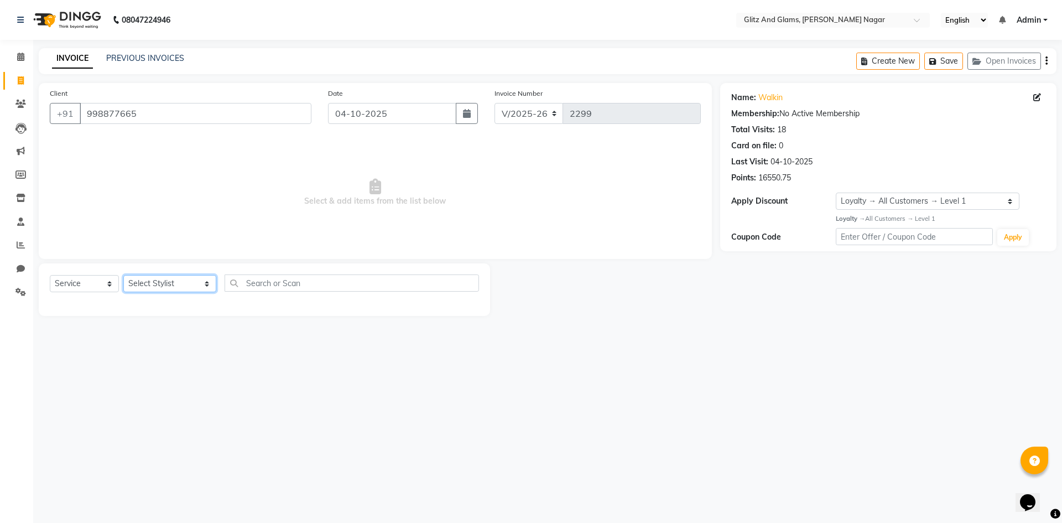
click at [163, 285] on select "Select Stylist [PERSON_NAME] [PERSON_NAME] ANKIT ASHOK ATO [PERSON_NAME] CHETAN…" at bounding box center [169, 283] width 93 height 17
select select "80529"
click at [123, 275] on select "Select Stylist [PERSON_NAME] [PERSON_NAME] ANKIT ASHOK ATO [PERSON_NAME] CHETAN…" at bounding box center [169, 283] width 93 height 17
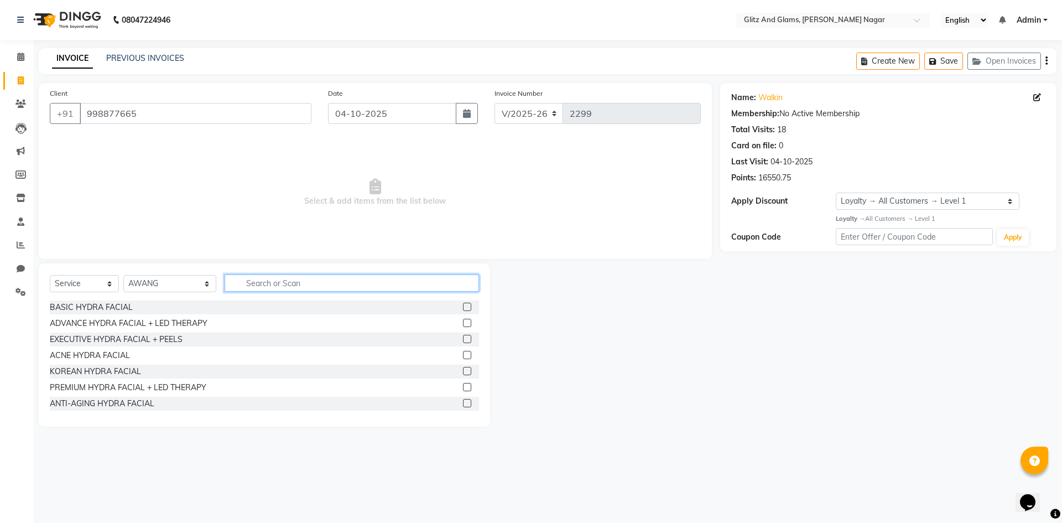
click at [321, 286] on input "text" at bounding box center [352, 282] width 254 height 17
type input "BODY"
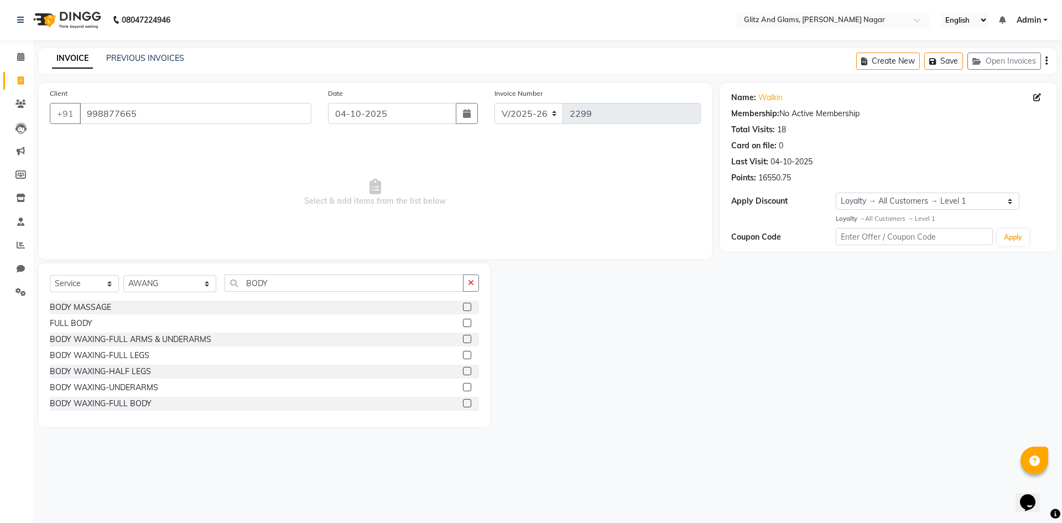
click at [463, 306] on label at bounding box center [467, 307] width 8 height 8
click at [463, 306] on input "checkbox" at bounding box center [466, 307] width 7 height 7
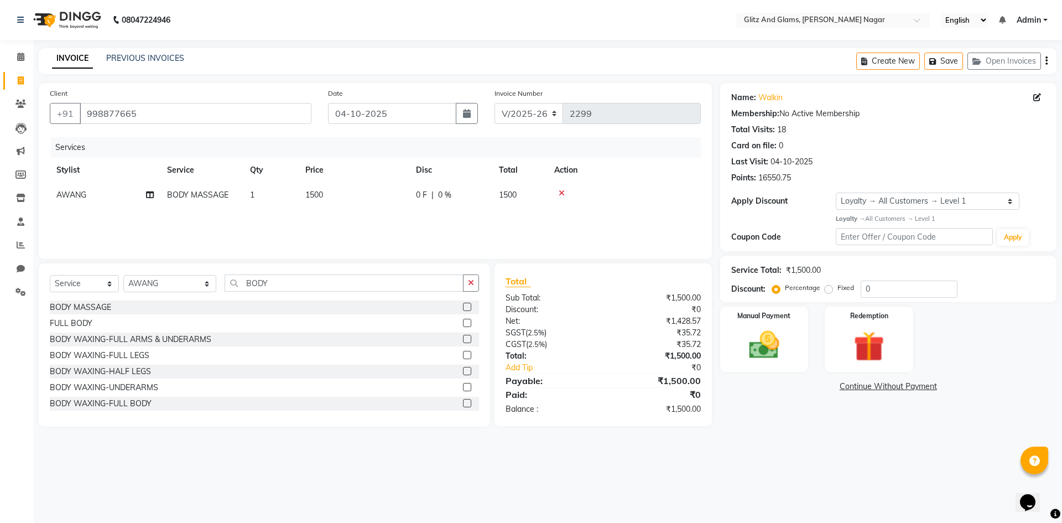
click at [463, 306] on label at bounding box center [467, 307] width 8 height 8
click at [463, 306] on input "checkbox" at bounding box center [466, 307] width 7 height 7
checkbox input "false"
click at [470, 290] on button "button" at bounding box center [471, 282] width 16 height 17
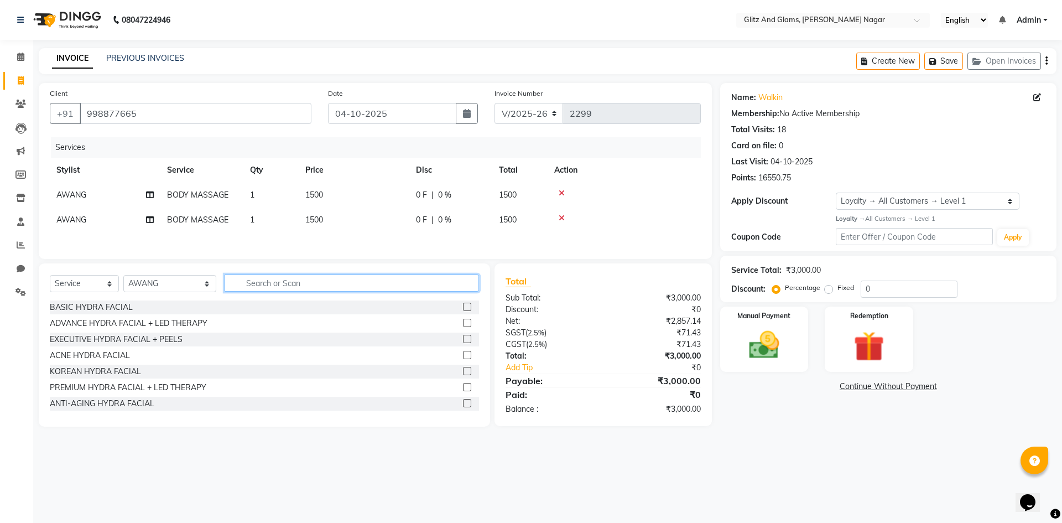
click at [433, 288] on input "text" at bounding box center [352, 282] width 254 height 17
type input "THR"
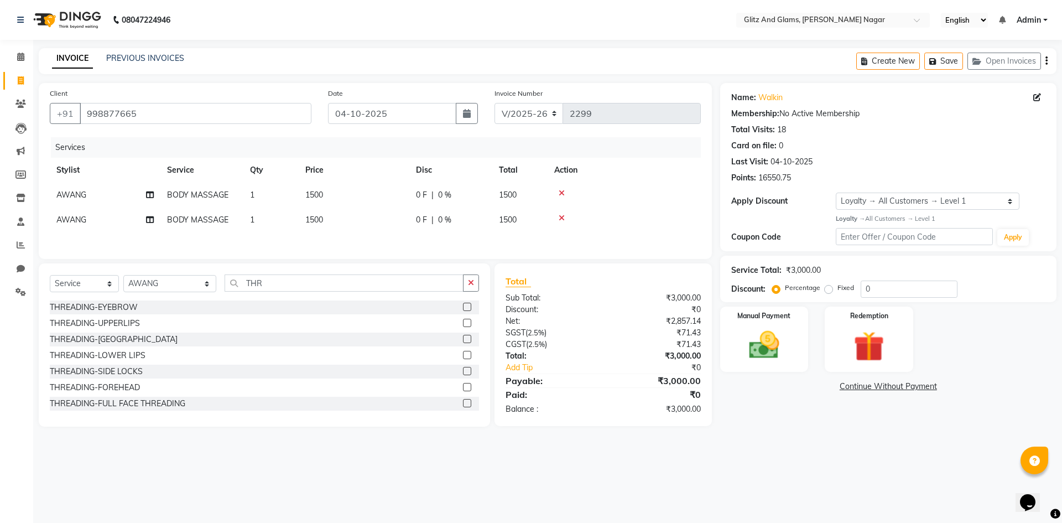
click at [463, 310] on label at bounding box center [467, 307] width 8 height 8
click at [463, 310] on input "checkbox" at bounding box center [466, 307] width 7 height 7
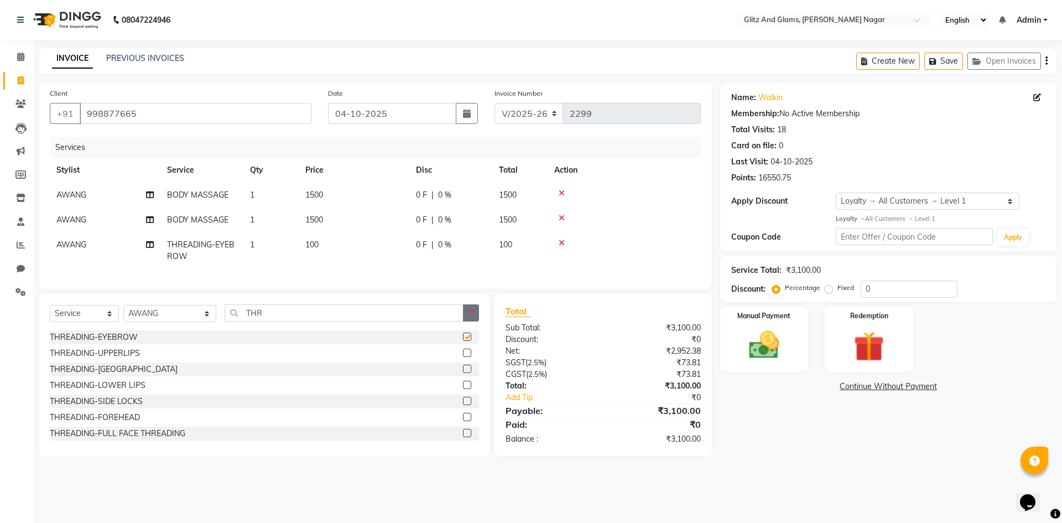
checkbox input "false"
click at [471, 316] on icon "button" at bounding box center [471, 313] width 6 height 8
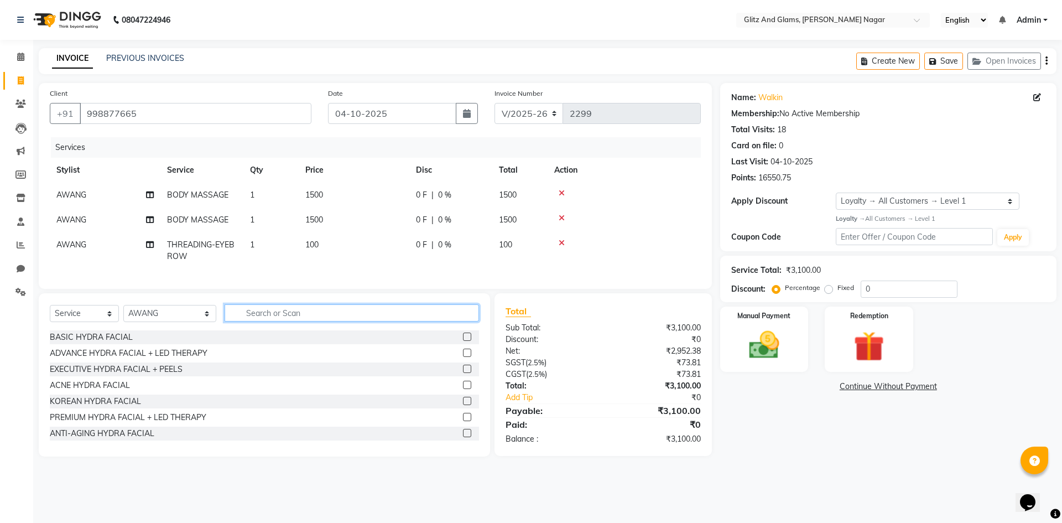
click at [437, 321] on input "text" at bounding box center [352, 312] width 254 height 17
type input "CU"
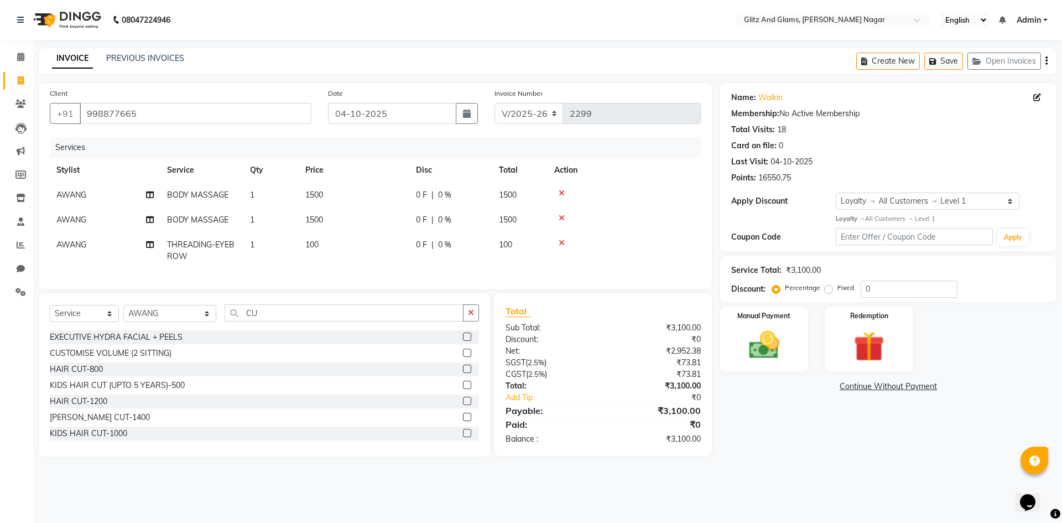
click at [463, 373] on label at bounding box center [467, 369] width 8 height 8
click at [463, 373] on input "checkbox" at bounding box center [466, 369] width 7 height 7
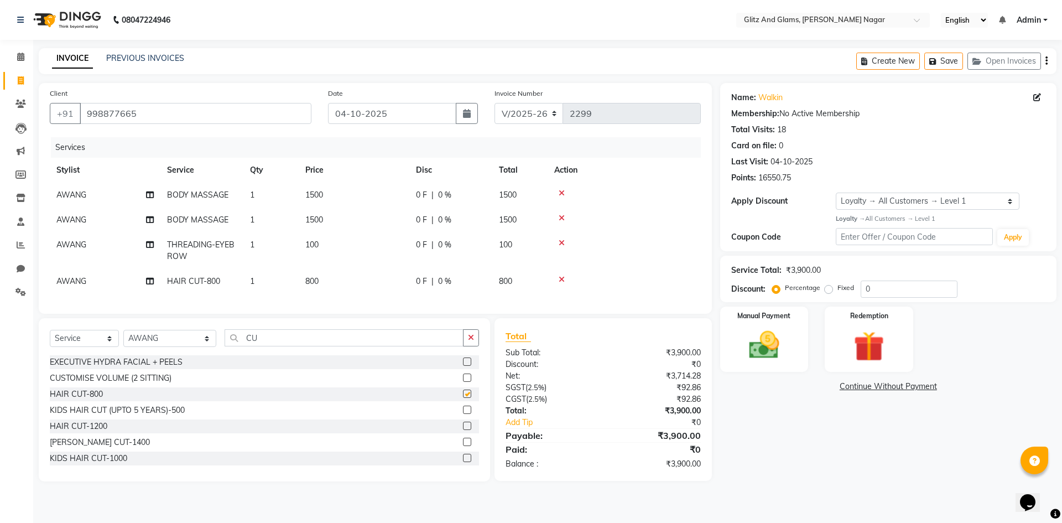
checkbox input "false"
click at [106, 279] on td "AWANG" at bounding box center [105, 281] width 111 height 25
select select "80529"
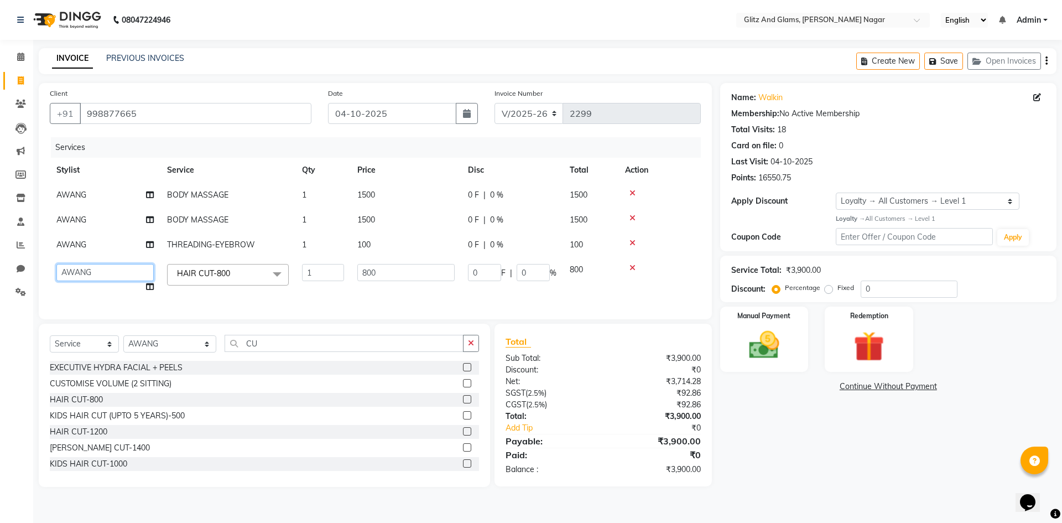
click at [106, 279] on select "[PERSON_NAME] [PERSON_NAME] ANKIT ASHOK ATO [PERSON_NAME] COUNTER SALE [PERSON_…" at bounding box center [104, 272] width 97 height 17
select select "80520"
click at [111, 244] on td "AWANG" at bounding box center [105, 244] width 111 height 25
select select "80529"
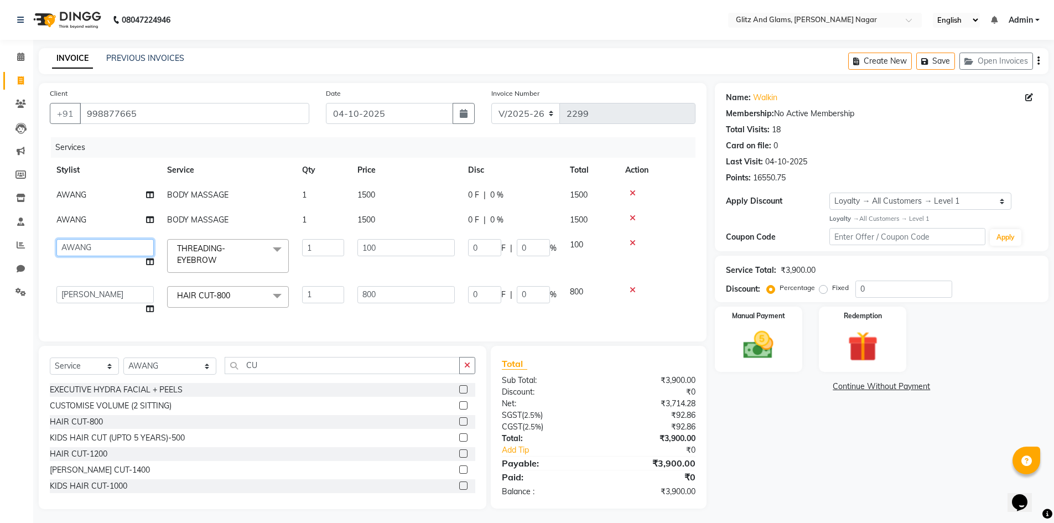
click at [112, 247] on select "[PERSON_NAME] [PERSON_NAME] ANKIT ASHOK ATO [PERSON_NAME] COUNTER SALE [PERSON_…" at bounding box center [104, 247] width 97 height 17
select select "80533"
click at [117, 221] on td "AWANG" at bounding box center [105, 219] width 111 height 25
select select "80529"
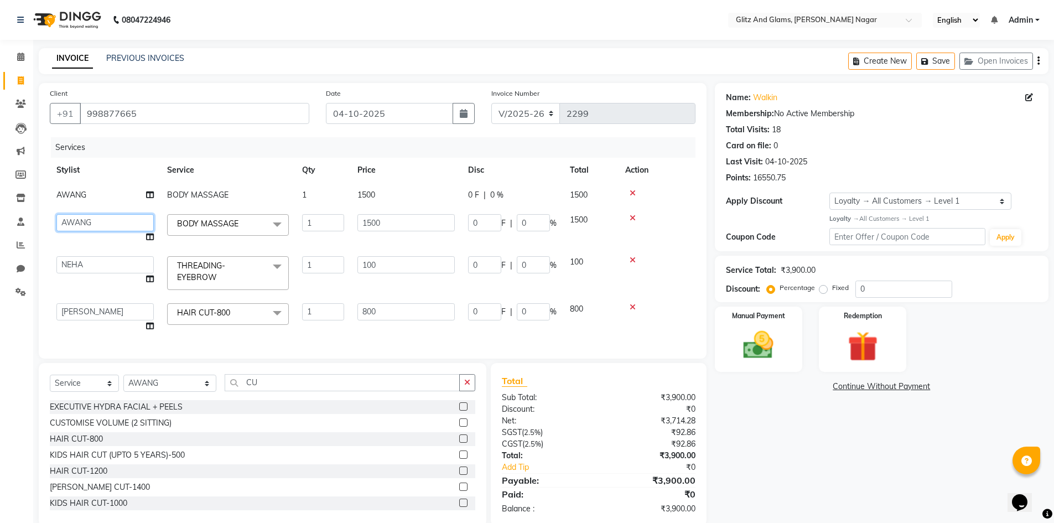
click at [117, 221] on select "[PERSON_NAME] [PERSON_NAME] ANKIT ASHOK ATO [PERSON_NAME] COUNTER SALE [PERSON_…" at bounding box center [104, 222] width 97 height 17
select select "85238"
click at [371, 223] on input "1500" at bounding box center [405, 222] width 97 height 17
type input "2000"
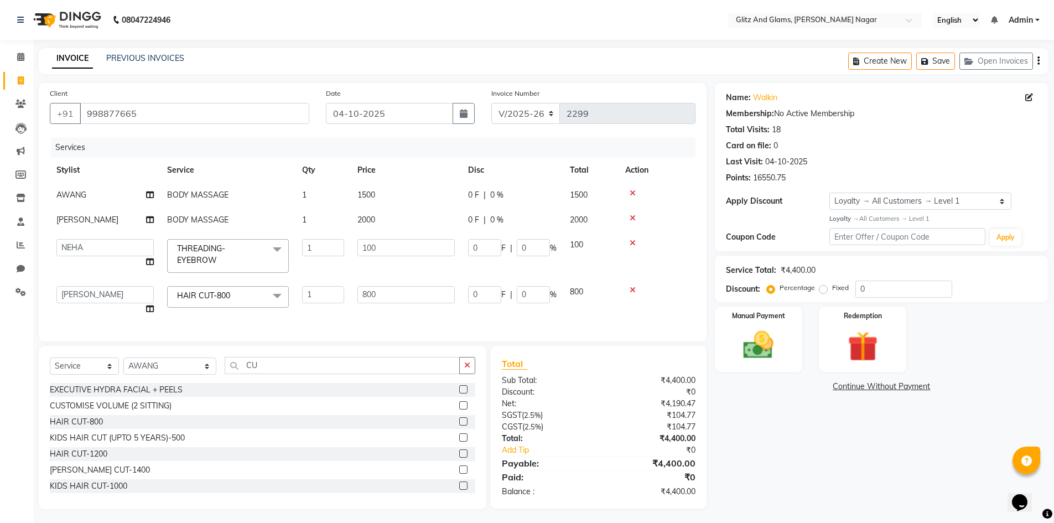
click at [373, 200] on td "1500" at bounding box center [406, 195] width 111 height 25
select select "80529"
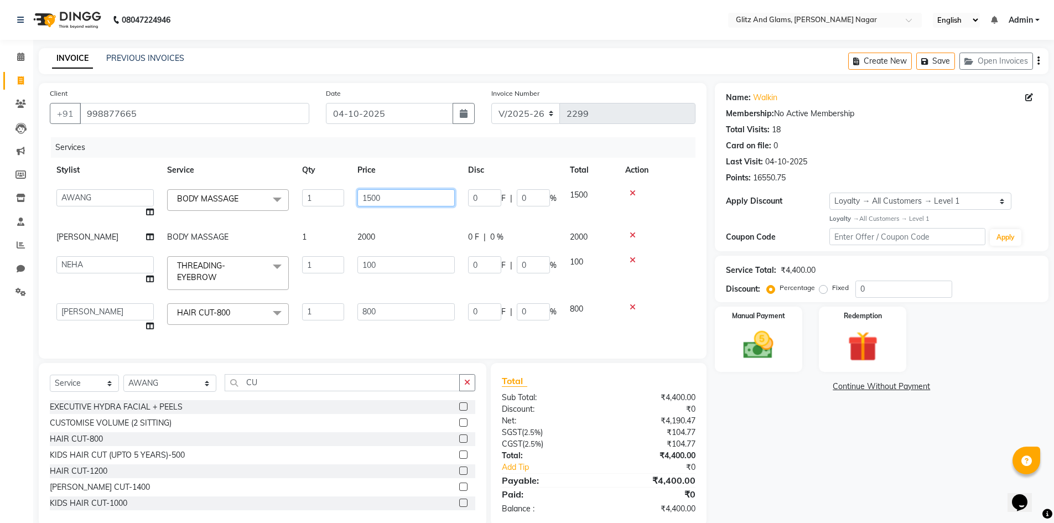
click at [373, 200] on input "1500" at bounding box center [405, 197] width 97 height 17
type input "2000"
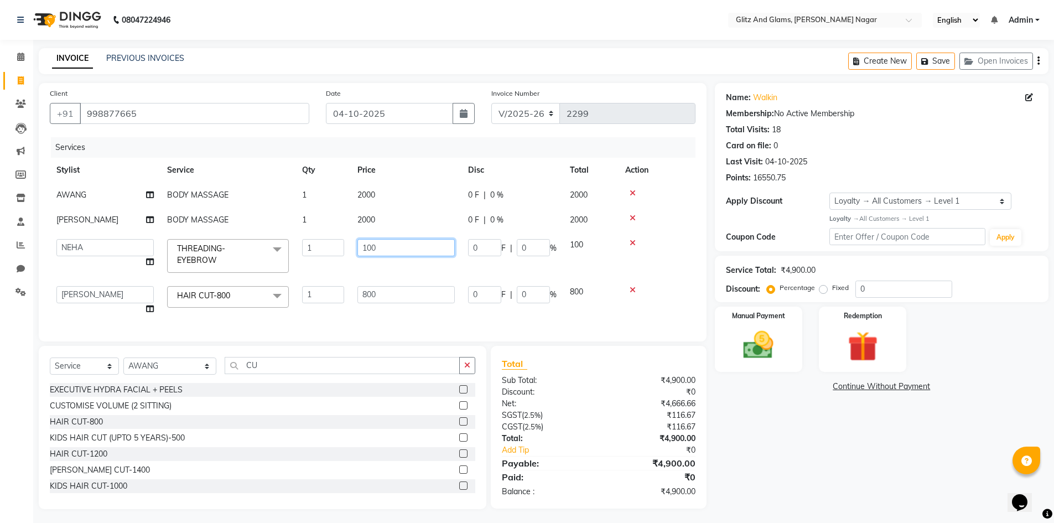
click at [369, 251] on input "100" at bounding box center [405, 247] width 97 height 17
click at [369, 249] on input "100" at bounding box center [405, 247] width 97 height 17
type input "460"
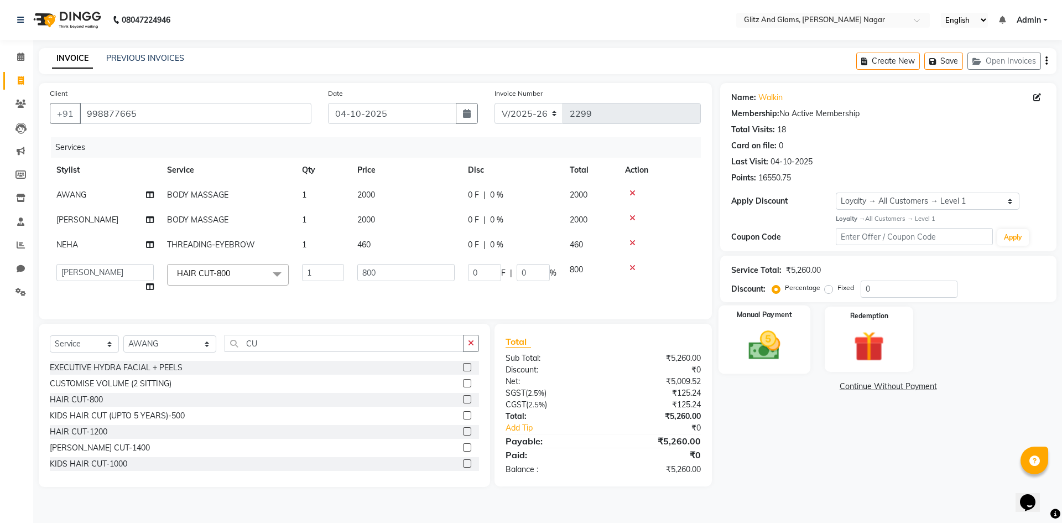
click at [788, 335] on img at bounding box center [763, 345] width 51 height 37
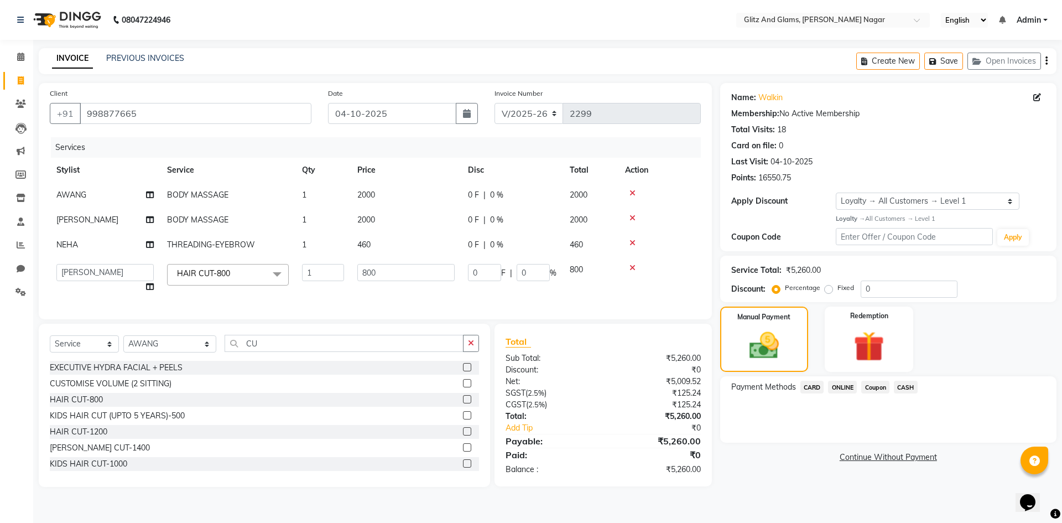
click at [845, 383] on span "ONLINE" at bounding box center [842, 387] width 29 height 13
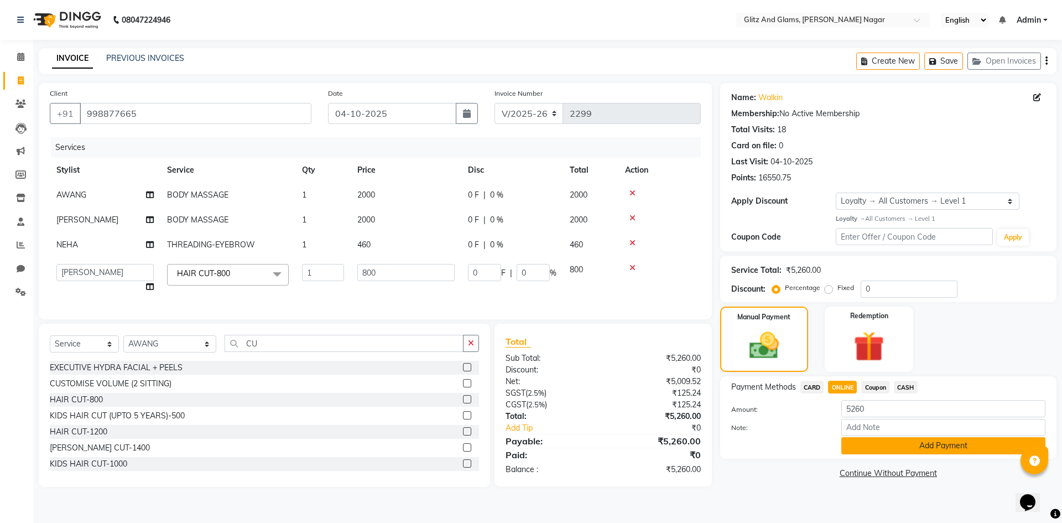
click at [873, 449] on button "Add Payment" at bounding box center [943, 445] width 204 height 17
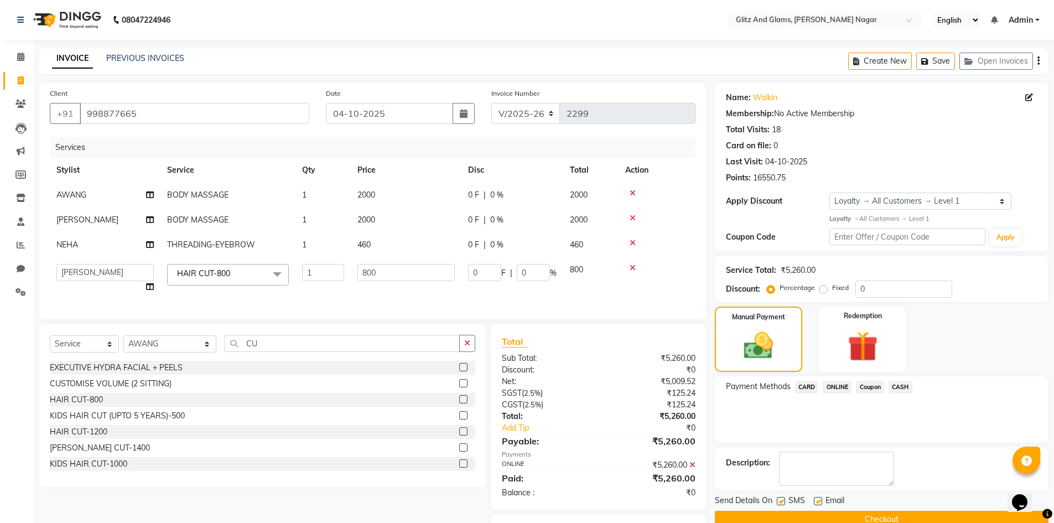
scroll to position [66, 0]
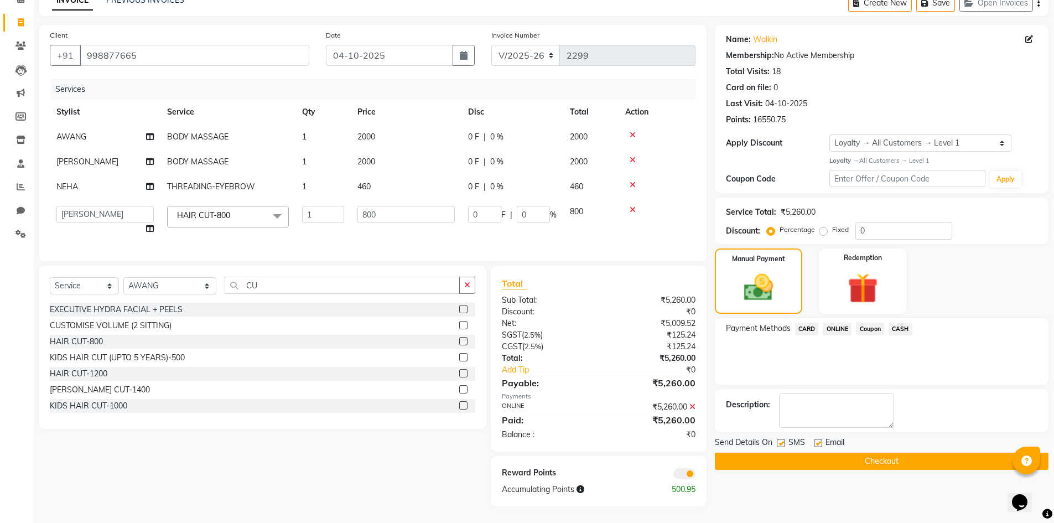
click at [872, 452] on button "Checkout" at bounding box center [882, 460] width 334 height 17
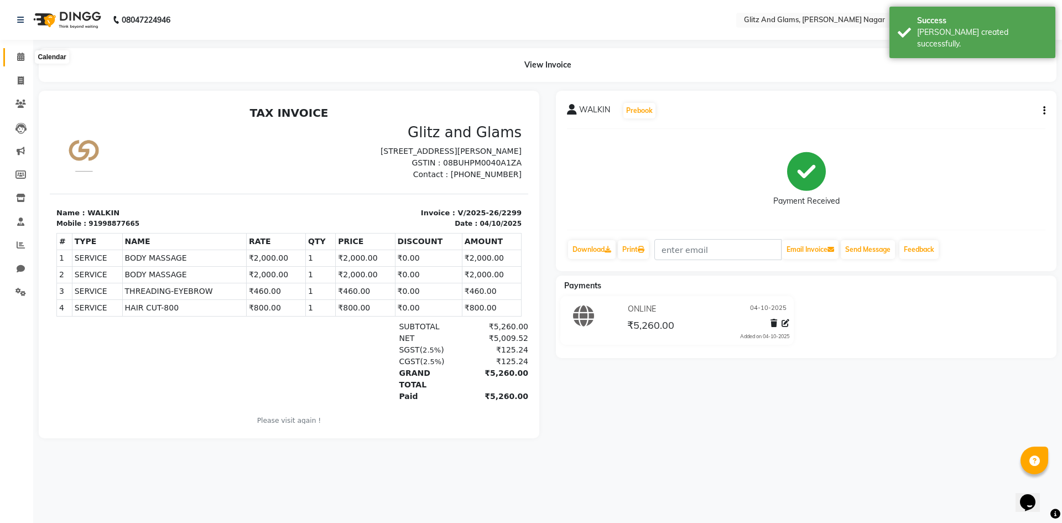
click at [21, 60] on icon at bounding box center [20, 57] width 7 height 8
